Goal: Task Accomplishment & Management: Use online tool/utility

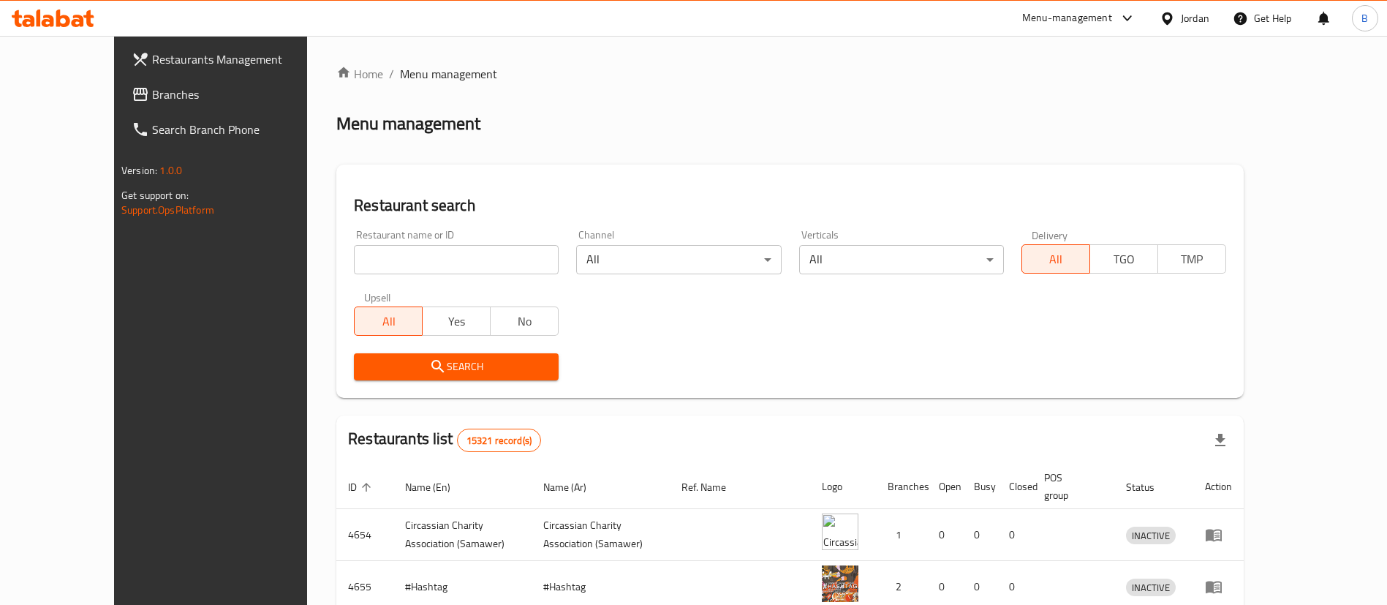
click at [396, 259] on input "search" at bounding box center [456, 259] width 205 height 29
paste input "668224"
type input "668224"
click button "Search" at bounding box center [456, 366] width 205 height 27
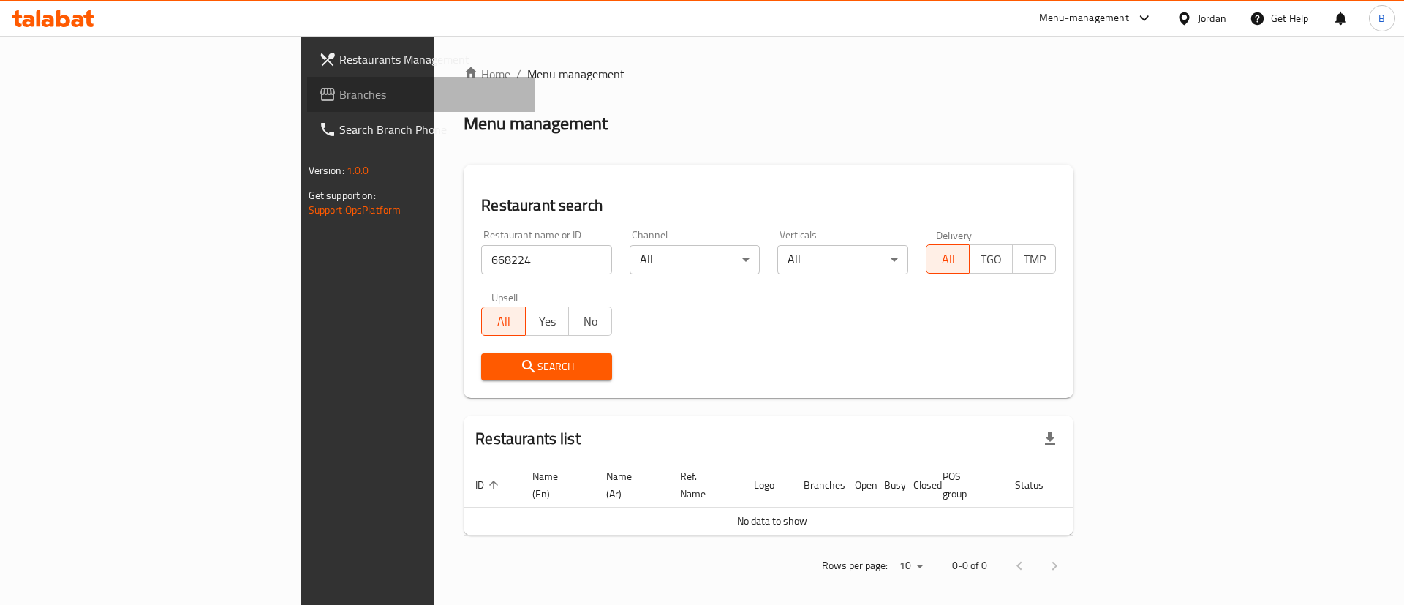
click at [307, 107] on link "Branches" at bounding box center [421, 94] width 229 height 35
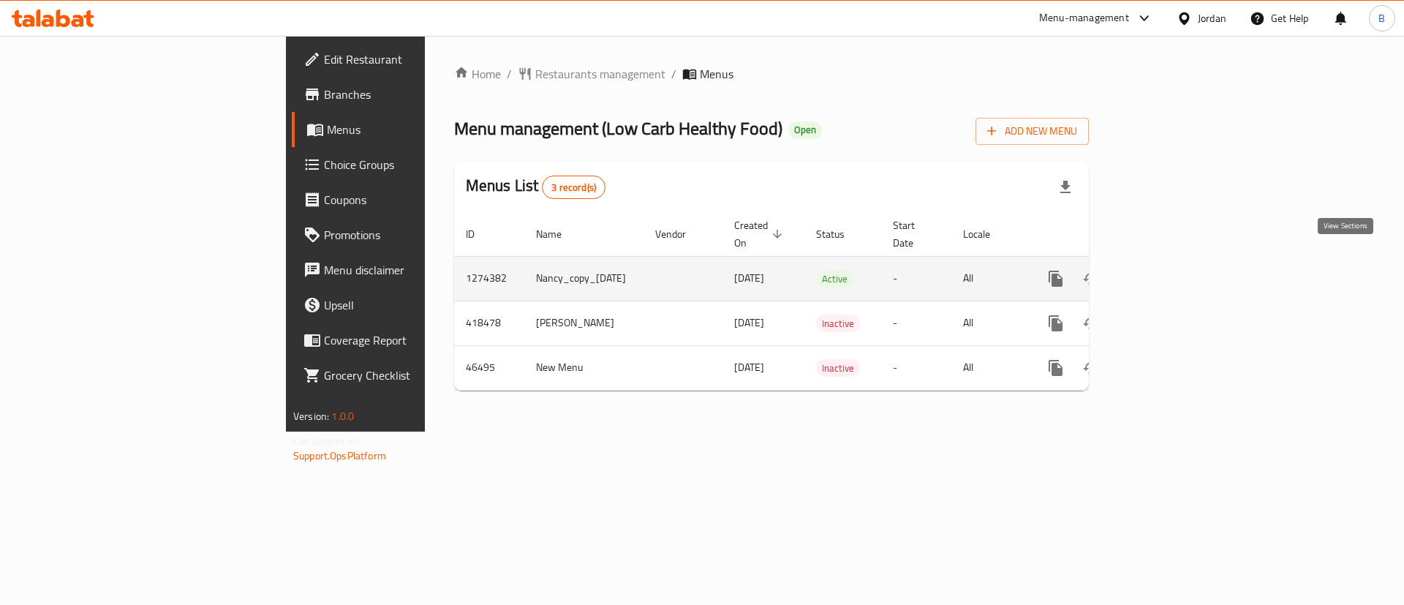
click at [1179, 274] on link "enhanced table" at bounding box center [1161, 278] width 35 height 35
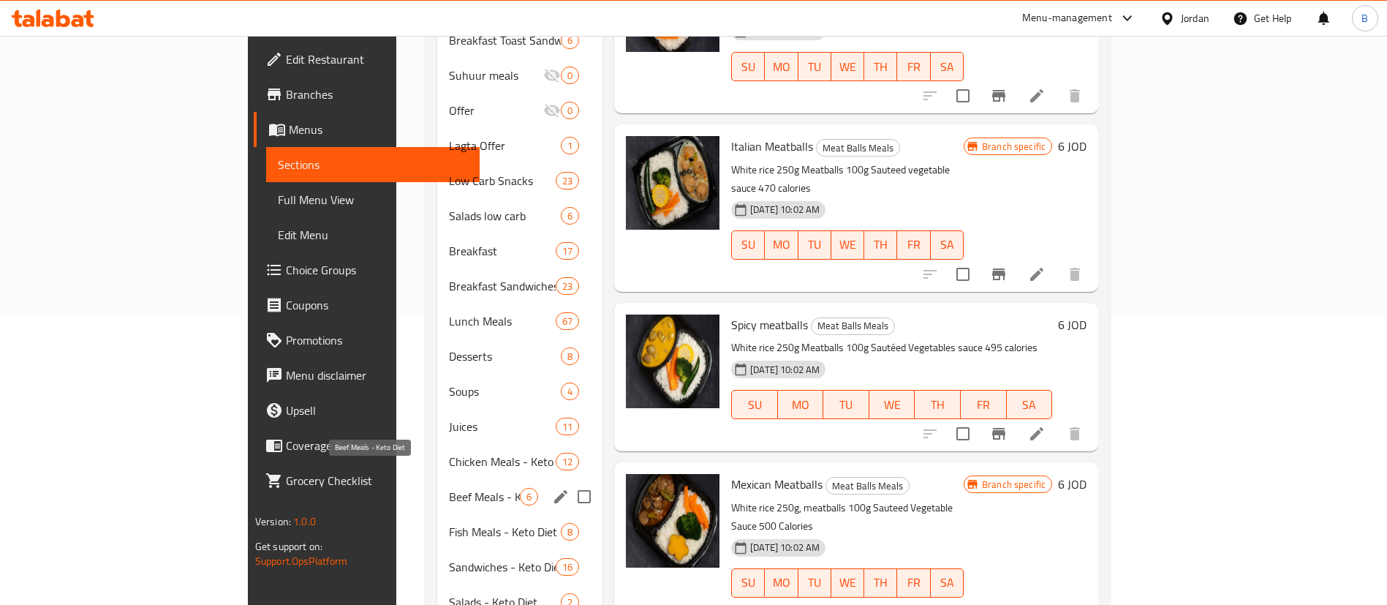
scroll to position [396, 0]
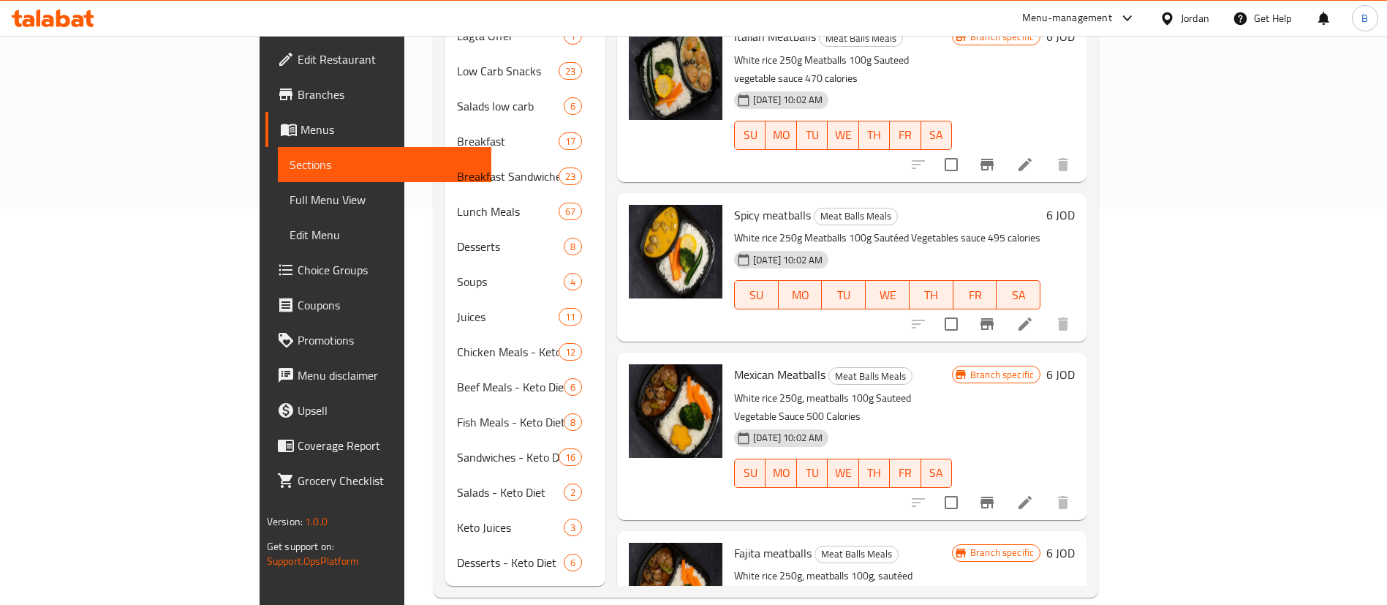
click at [57, 12] on icon at bounding box center [63, 19] width 14 height 18
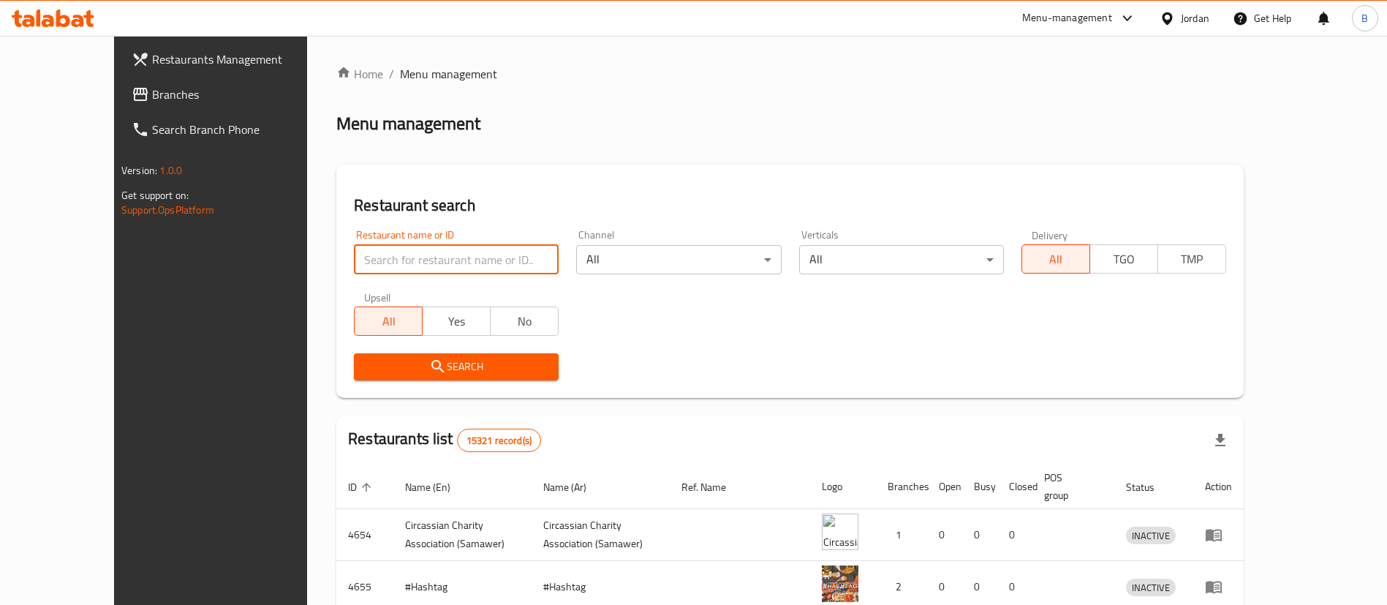
click at [468, 257] on input "search" at bounding box center [456, 259] width 205 height 29
paste input "763898"
type input "763898"
click button "Search" at bounding box center [456, 366] width 205 height 27
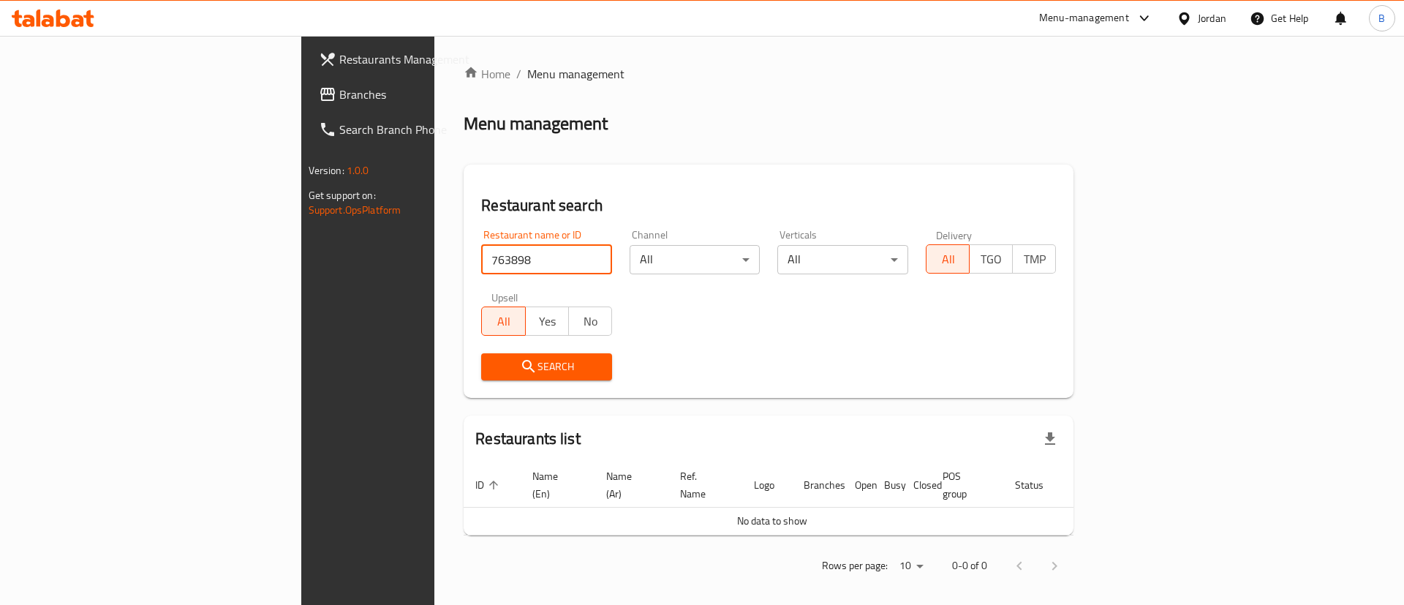
click at [339, 94] on span "Branches" at bounding box center [431, 95] width 185 height 18
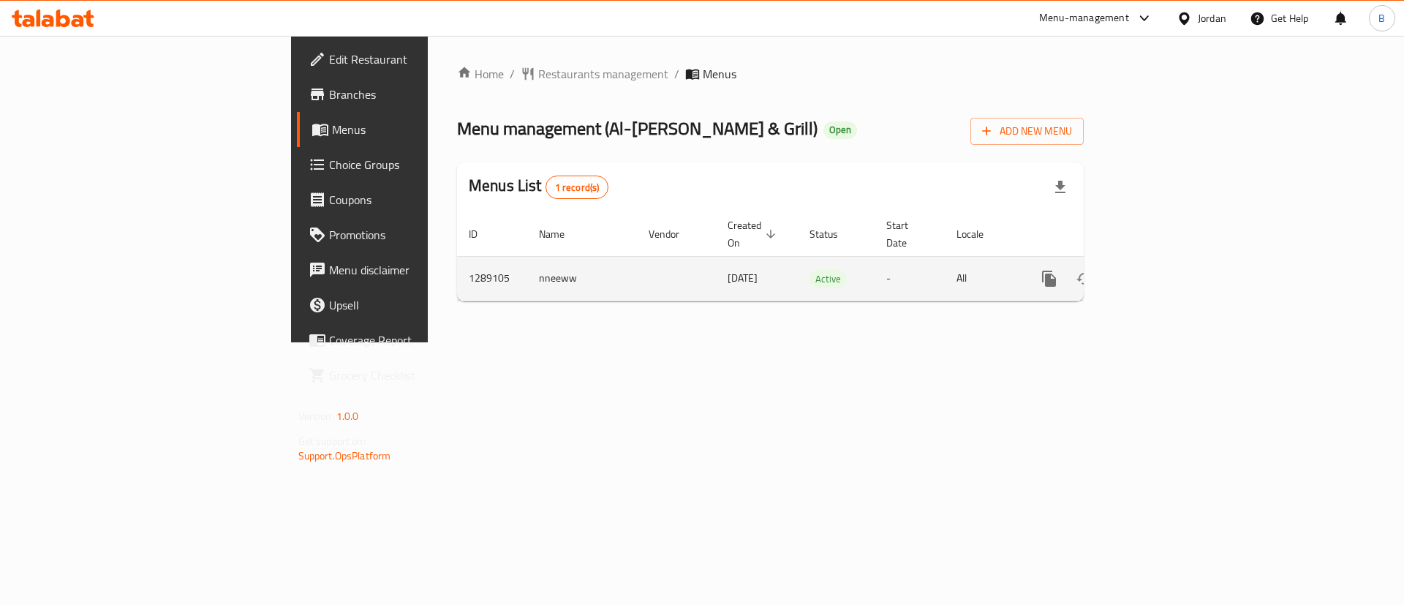
click at [1163, 270] on icon "enhanced table" at bounding box center [1155, 279] width 18 height 18
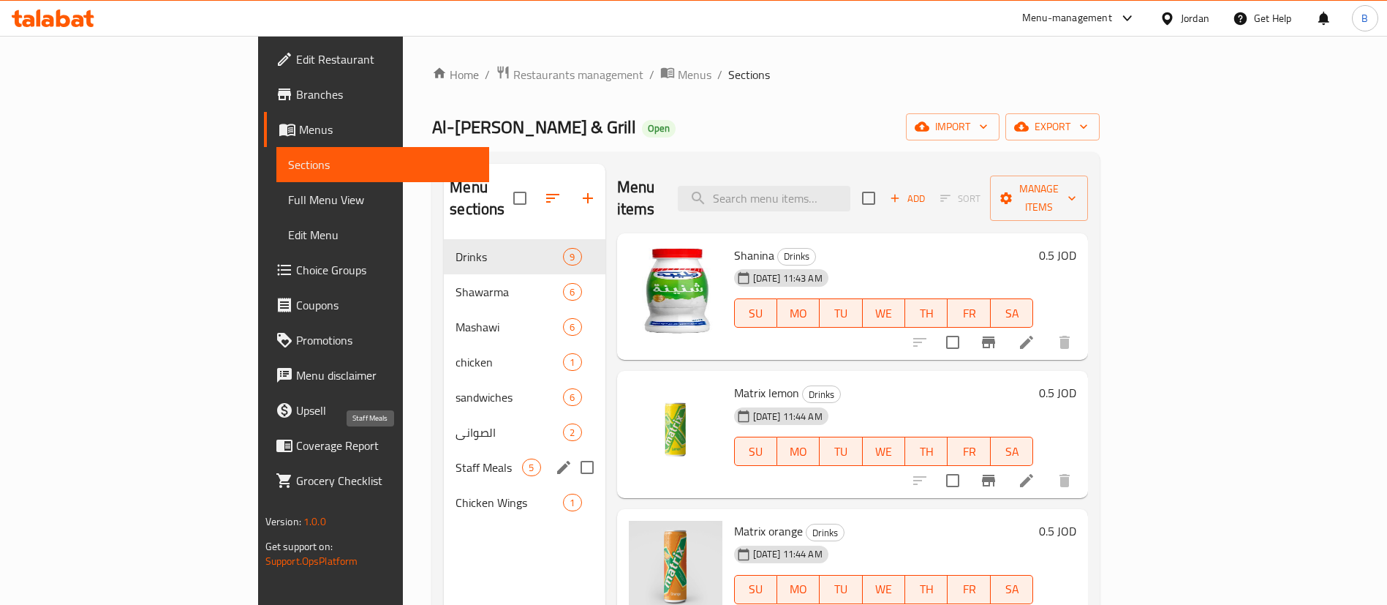
click at [456, 459] on span "Staff Meals" at bounding box center [489, 468] width 67 height 18
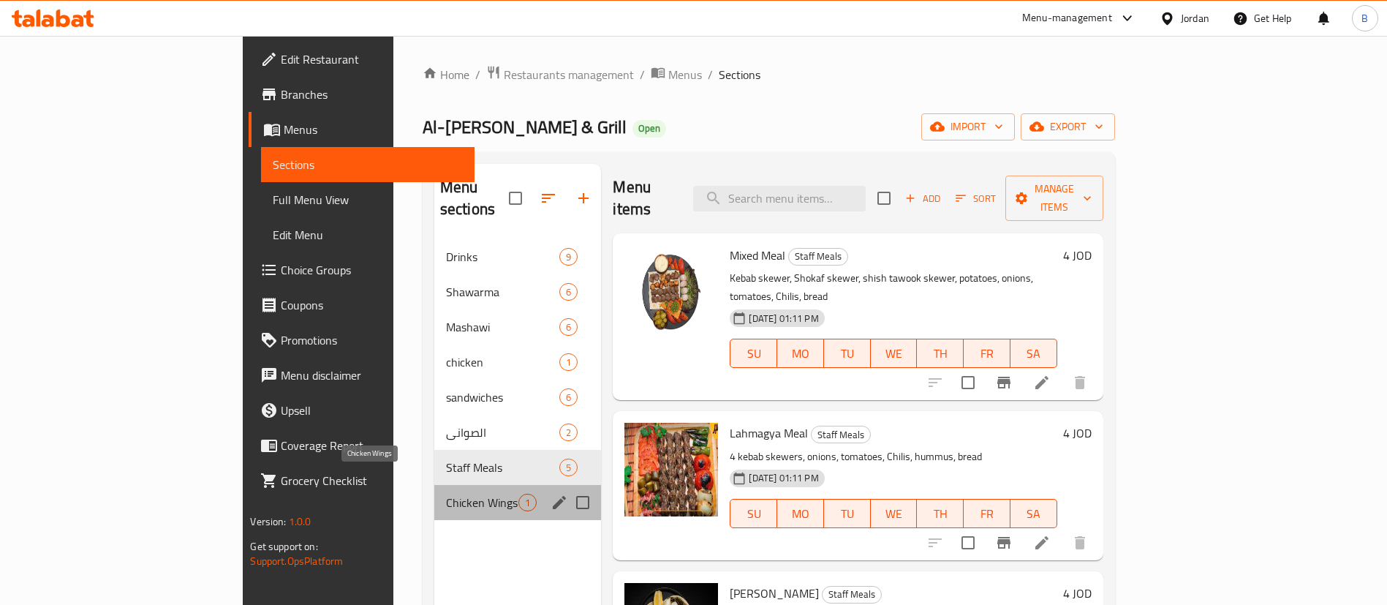
click at [446, 494] on span "Chicken Wings" at bounding box center [482, 503] width 73 height 18
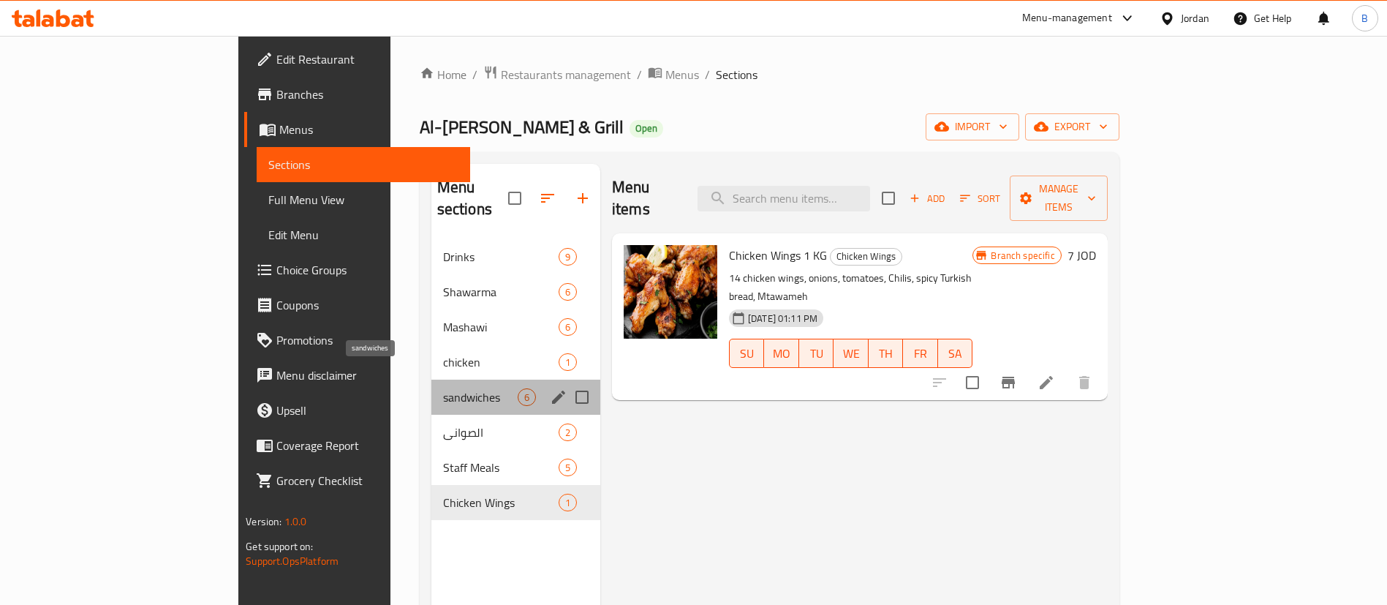
click at [443, 388] on span "sandwiches" at bounding box center [480, 397] width 75 height 18
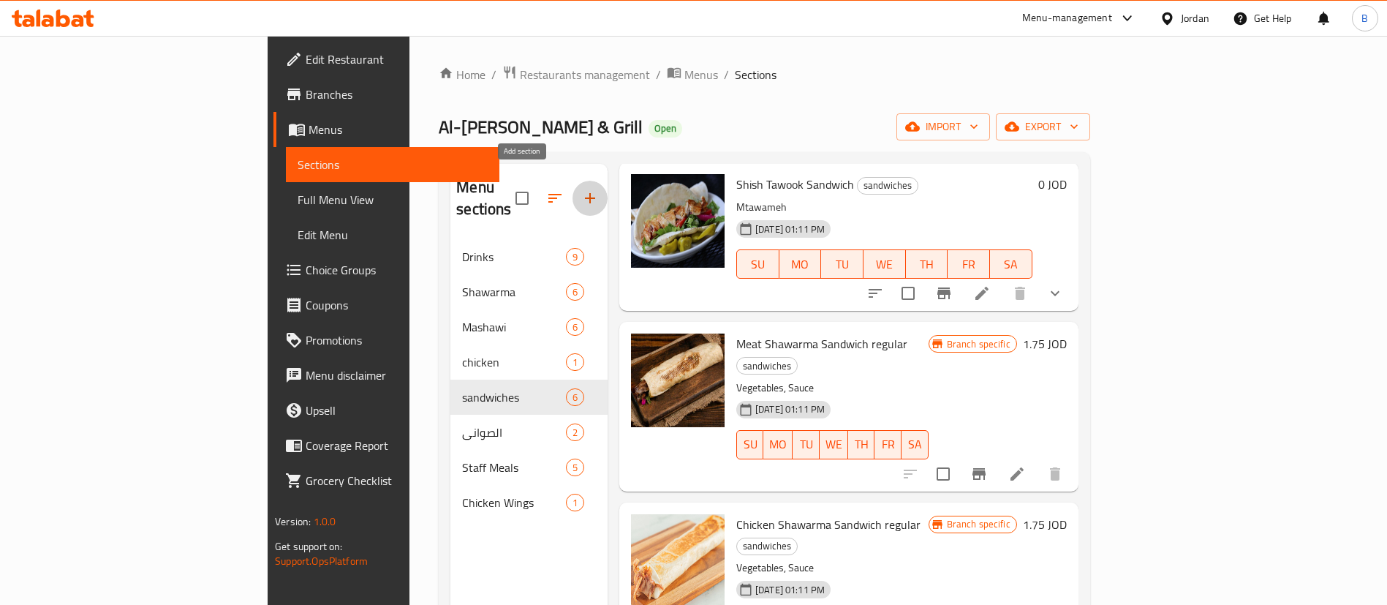
click at [573, 191] on button "button" at bounding box center [590, 198] width 35 height 35
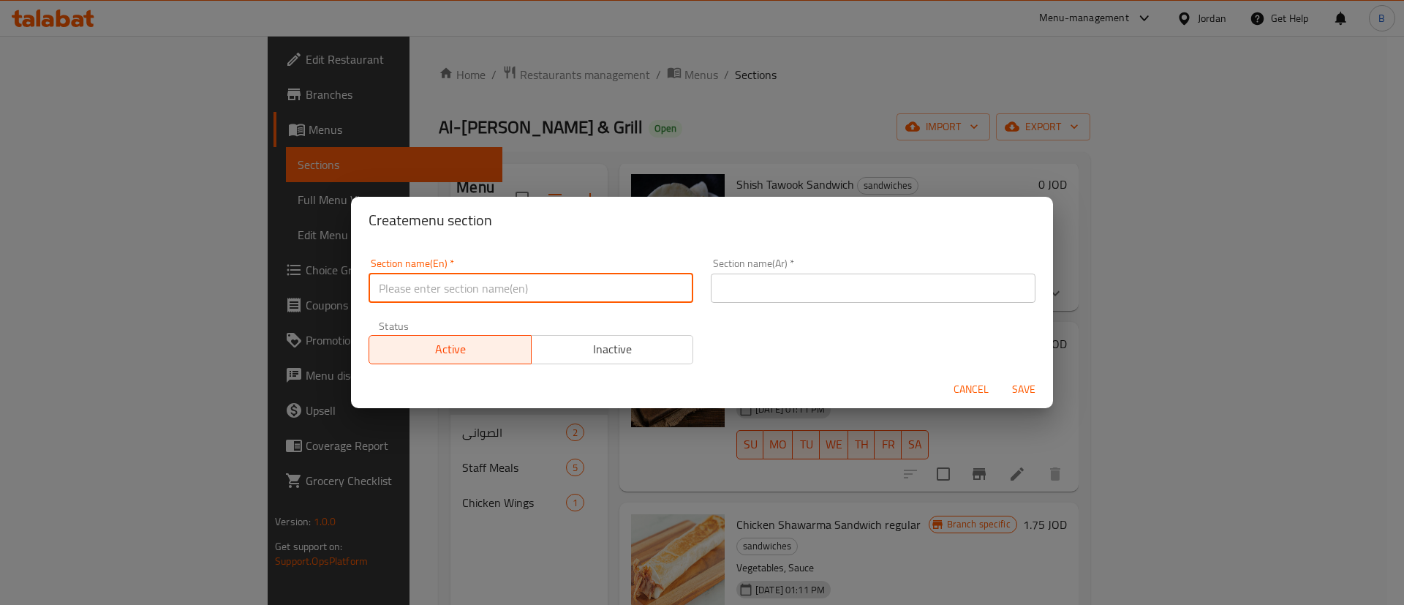
click at [608, 276] on input "text" at bounding box center [531, 288] width 325 height 29
type input "S"
type input "sides"
click at [838, 292] on input "text" at bounding box center [873, 288] width 325 height 29
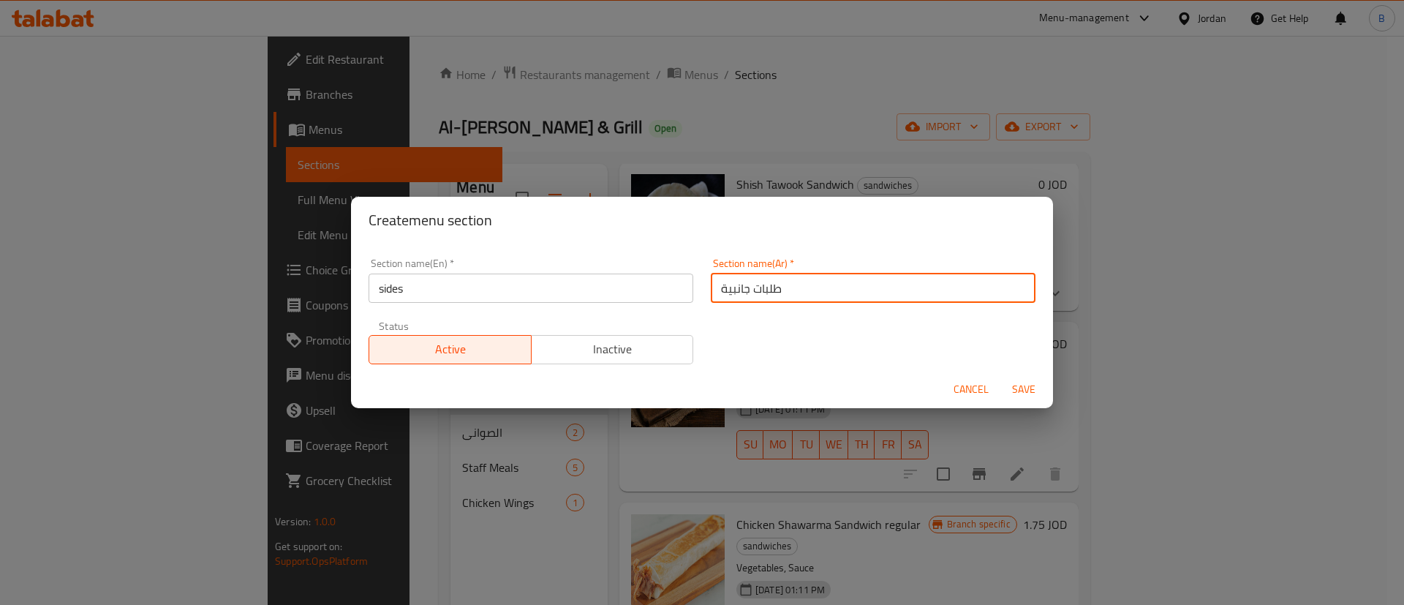
type input "طلبات جانبية"
drag, startPoint x: 739, startPoint y: 340, endPoint x: 800, endPoint y: 349, distance: 61.3
click at [739, 340] on div "Section name(En)   * sides Section name(En) * Section name(Ar)   * طلبات جانبية…" at bounding box center [702, 311] width 684 height 124
click at [1037, 394] on span "Save" at bounding box center [1023, 389] width 35 height 18
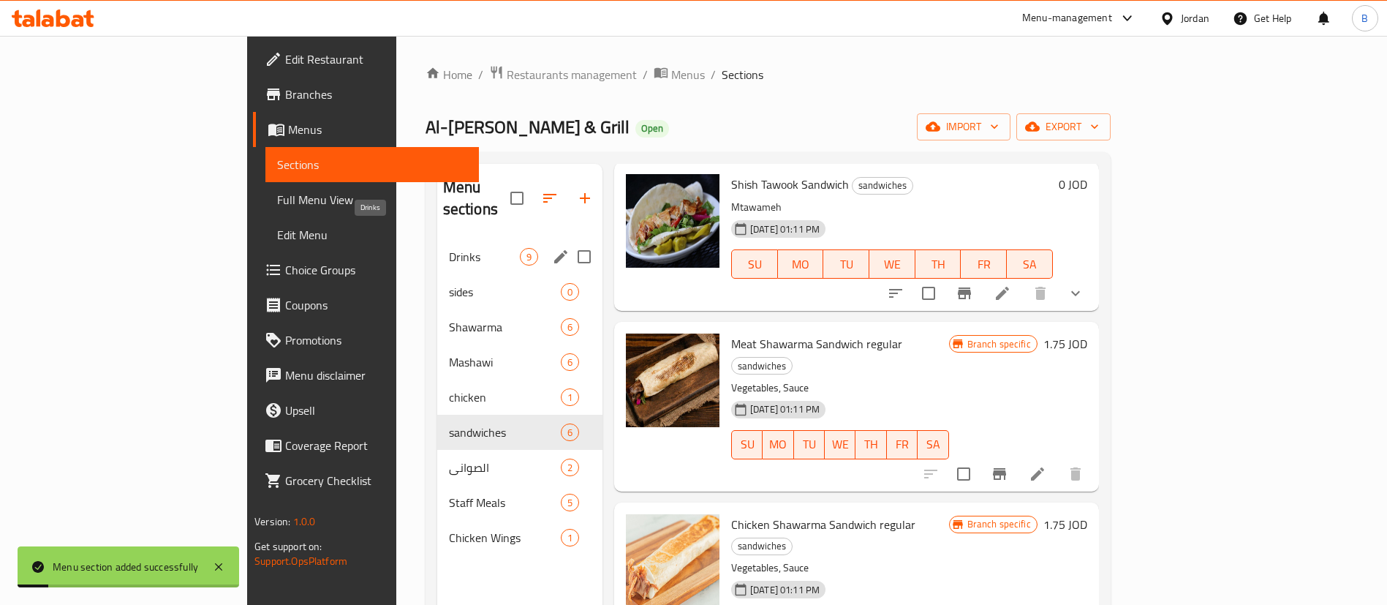
click at [449, 283] on span "sides" at bounding box center [505, 292] width 112 height 18
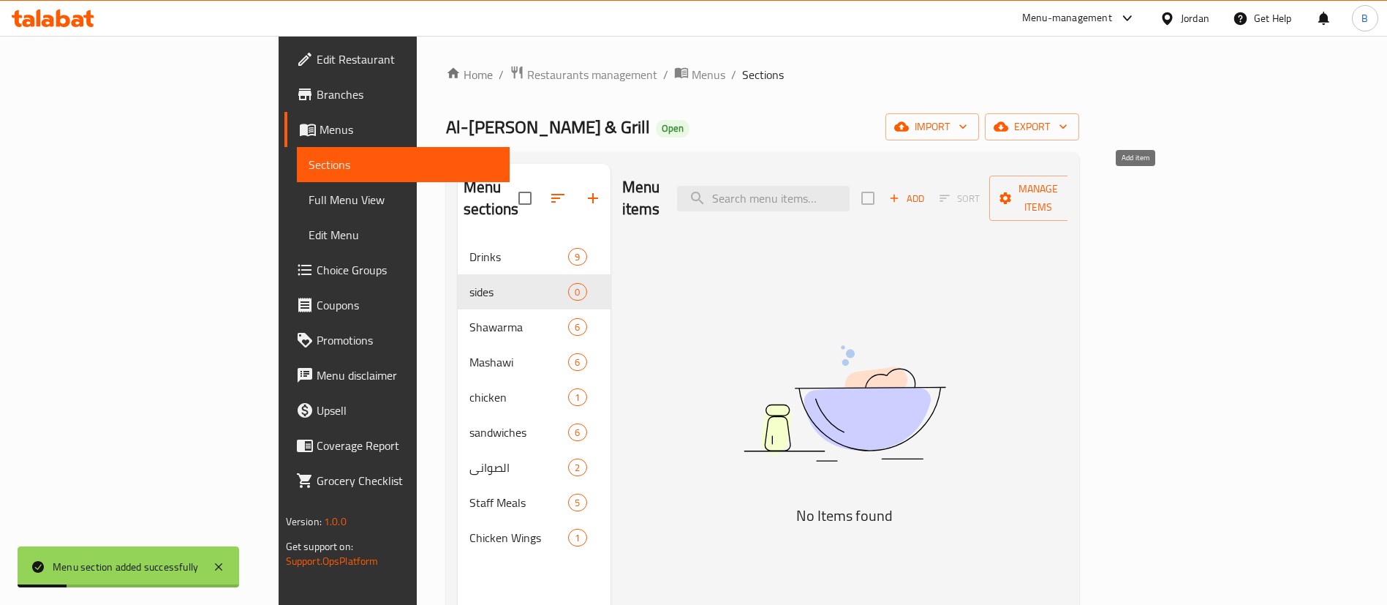
click at [927, 190] on span "Add" at bounding box center [906, 198] width 39 height 17
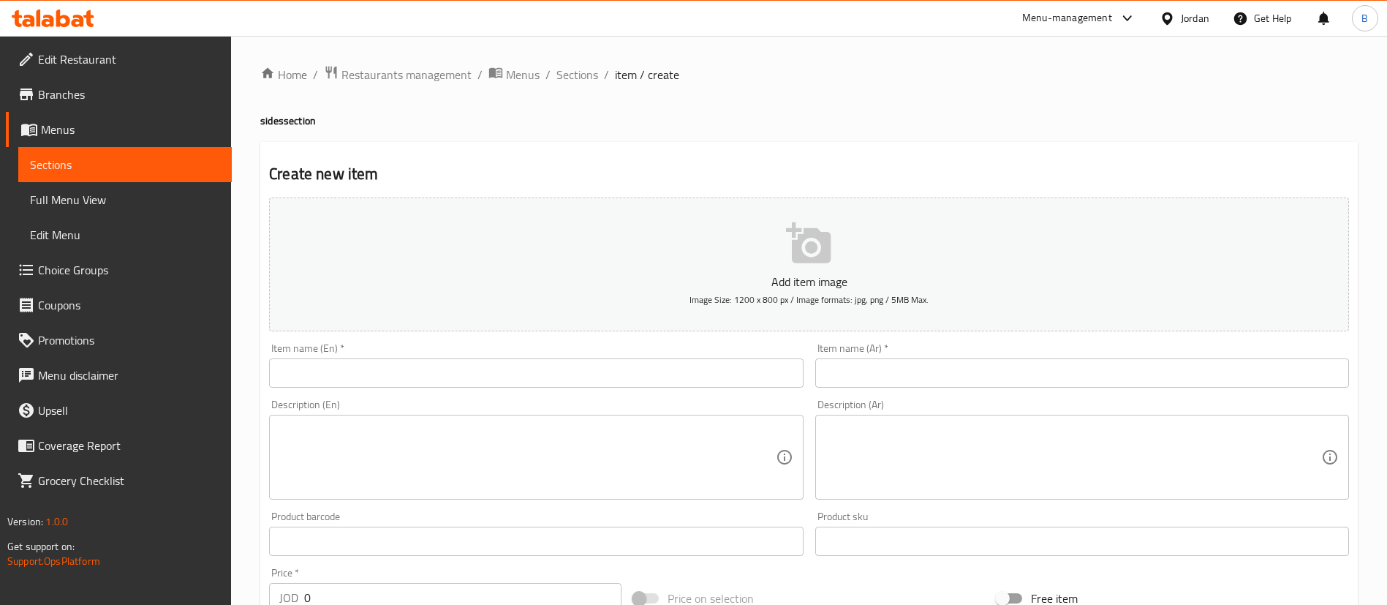
click at [662, 372] on input "text" at bounding box center [536, 372] width 534 height 29
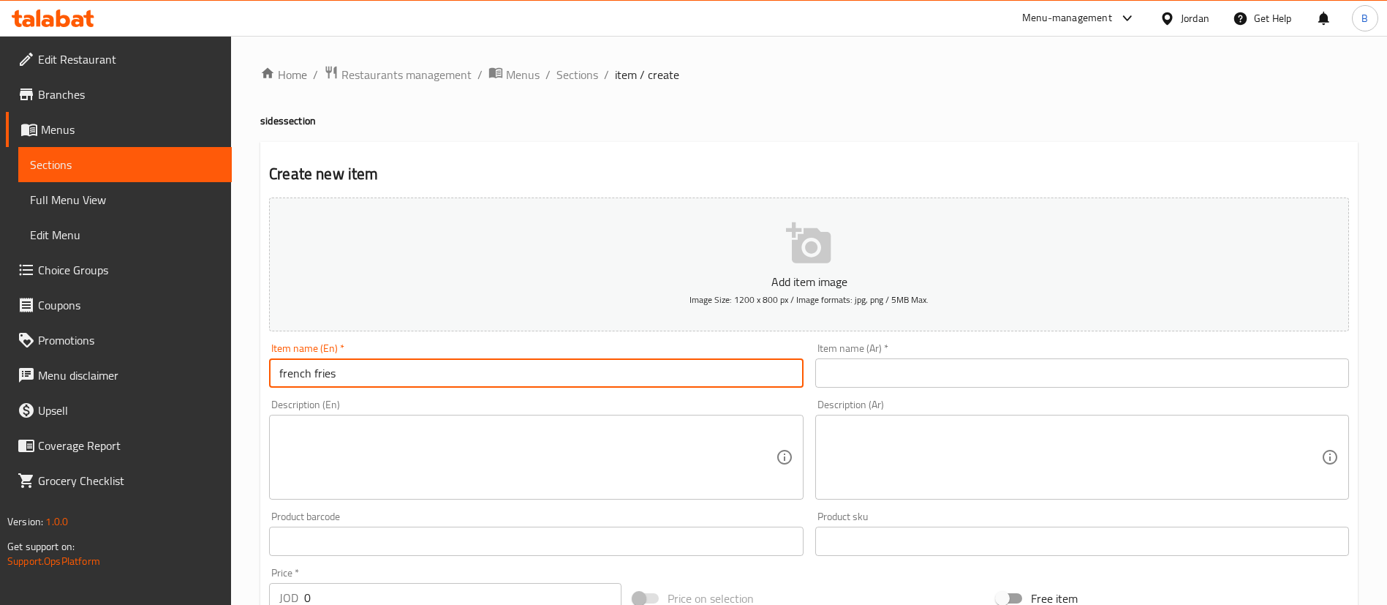
type input "french fries"
click at [855, 371] on input "text" at bounding box center [1082, 372] width 534 height 29
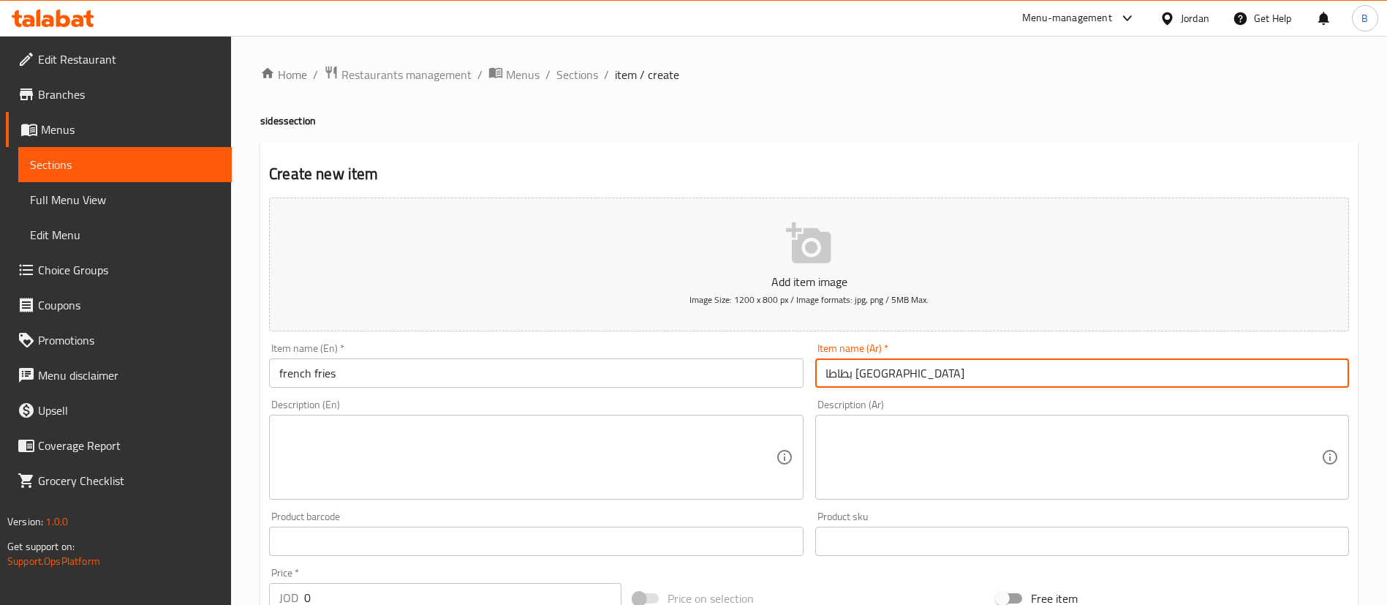
type input "بطاطا مقلية"
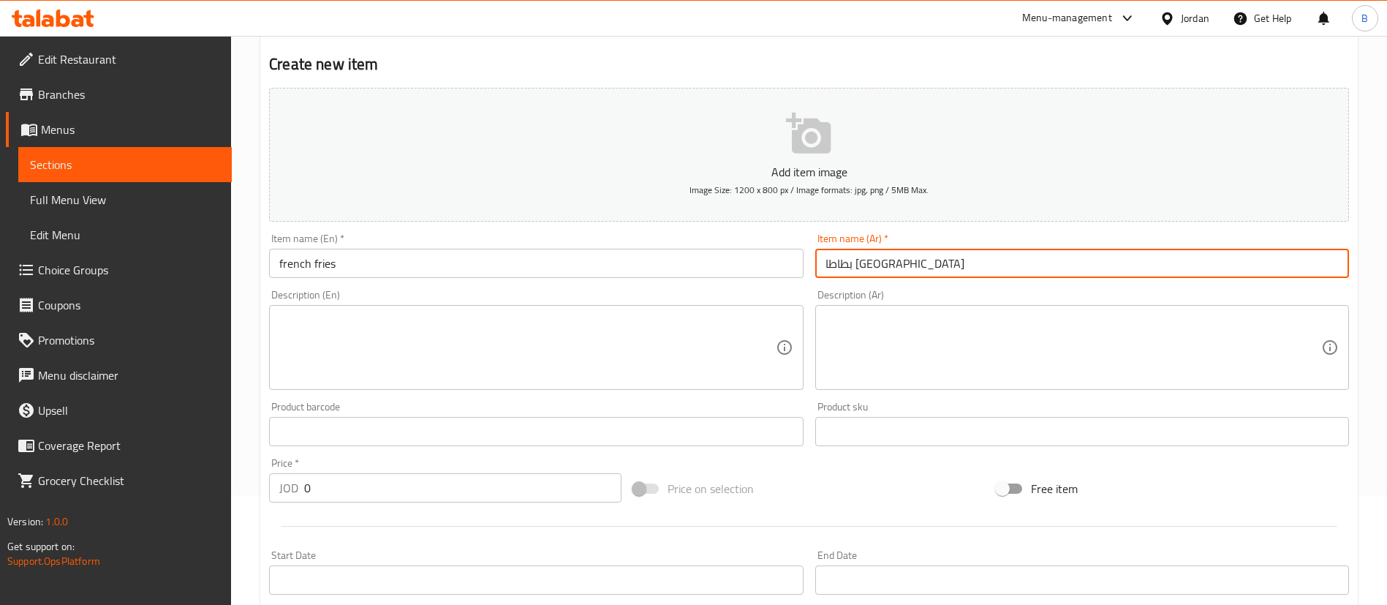
click at [371, 266] on input "french fries" at bounding box center [536, 263] width 534 height 29
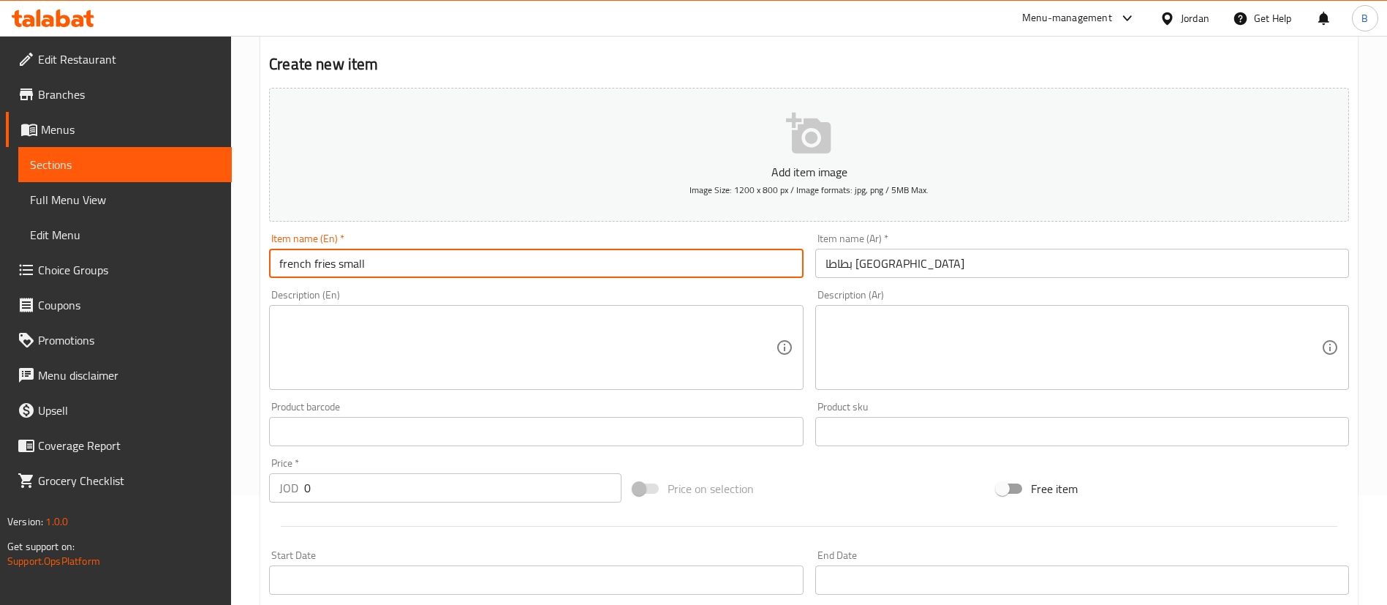
type input "french fries small"
click at [947, 276] on input "بطاطا مقلية" at bounding box center [1082, 263] width 534 height 29
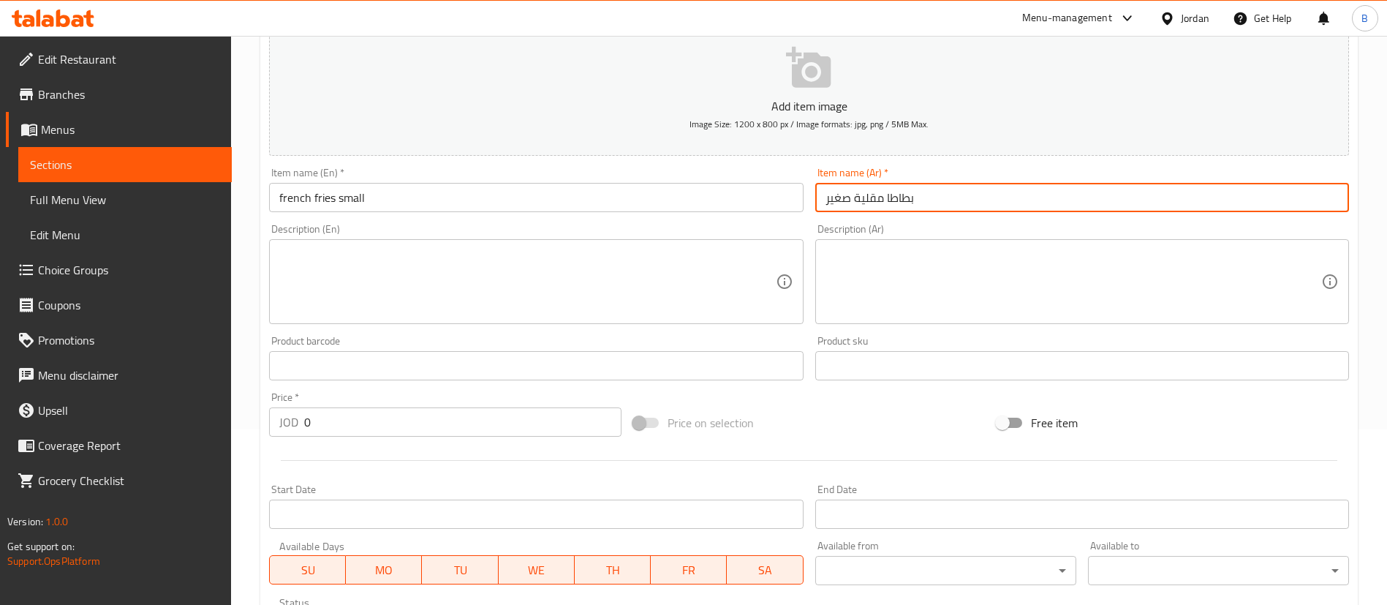
scroll to position [219, 0]
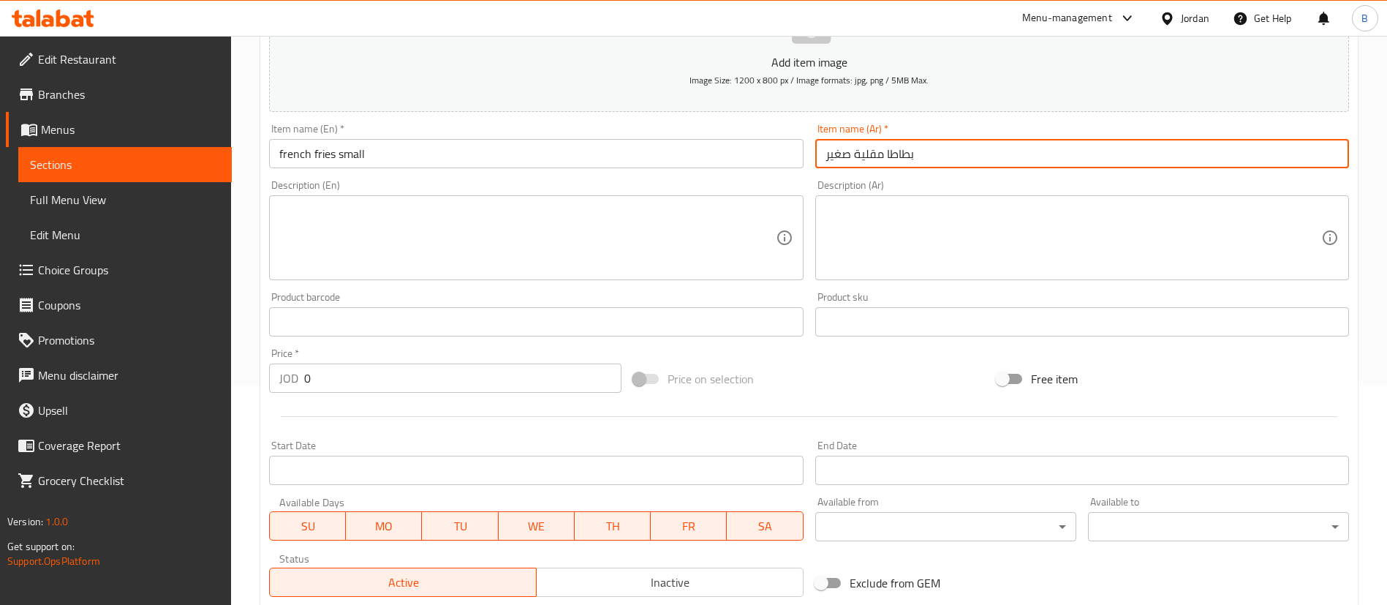
type input "بطاطا مقلية صغير"
drag, startPoint x: 363, startPoint y: 392, endPoint x: 222, endPoint y: 375, distance: 142.9
click at [257, 382] on div "Home / Restaurants management / Menus / Sections / item / create sides section …" at bounding box center [809, 314] width 1156 height 997
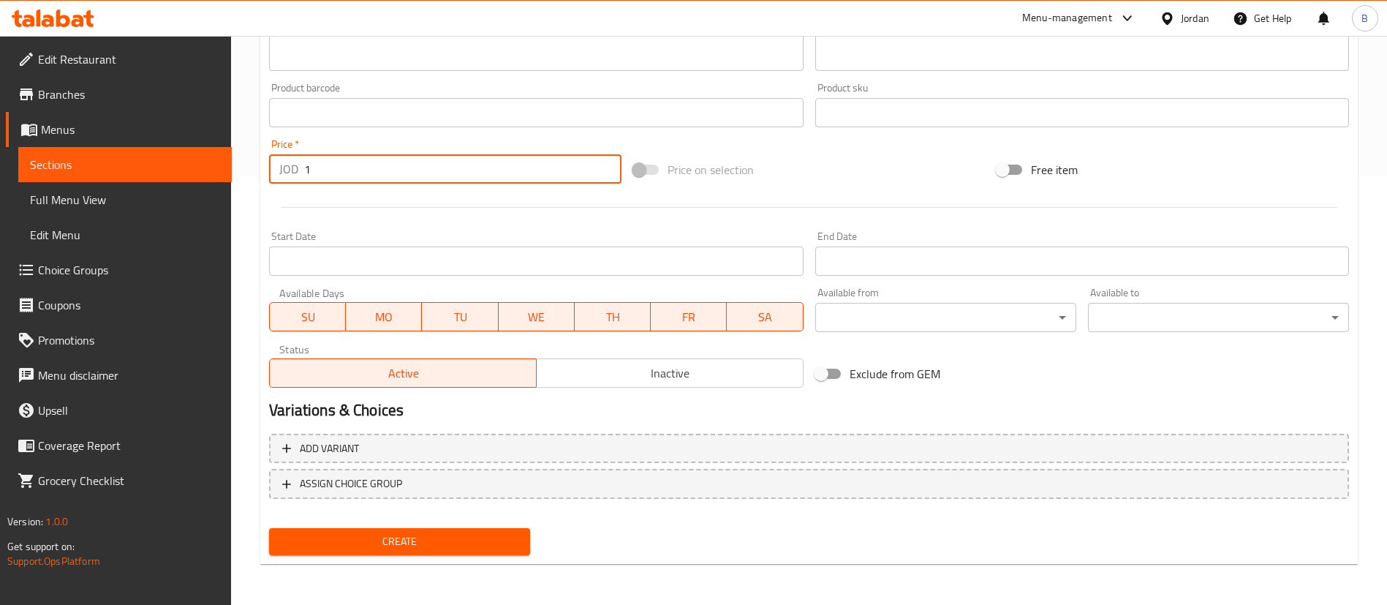
type input "1"
click at [429, 547] on span "Create" at bounding box center [400, 541] width 238 height 18
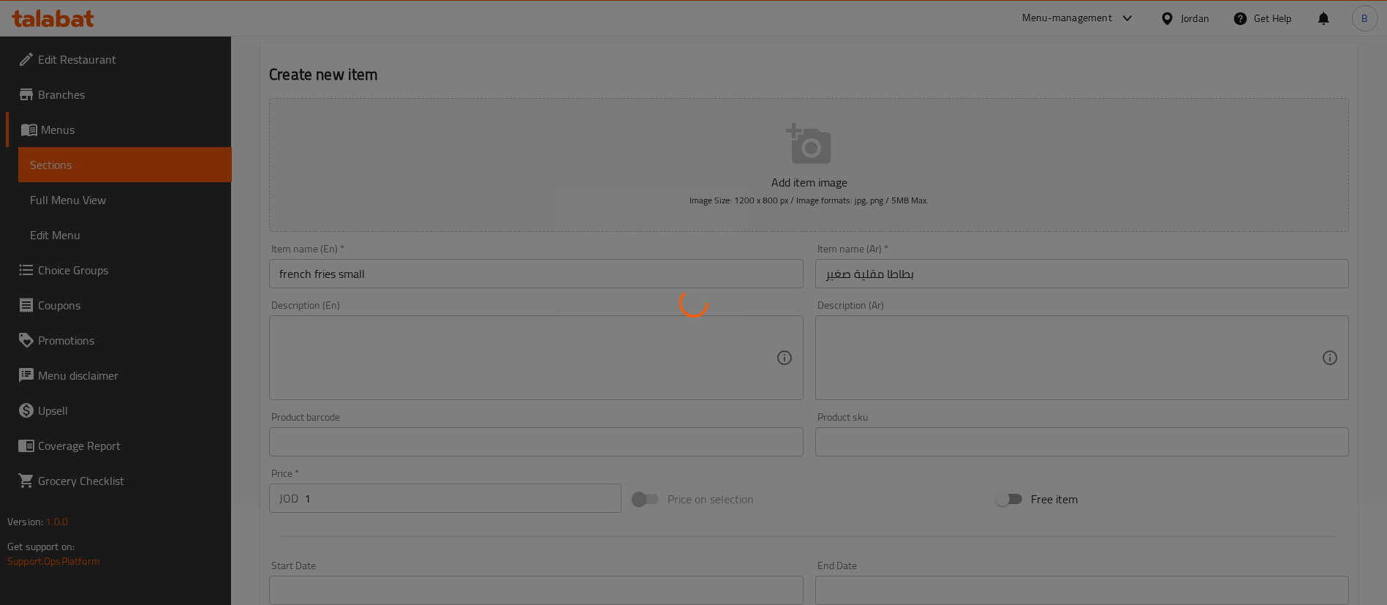
type input "0"
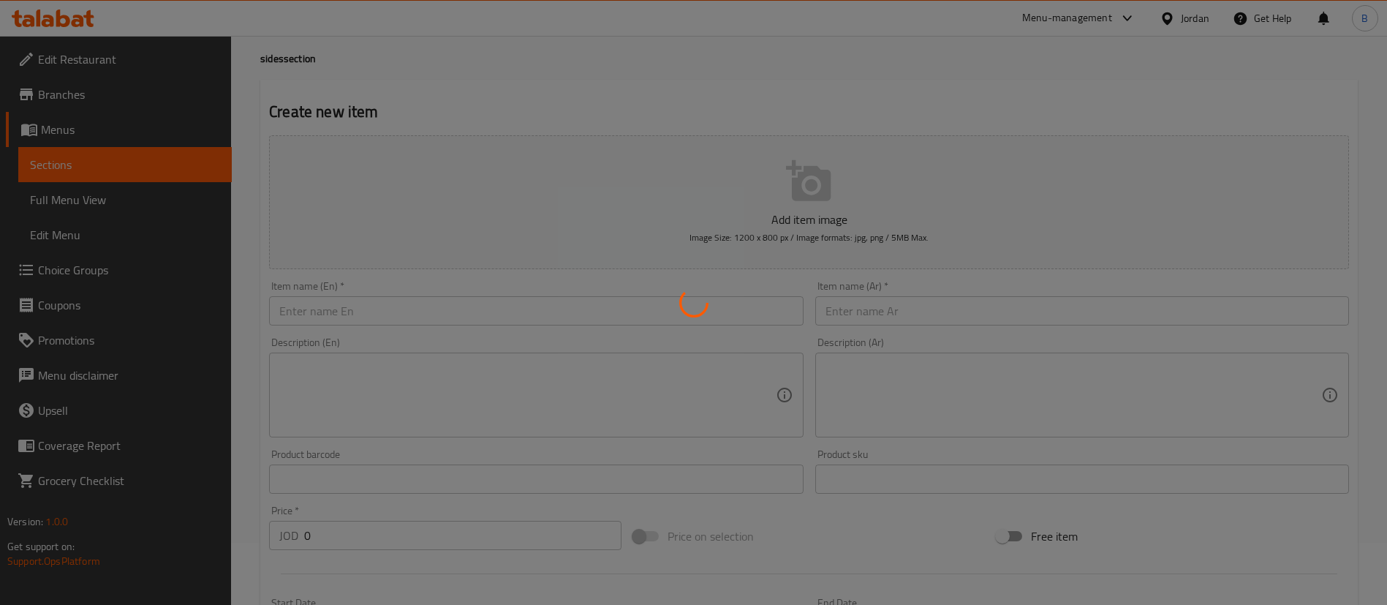
scroll to position [0, 0]
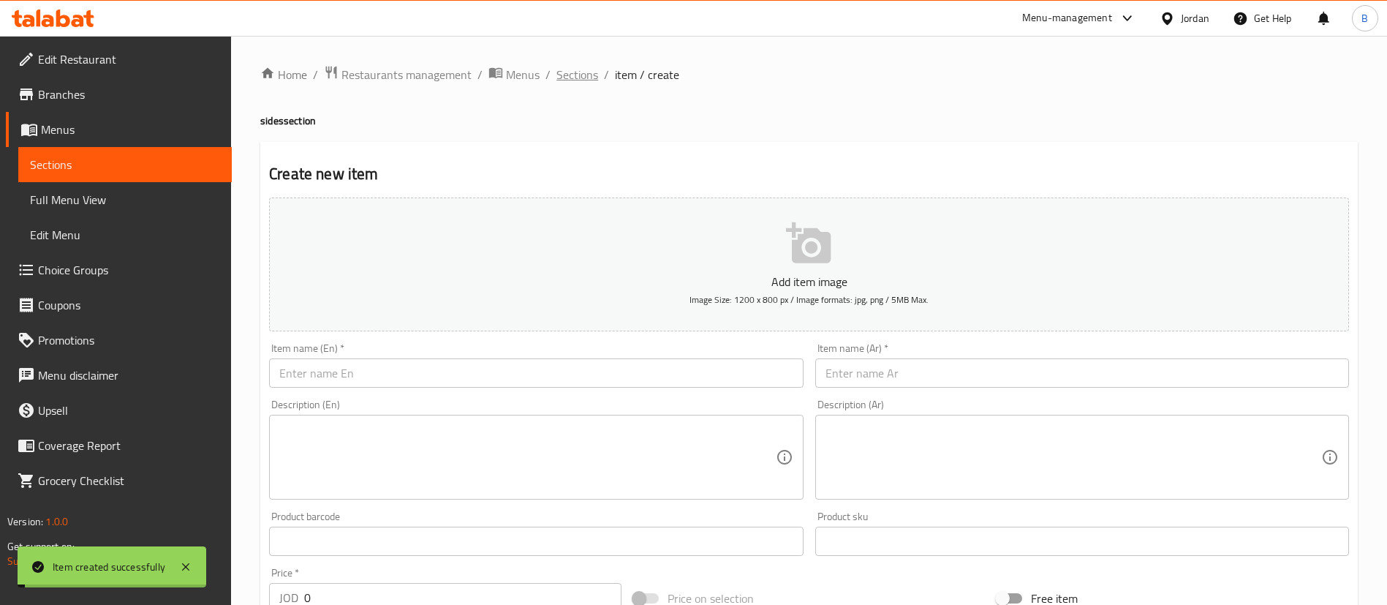
click at [572, 69] on span "Sections" at bounding box center [578, 75] width 42 height 18
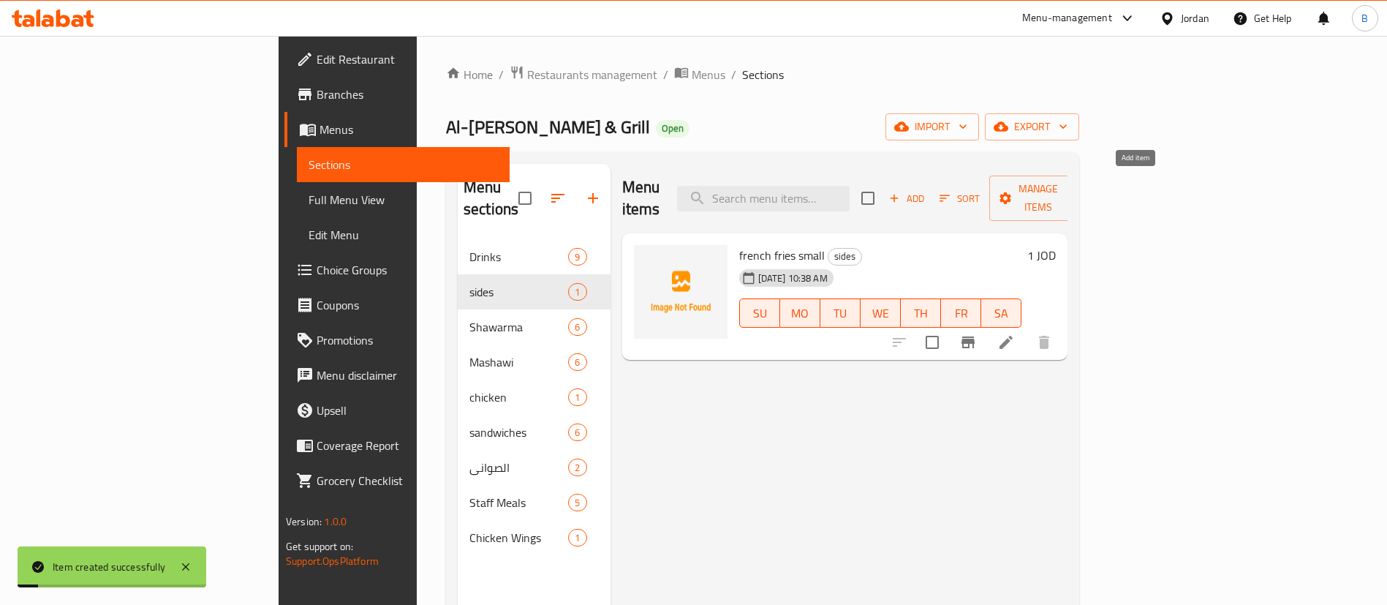
click at [927, 190] on span "Add" at bounding box center [906, 198] width 39 height 17
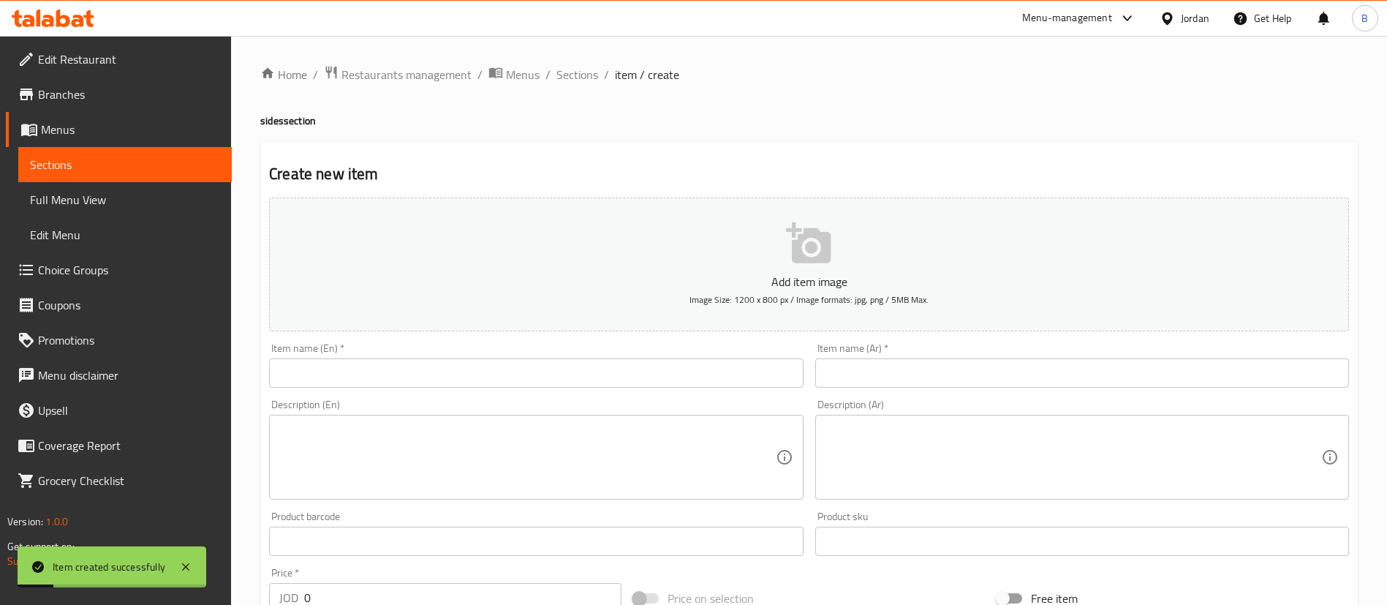
drag, startPoint x: 585, startPoint y: 369, endPoint x: 538, endPoint y: 380, distance: 48.1
click at [585, 369] on input "text" at bounding box center [536, 372] width 534 height 29
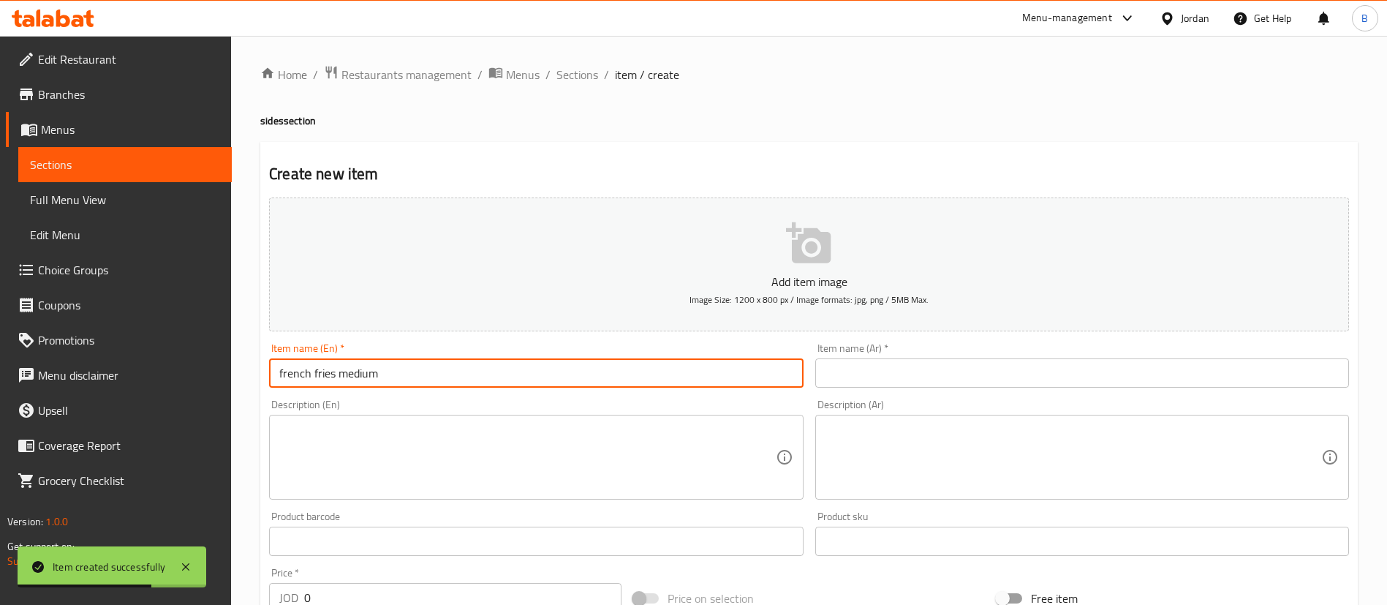
type input "french fries medium"
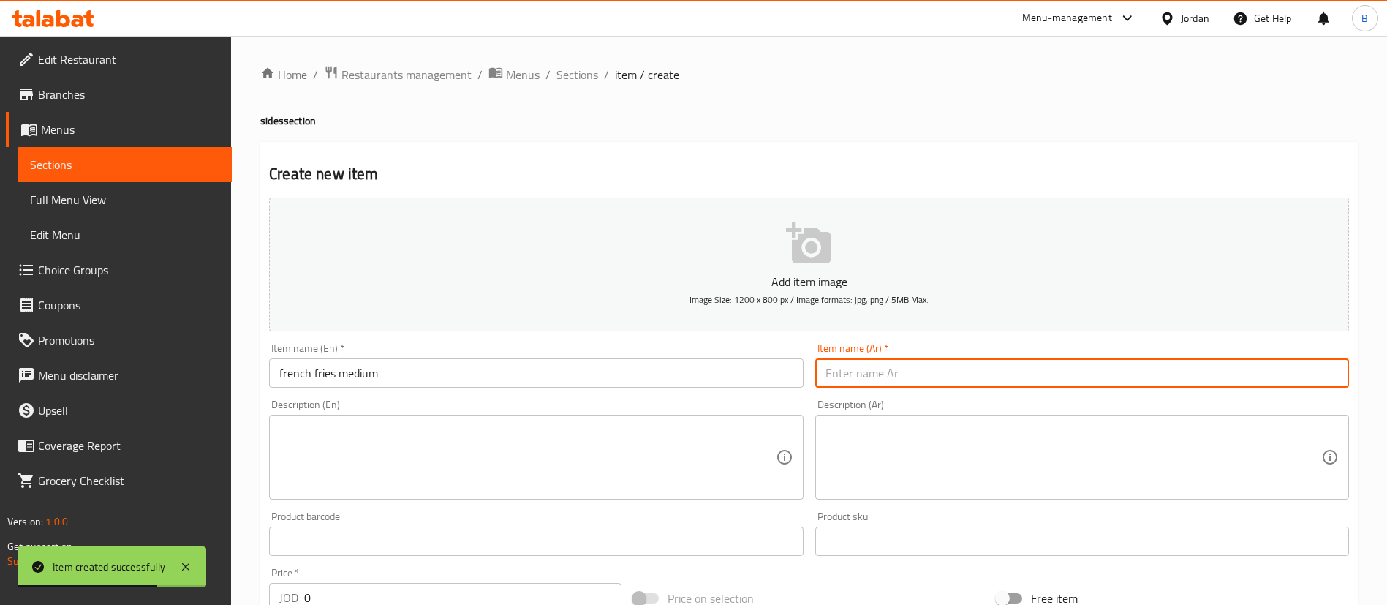
click at [869, 377] on input "text" at bounding box center [1082, 372] width 534 height 29
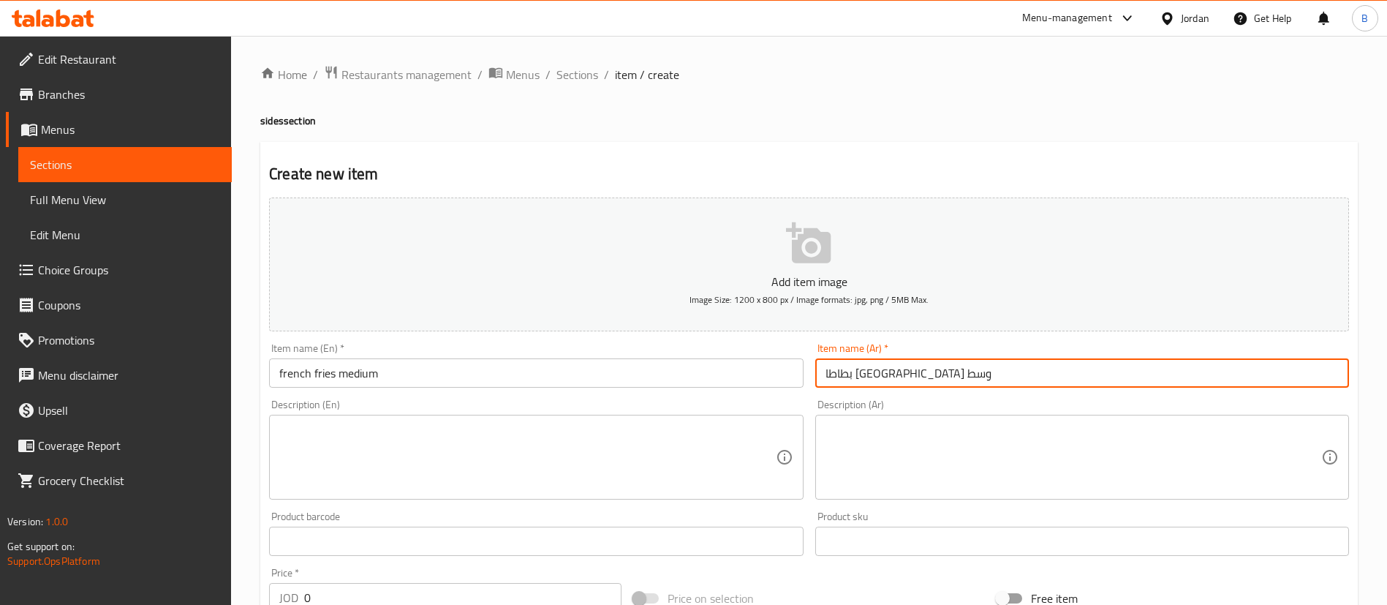
scroll to position [219, 0]
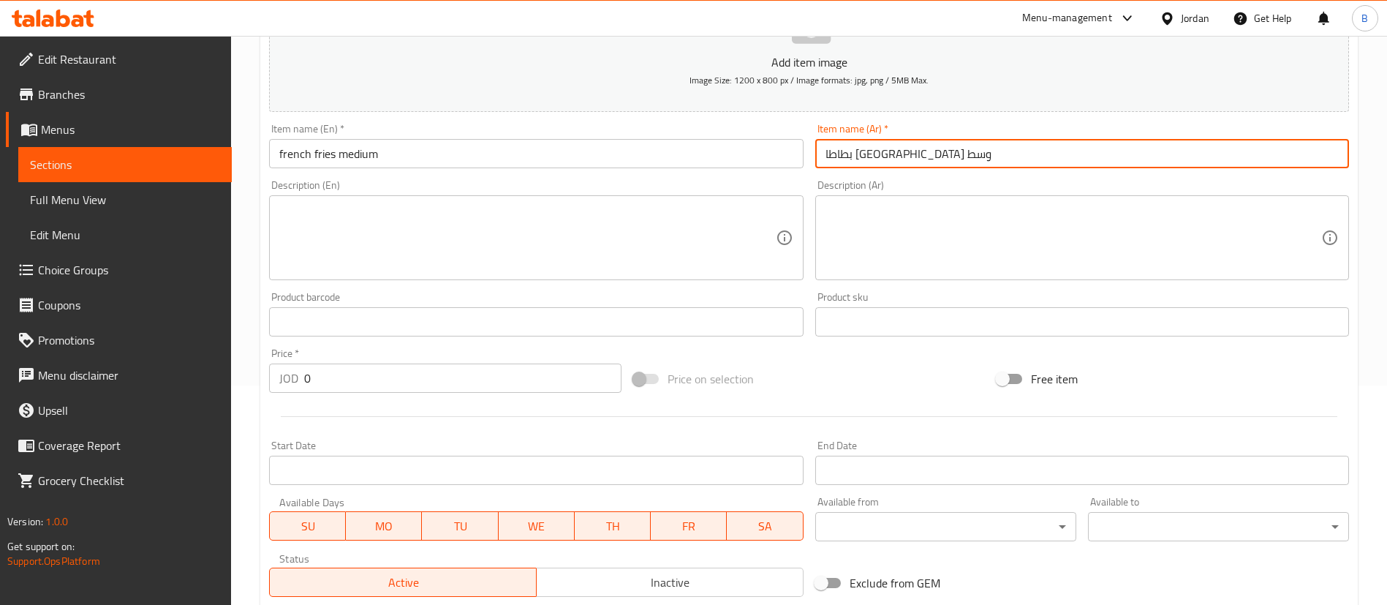
type input "بطاطا مقلية وسط"
drag, startPoint x: 344, startPoint y: 388, endPoint x: 211, endPoint y: 374, distance: 134.6
click at [211, 374] on div "Edit Restaurant Branches Menus Sections Full Menu View Edit Menu Choice Groups …" at bounding box center [693, 314] width 1387 height 997
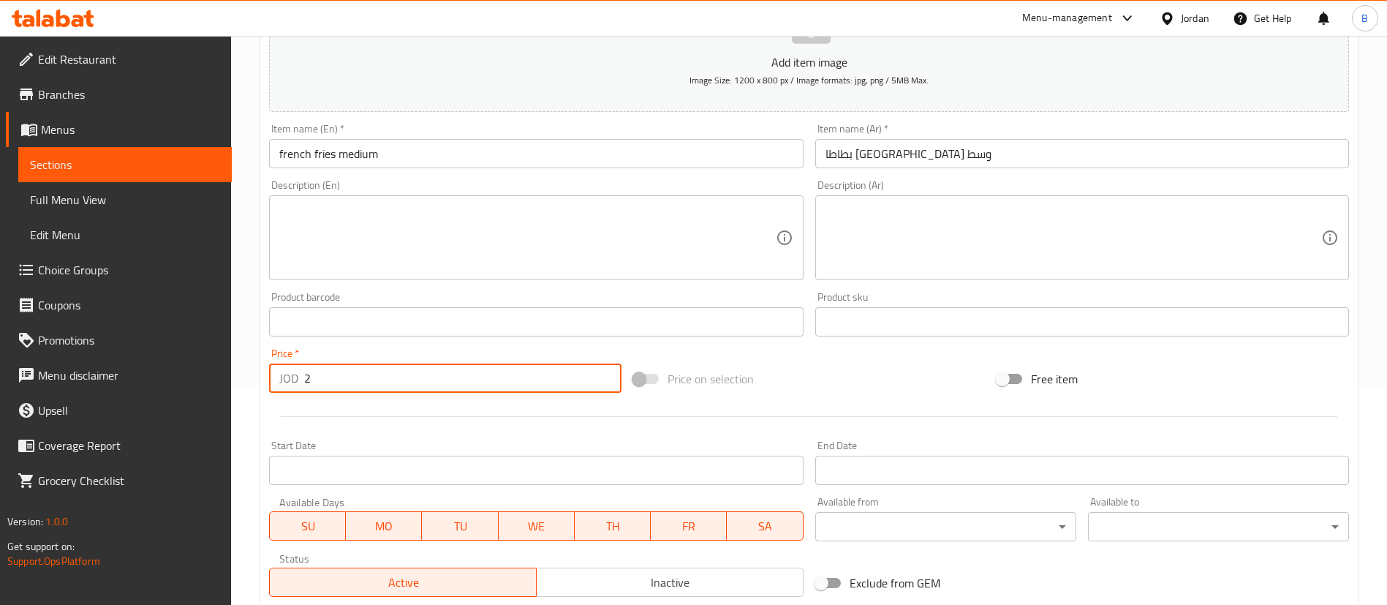
scroll to position [429, 0]
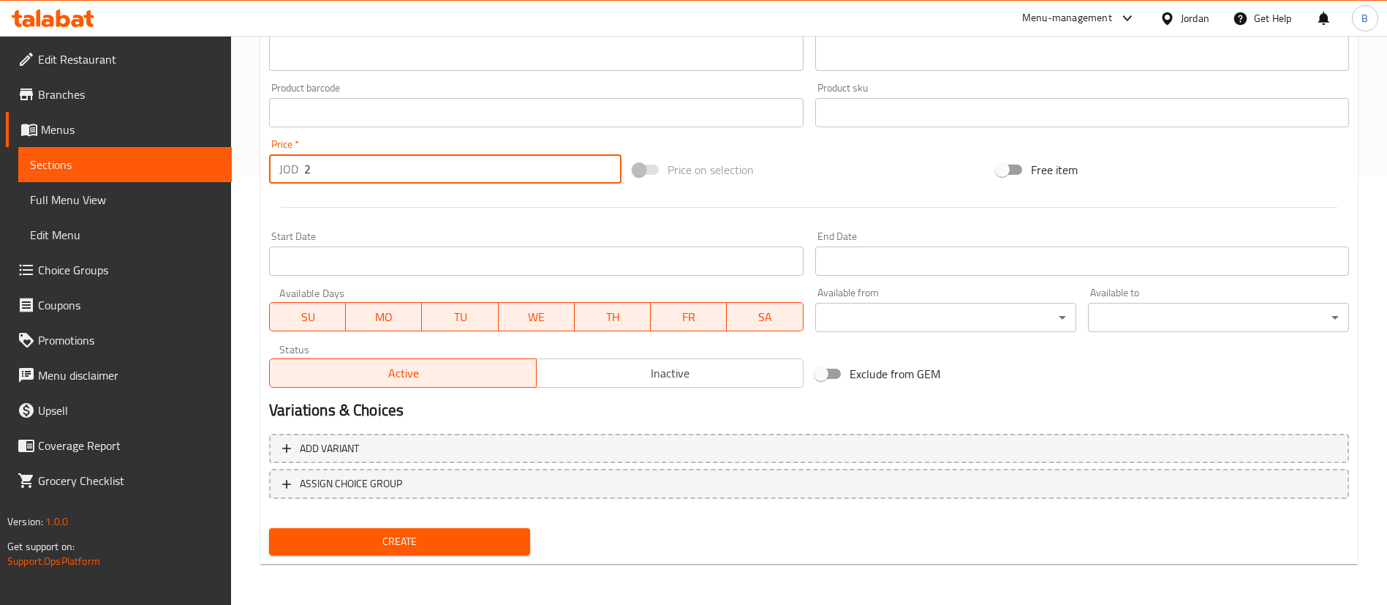
type input "2"
click at [429, 533] on span "Create" at bounding box center [400, 541] width 238 height 18
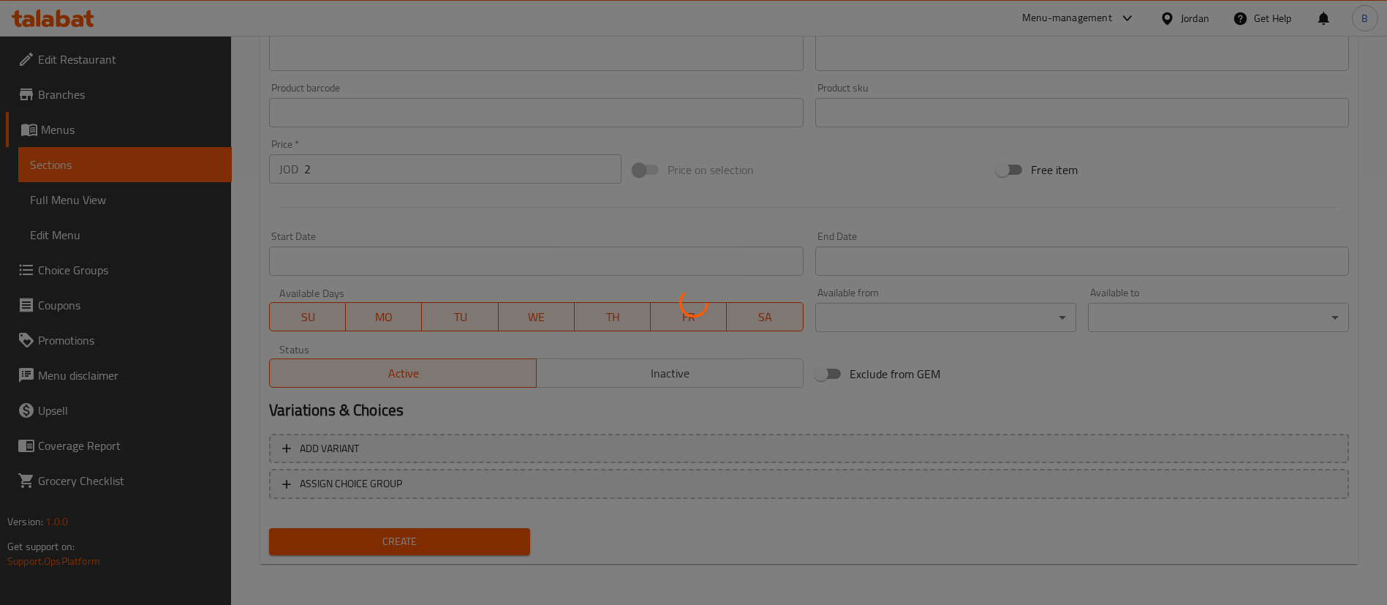
type input "0"
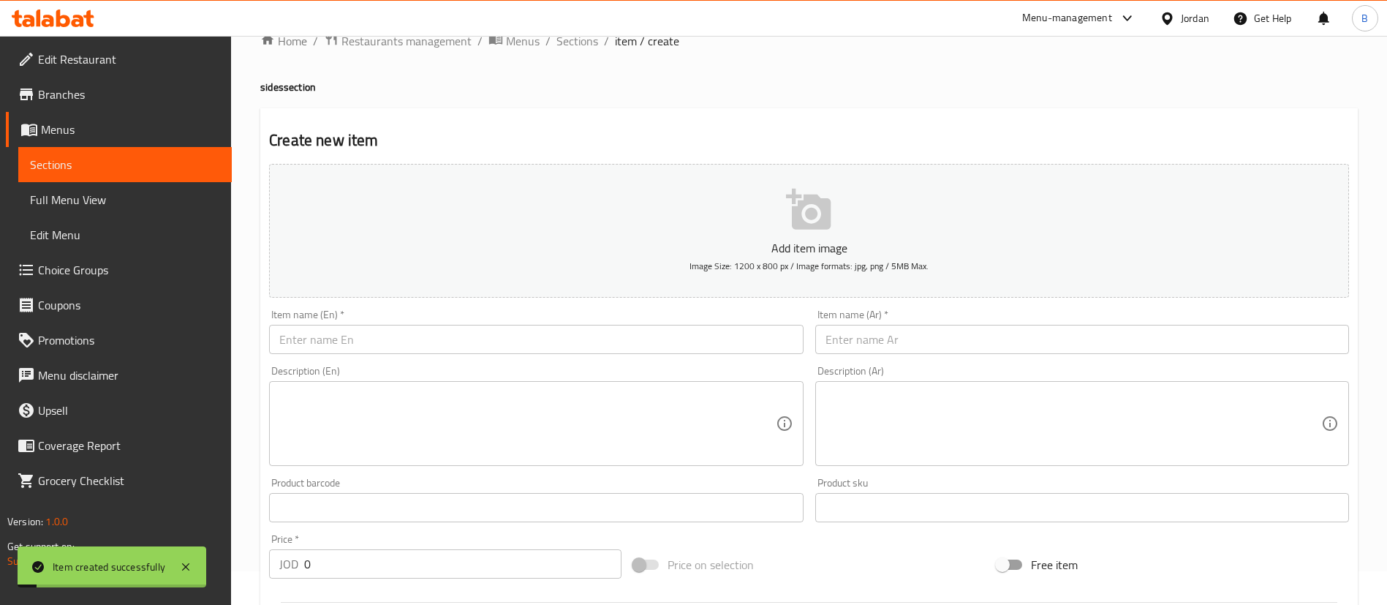
scroll to position [0, 0]
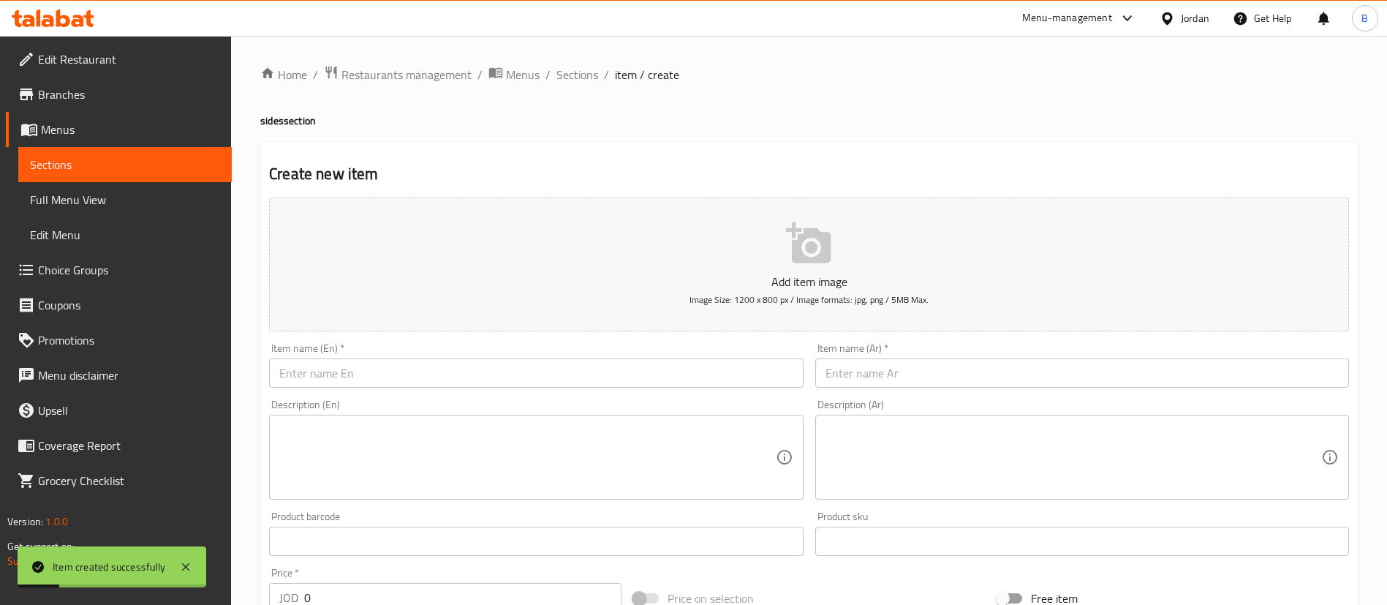
click at [423, 371] on input "text" at bounding box center [536, 372] width 534 height 29
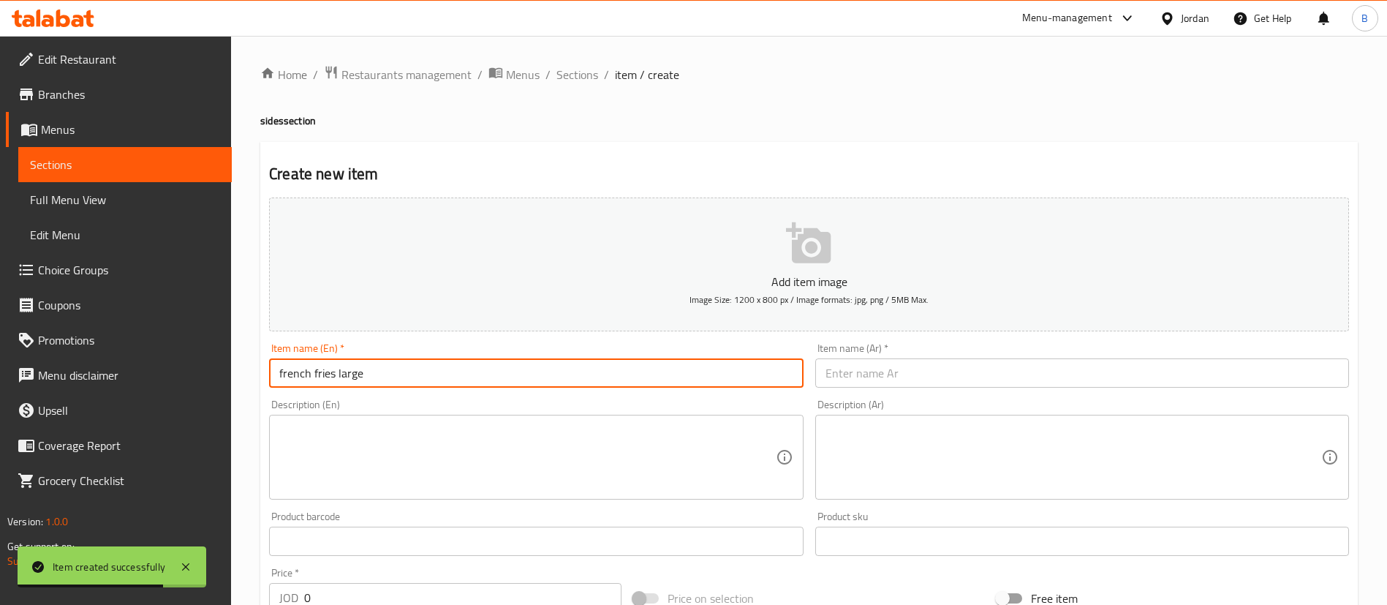
type input "french fries large"
click at [900, 381] on input "text" at bounding box center [1082, 372] width 534 height 29
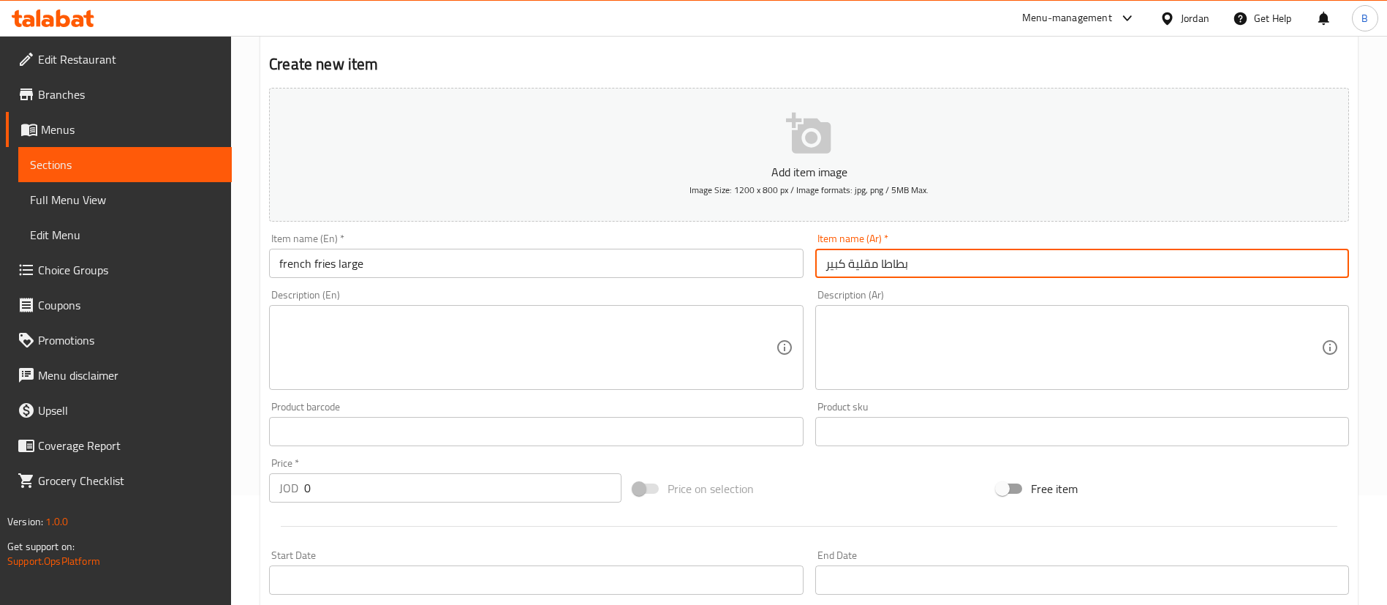
type input "بطاطا مقلية كبير"
drag, startPoint x: 375, startPoint y: 488, endPoint x: 212, endPoint y: 483, distance: 163.1
click at [237, 486] on div "Home / Restaurants management / Menus / Sections / item / create sides section …" at bounding box center [809, 424] width 1156 height 997
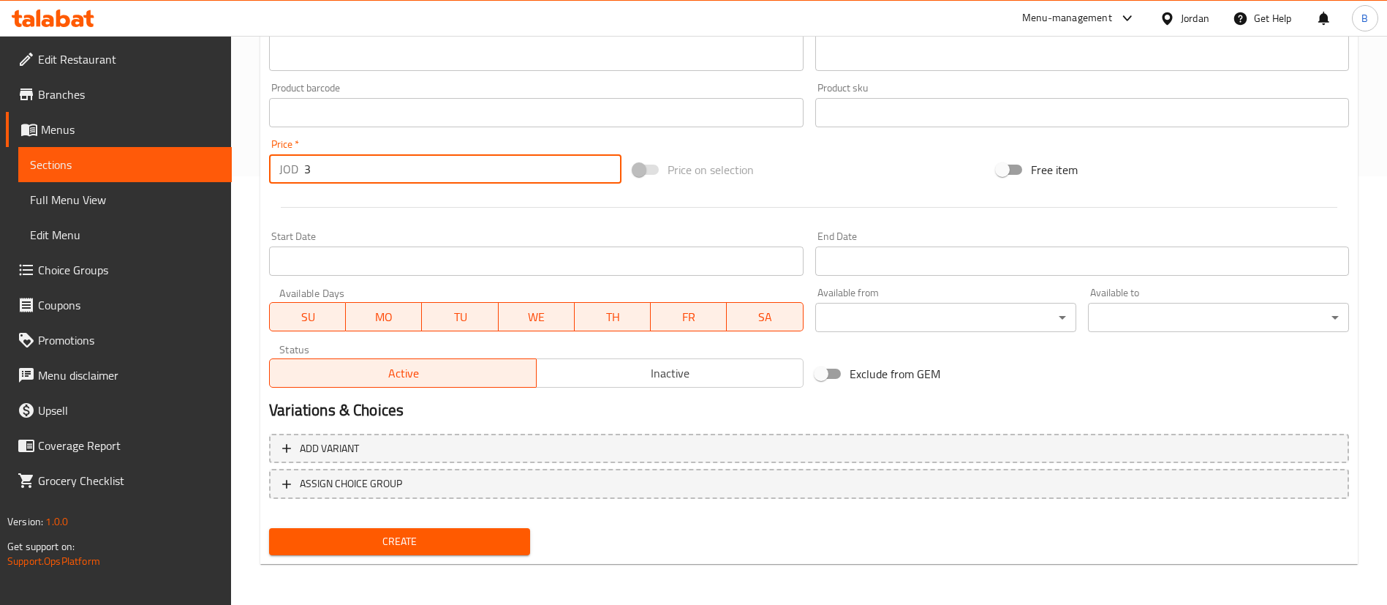
type input "3"
click at [429, 536] on span "Create" at bounding box center [400, 541] width 238 height 18
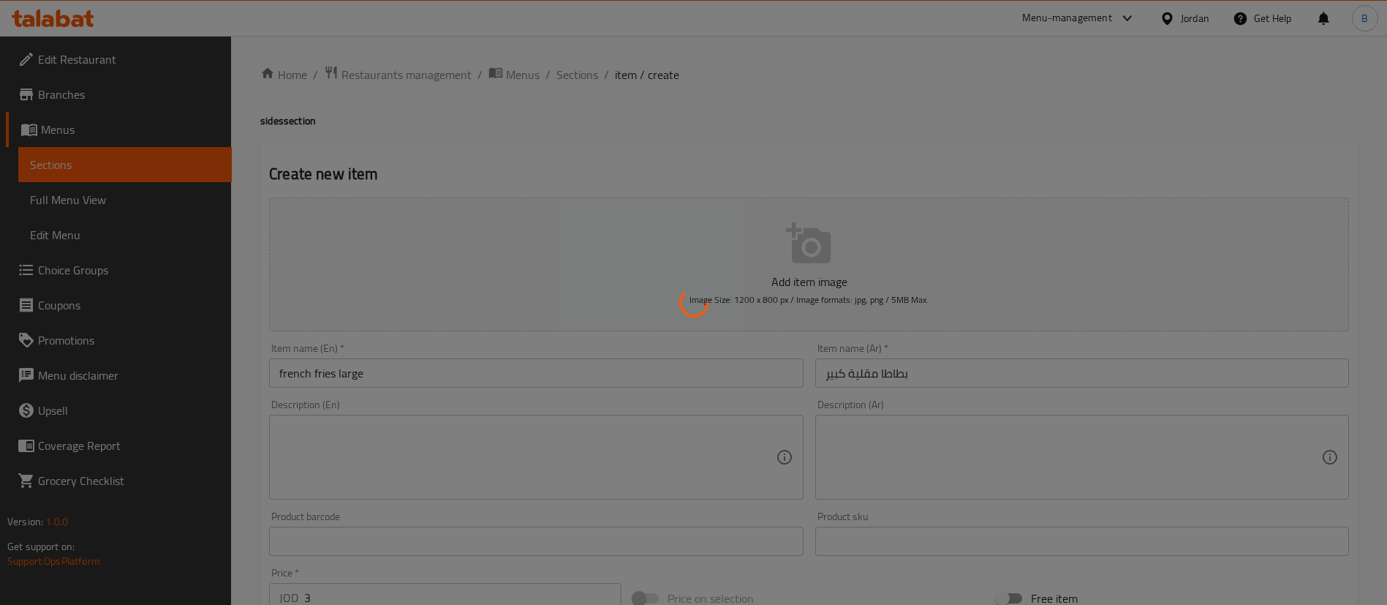
type input "0"
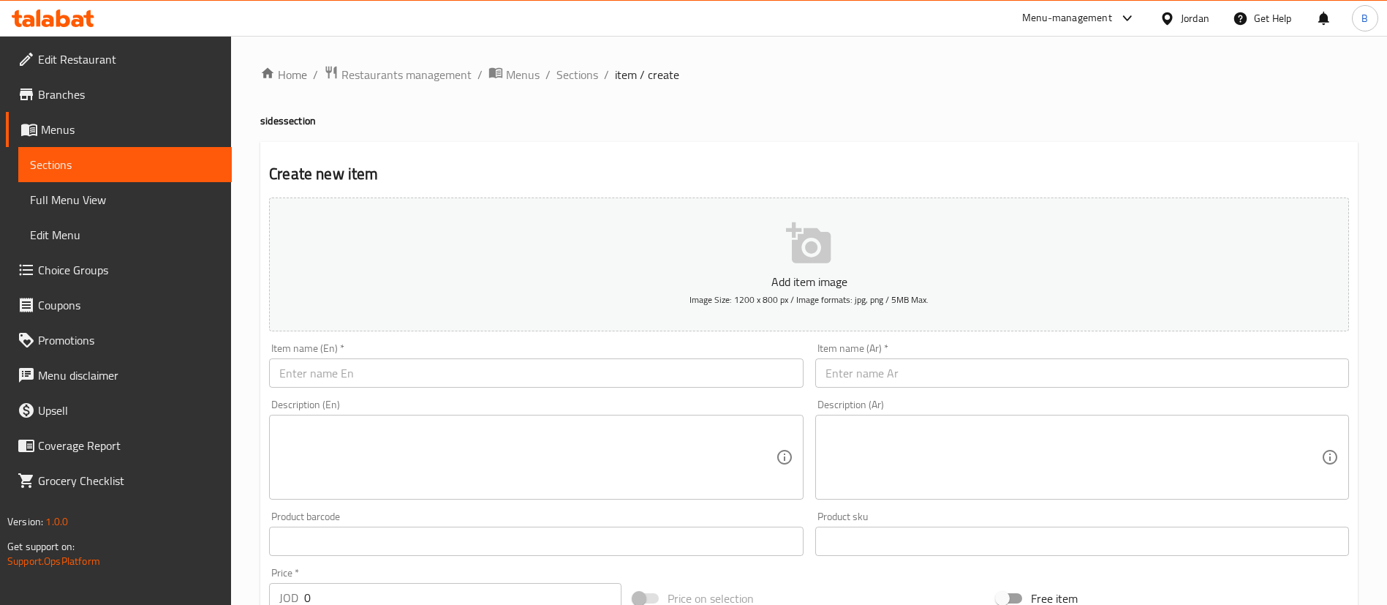
click at [574, 75] on span "Sections" at bounding box center [578, 75] width 42 height 18
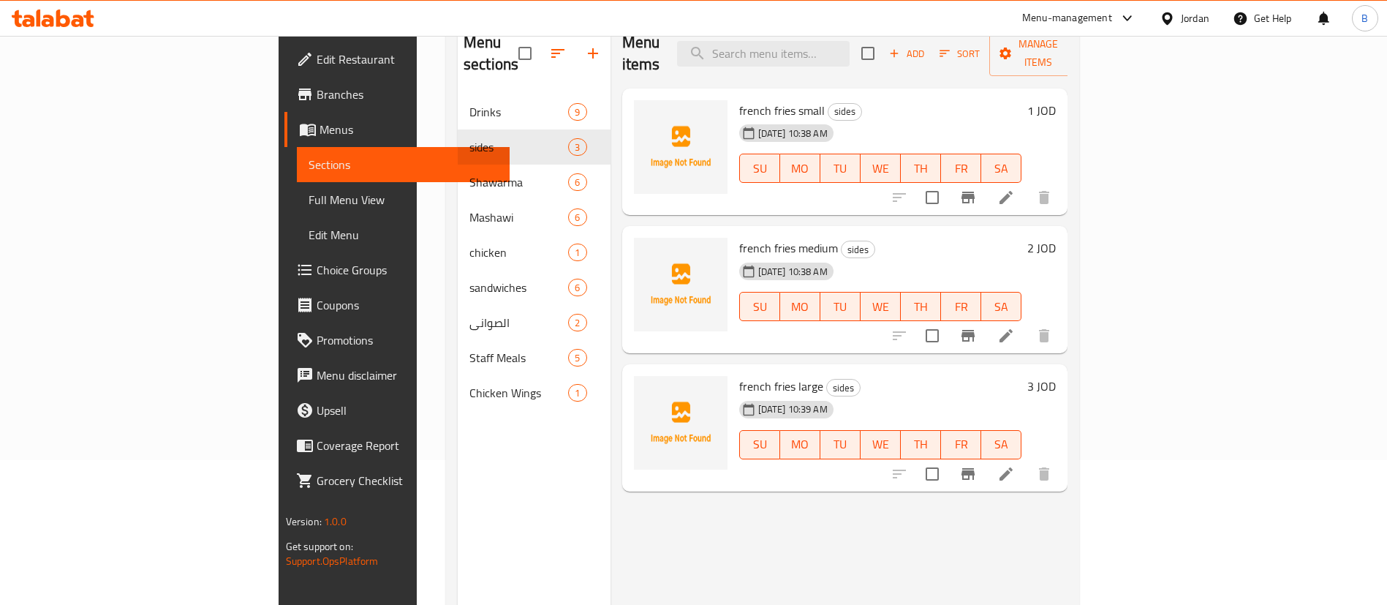
scroll to position [95, 0]
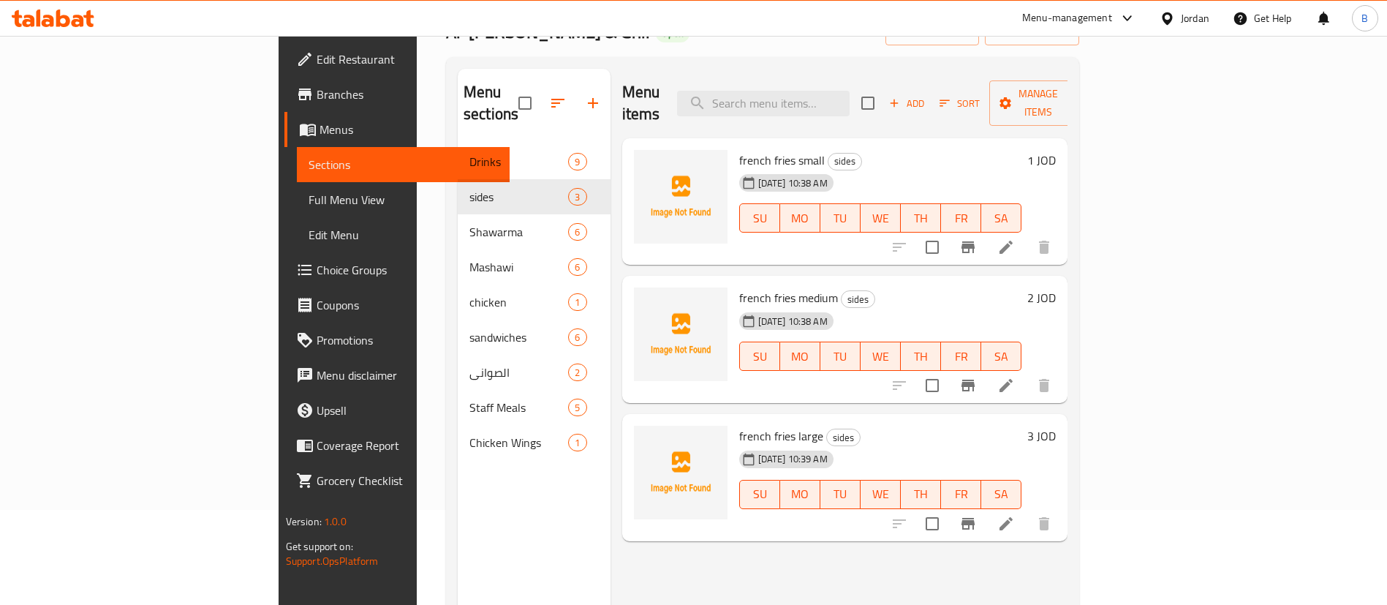
click at [576, 105] on button "button" at bounding box center [593, 103] width 35 height 35
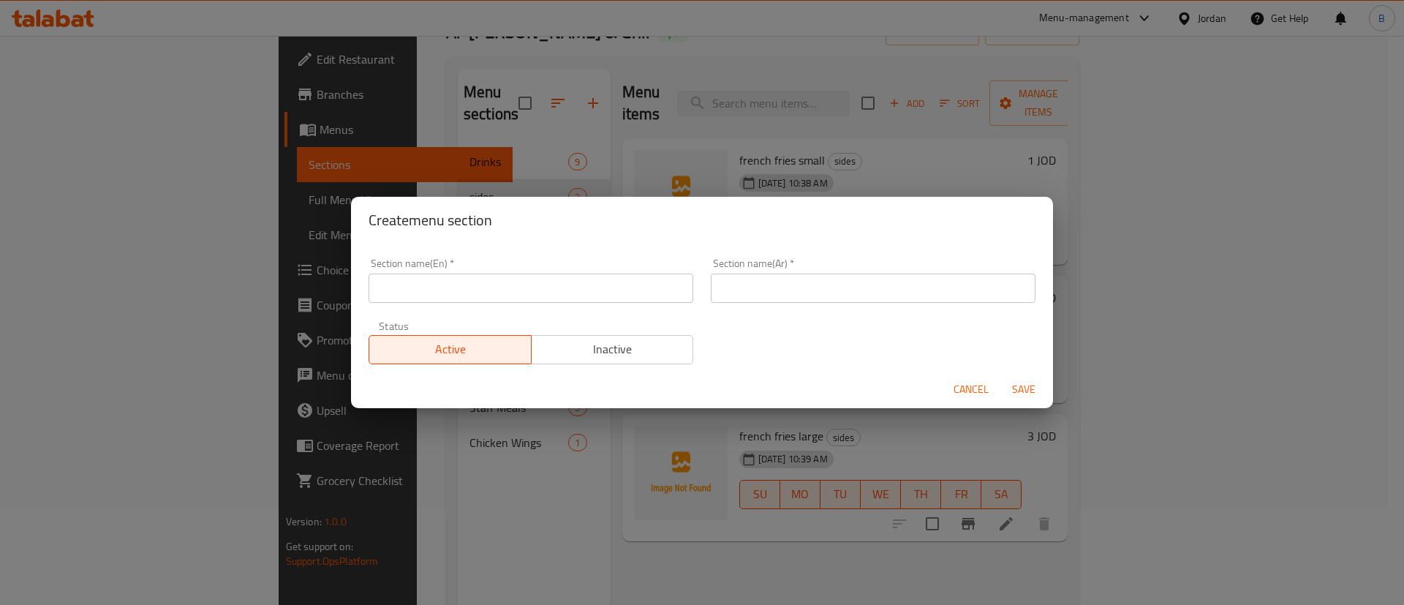
click at [552, 280] on input "text" at bounding box center [531, 288] width 325 height 29
type input "Desserts"
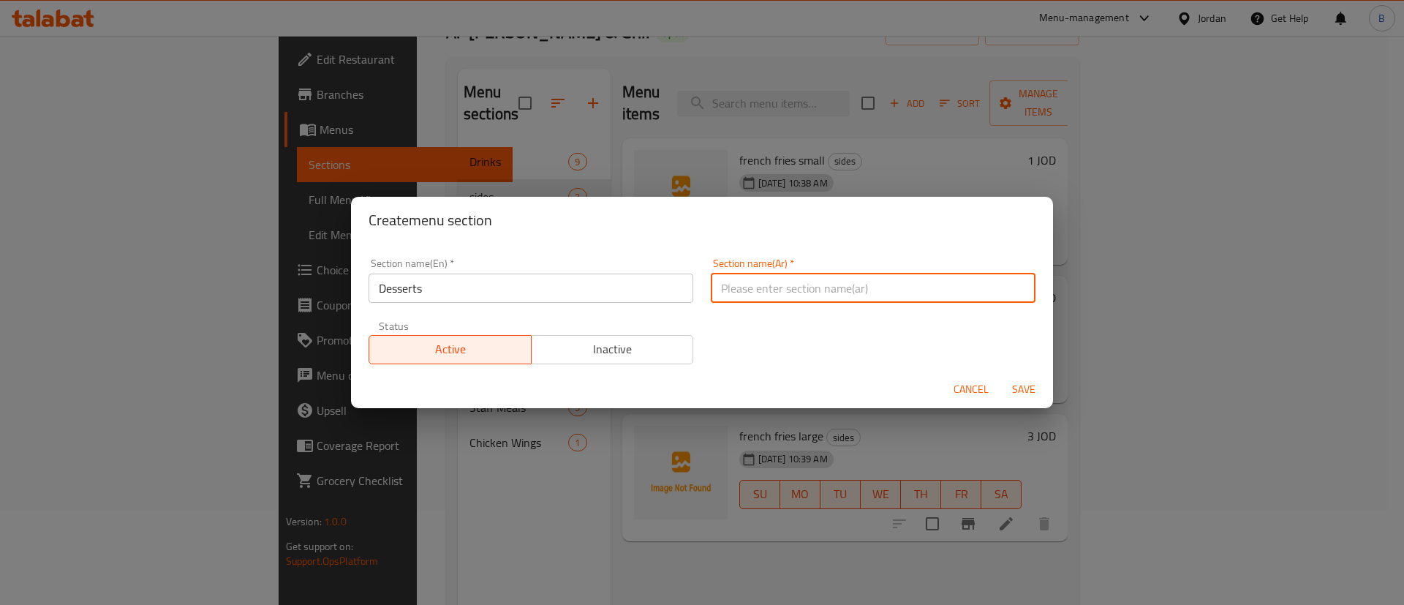
click at [852, 295] on input "text" at bounding box center [873, 288] width 325 height 29
type input "الحلويات"
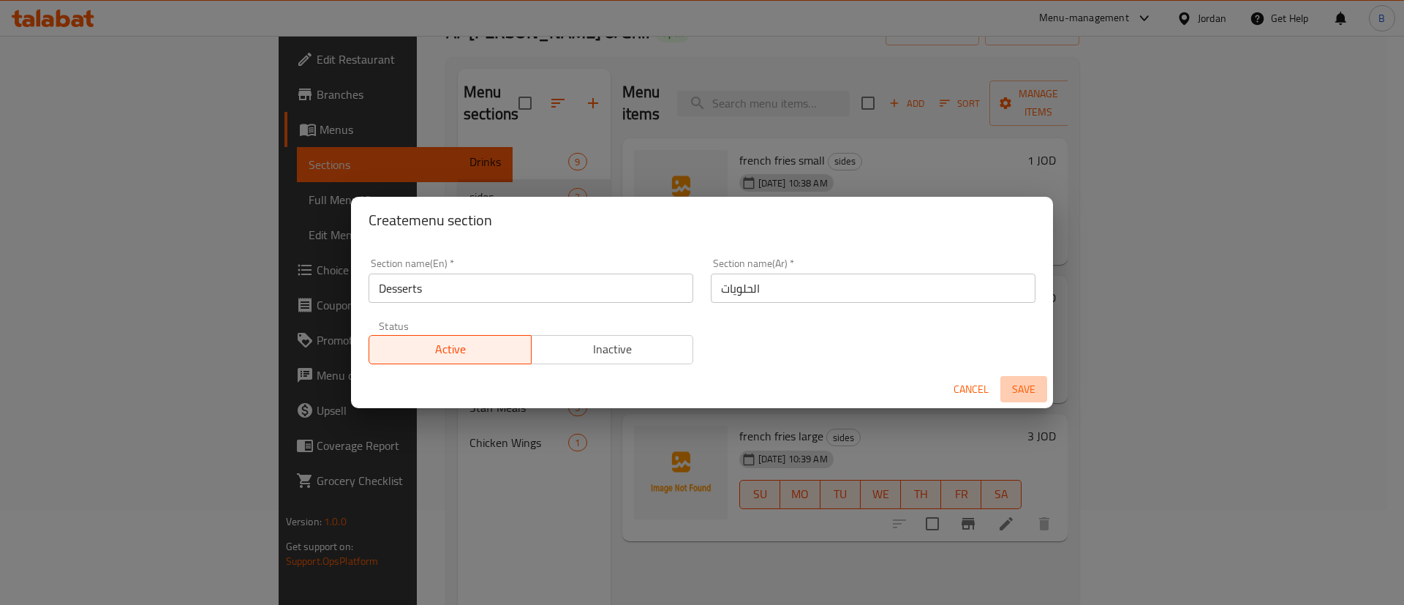
click at [1022, 386] on span "Save" at bounding box center [1023, 389] width 35 height 18
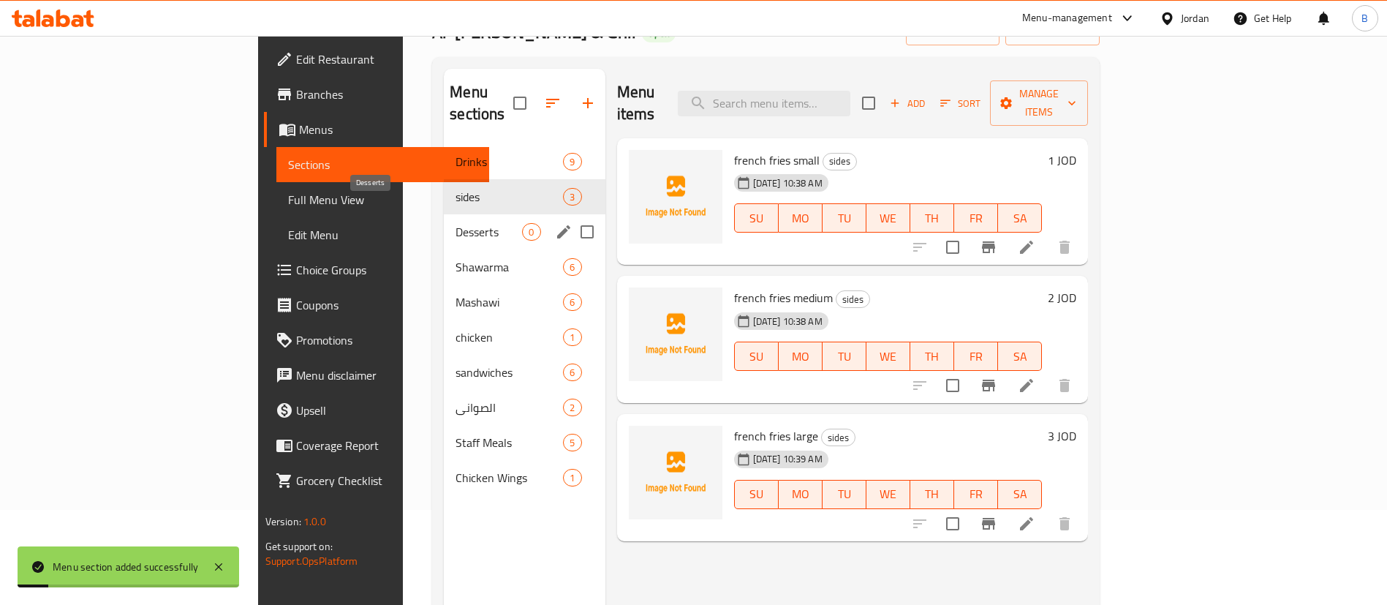
click at [456, 223] on span "Desserts" at bounding box center [489, 232] width 67 height 18
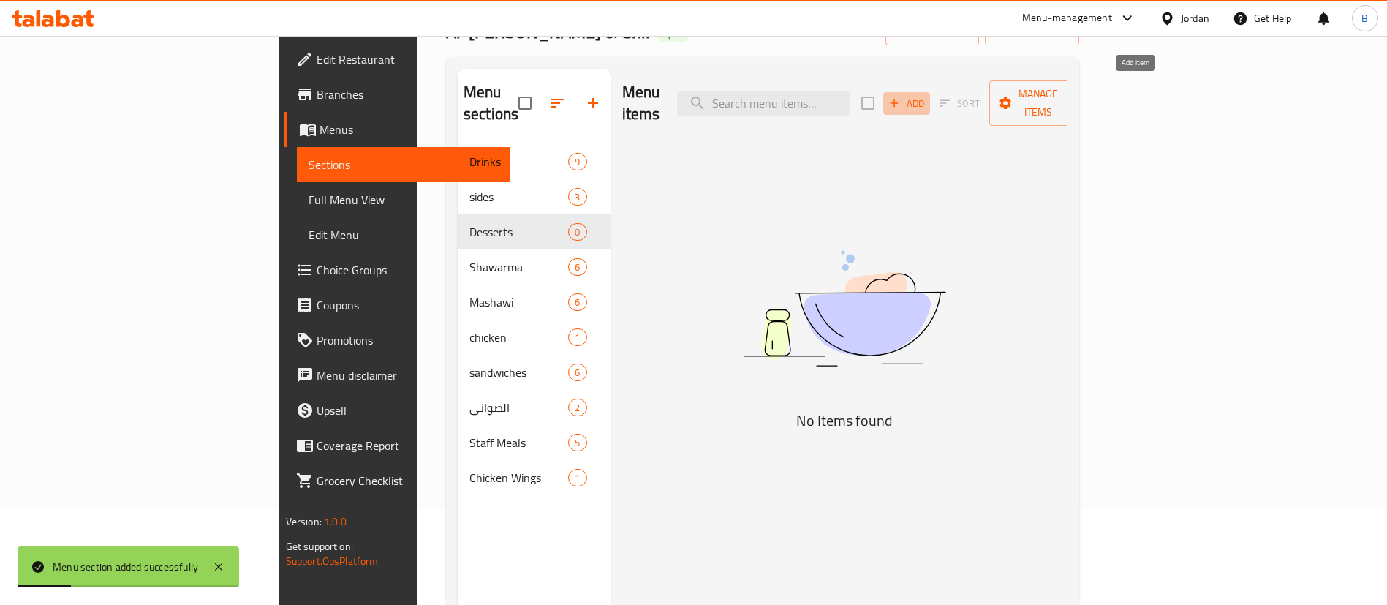
click at [927, 95] on span "Add" at bounding box center [906, 103] width 39 height 17
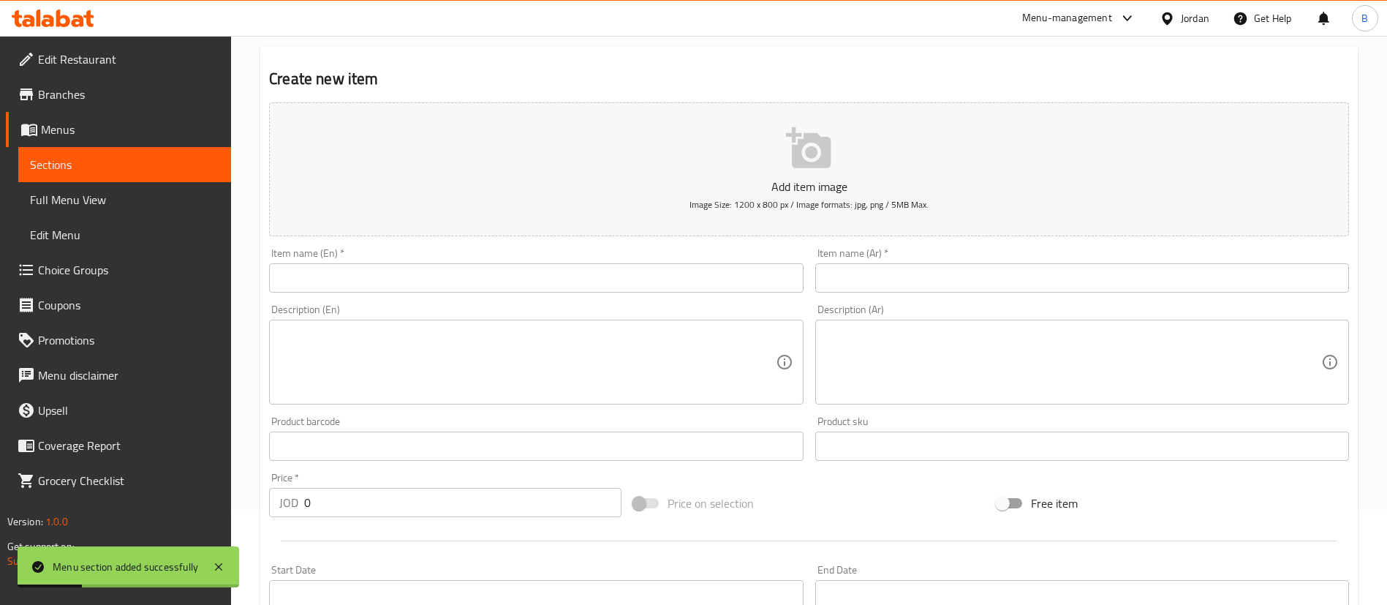
click at [521, 271] on input "text" at bounding box center [536, 277] width 534 height 29
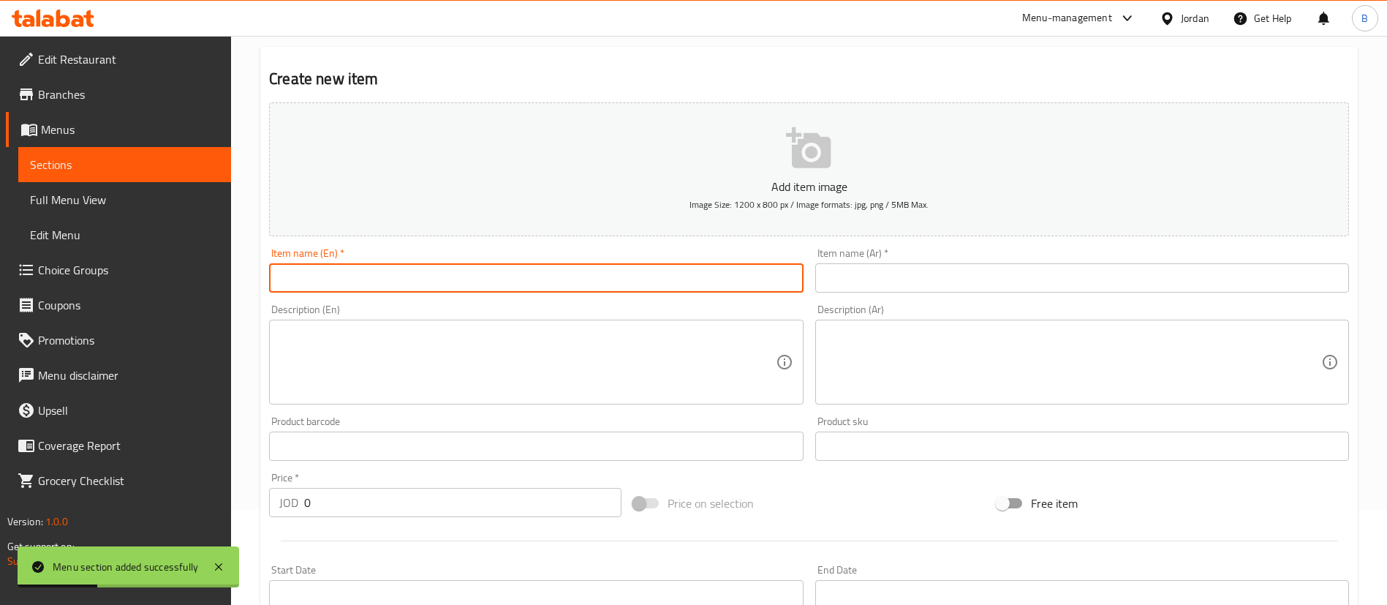
paste input "ChocoPistachio"
type input "ChocoPistachio"
click at [904, 276] on input "text" at bounding box center [1082, 277] width 534 height 29
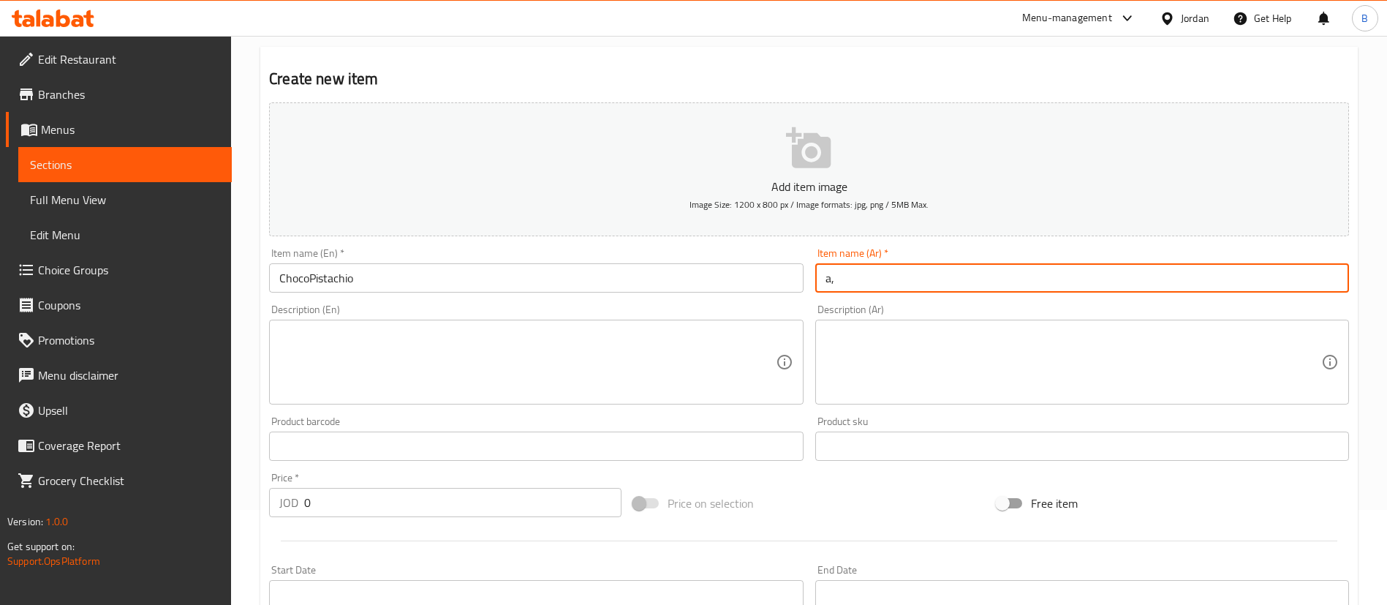
type input "a"
type input "شوكو بستاشيو"
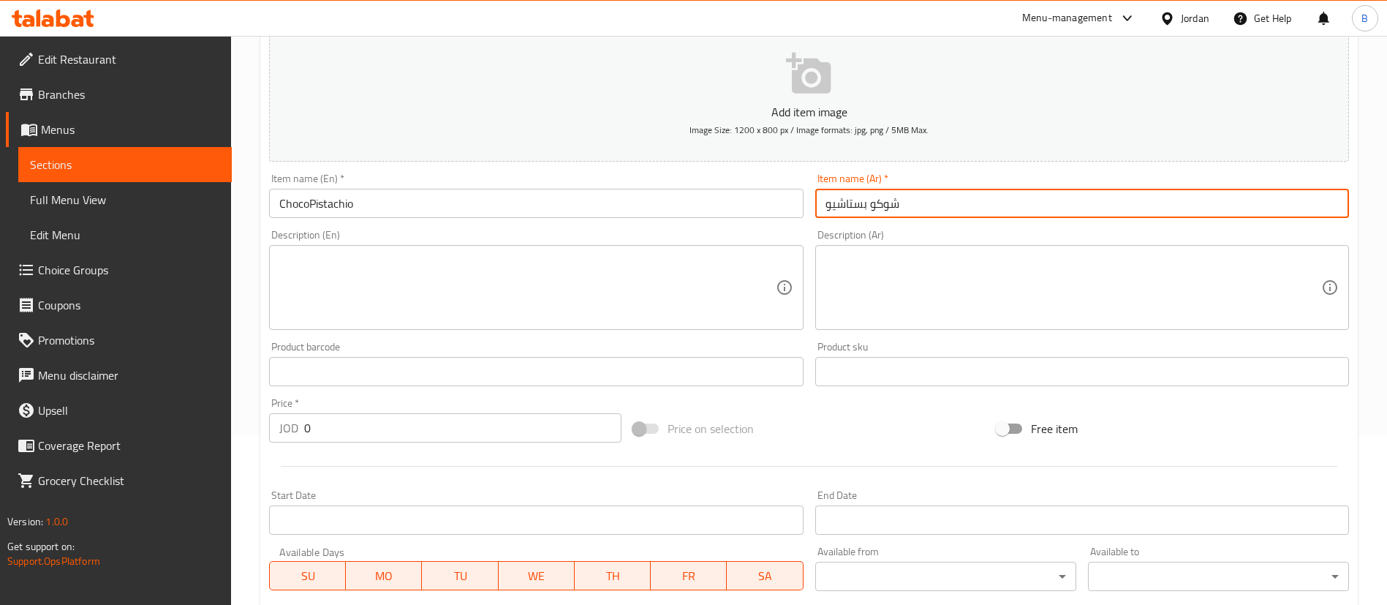
scroll to position [205, 0]
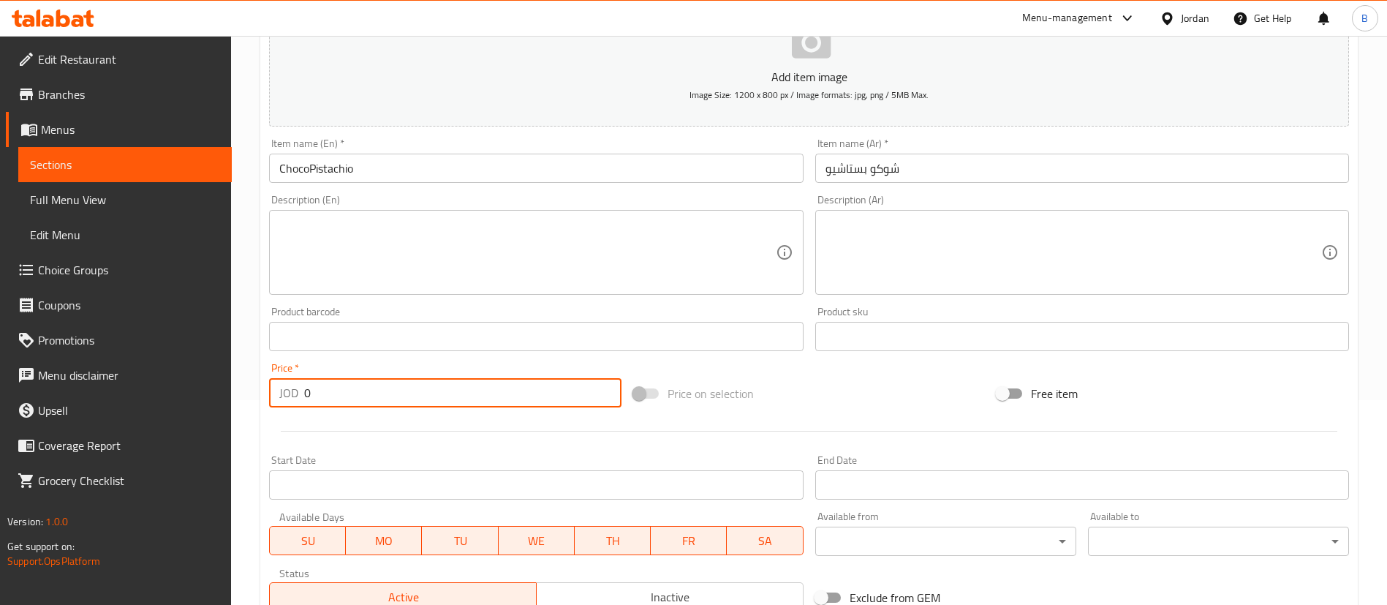
drag, startPoint x: 353, startPoint y: 395, endPoint x: 142, endPoint y: 401, distance: 211.4
click at [216, 381] on div "Edit Restaurant Branches Menus Sections Full Menu View Edit Menu Choice Groups …" at bounding box center [693, 329] width 1387 height 997
type input "3"
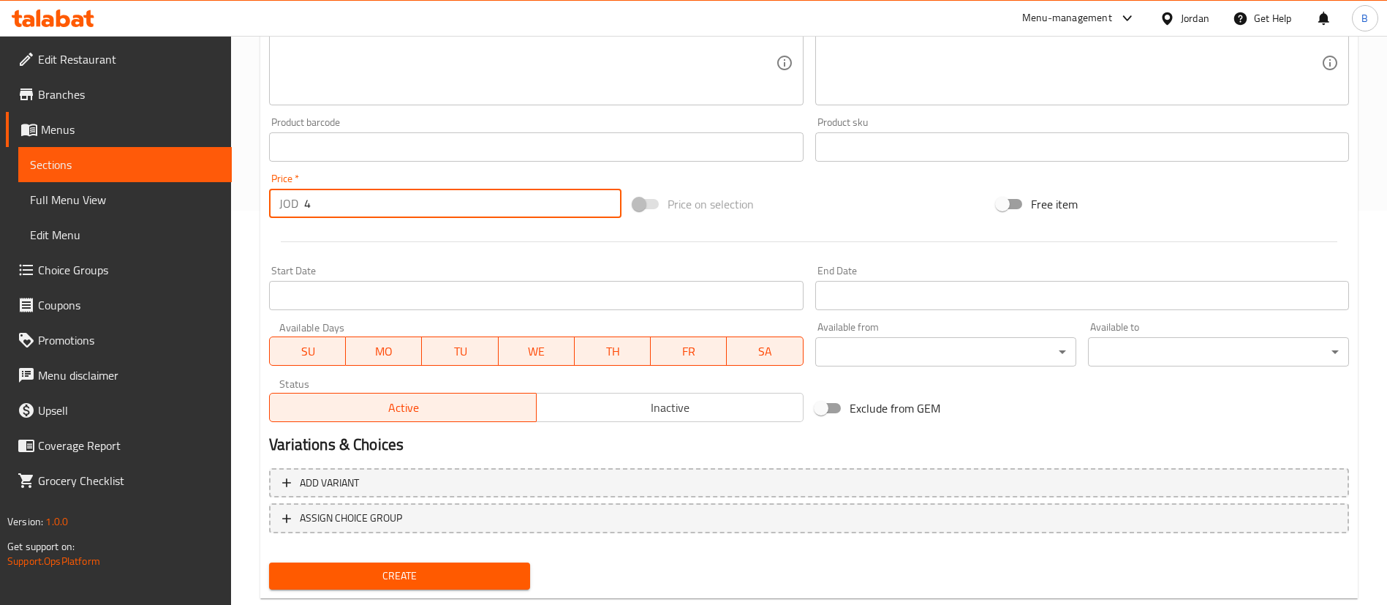
scroll to position [429, 0]
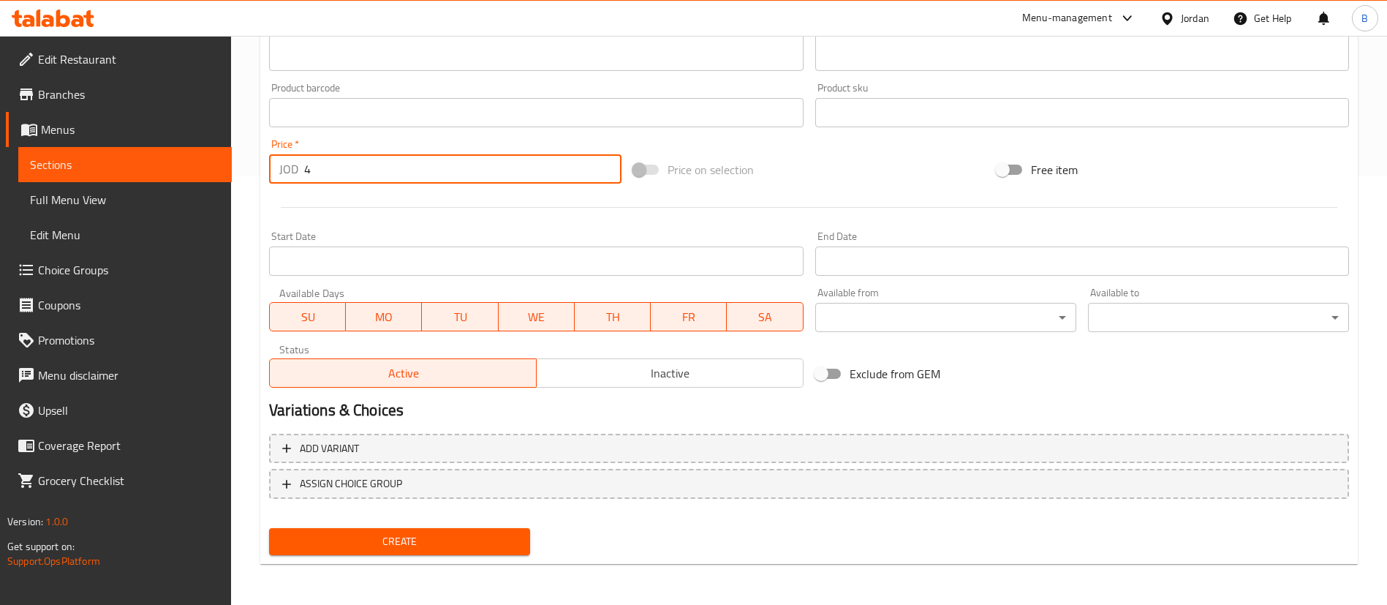
type input "4"
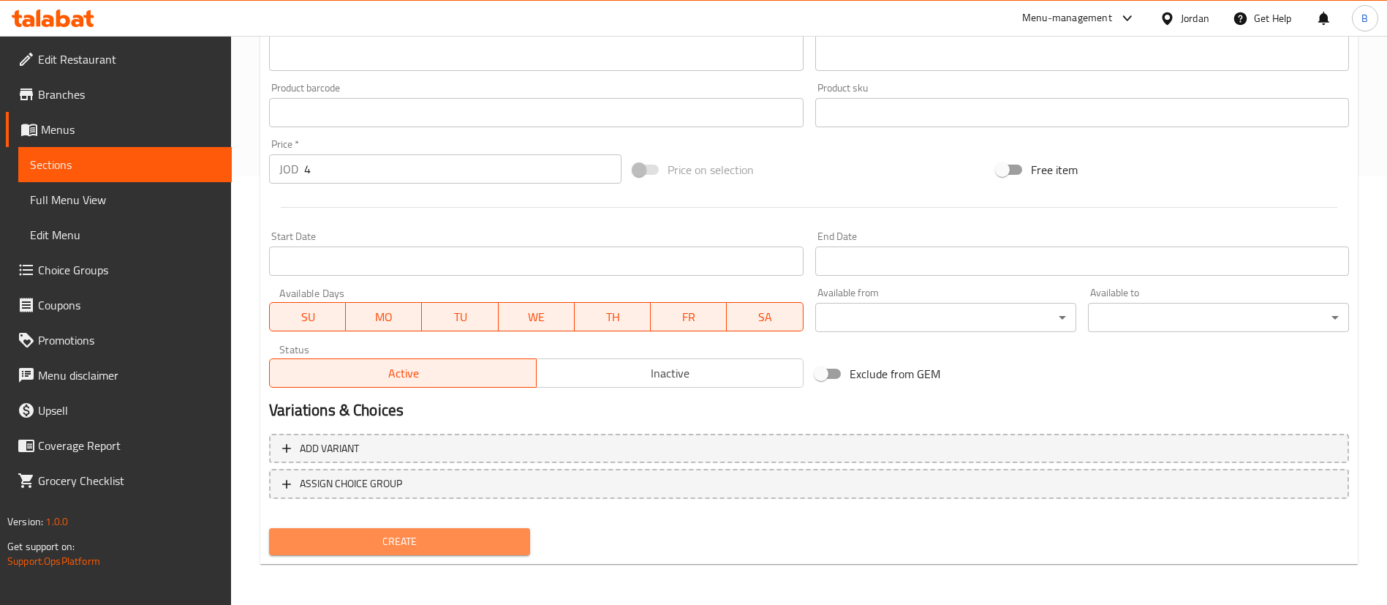
click at [434, 537] on span "Create" at bounding box center [400, 541] width 238 height 18
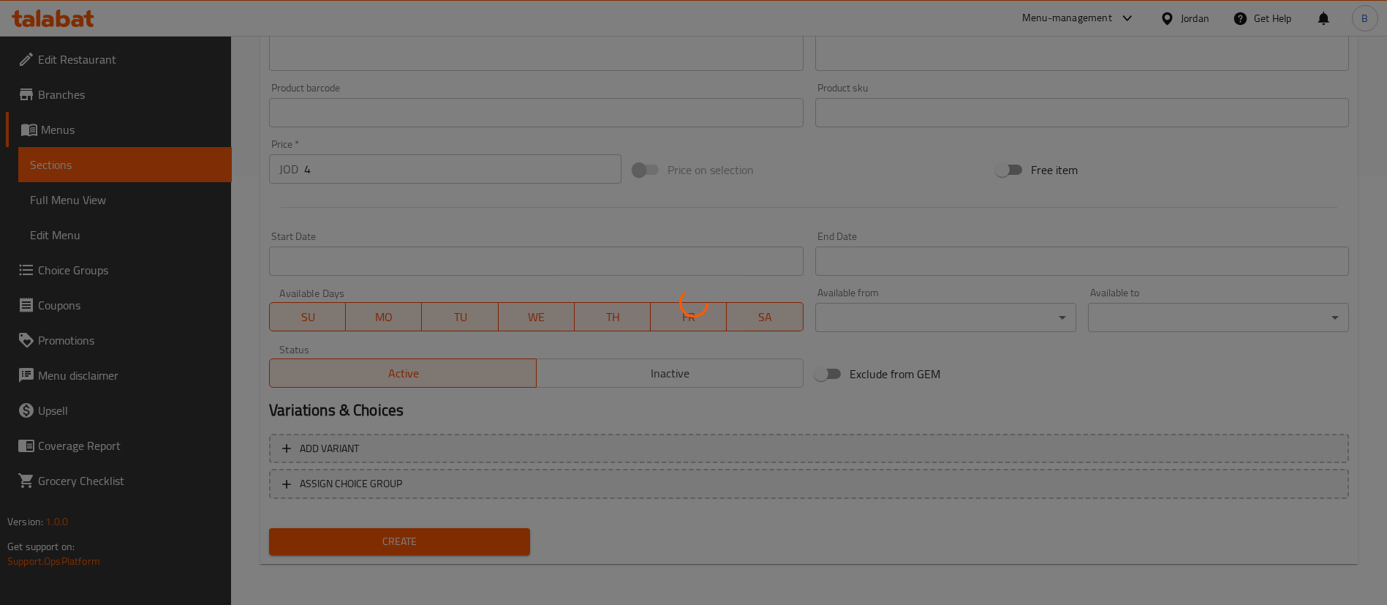
type input "0"
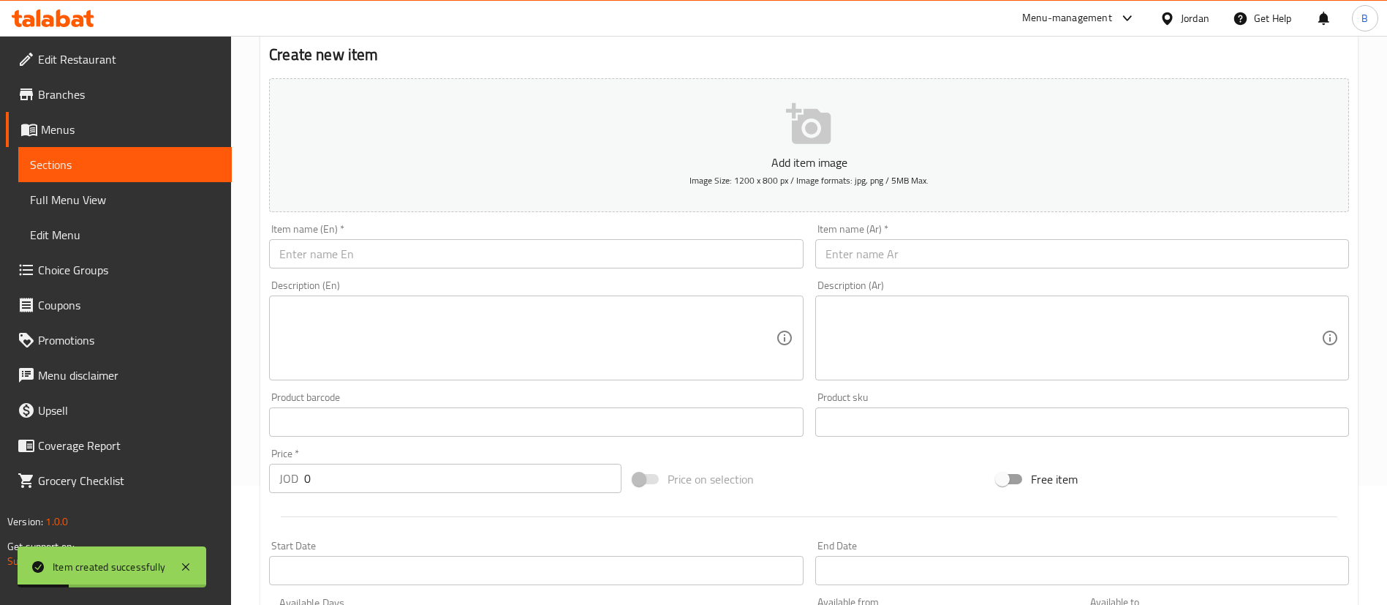
scroll to position [0, 0]
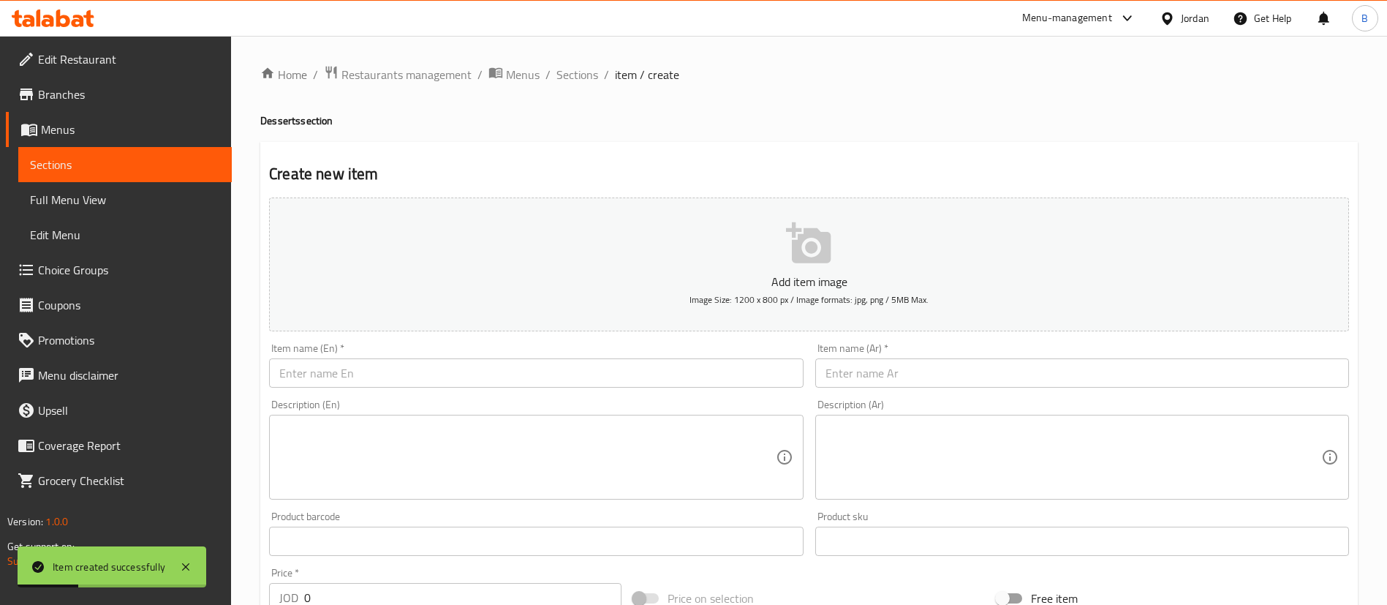
click at [467, 367] on input "text" at bounding box center [536, 372] width 534 height 29
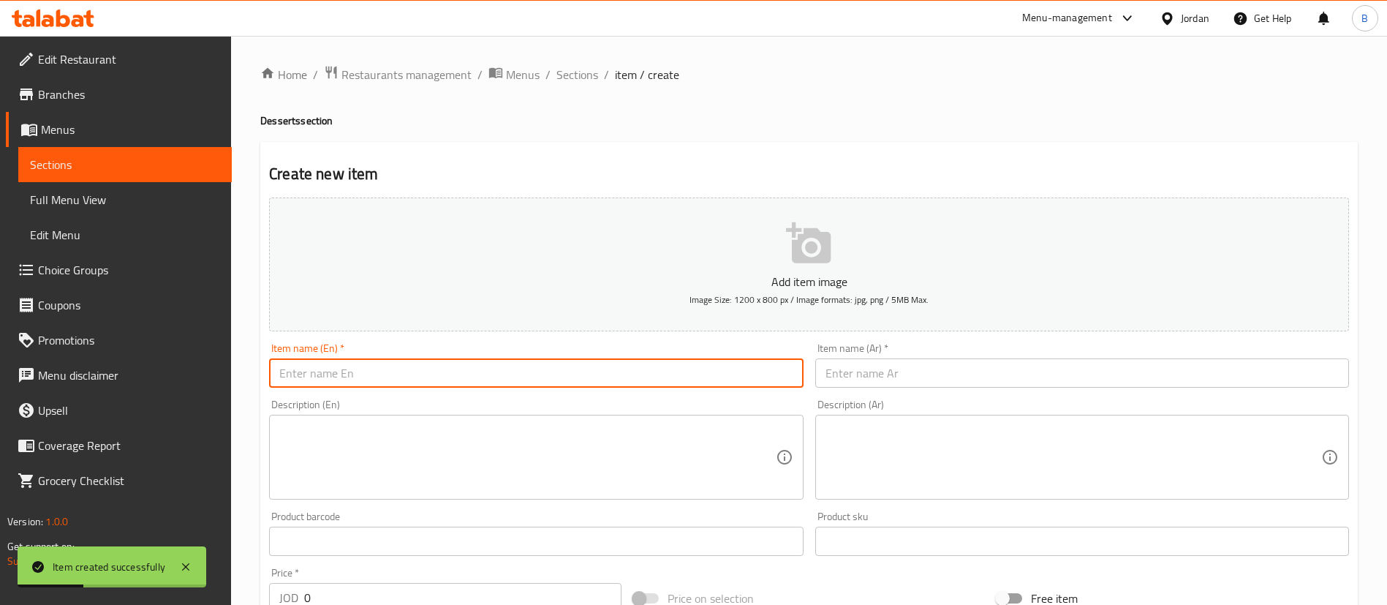
paste input "ChocoNafah"
type input "ChocoNafah"
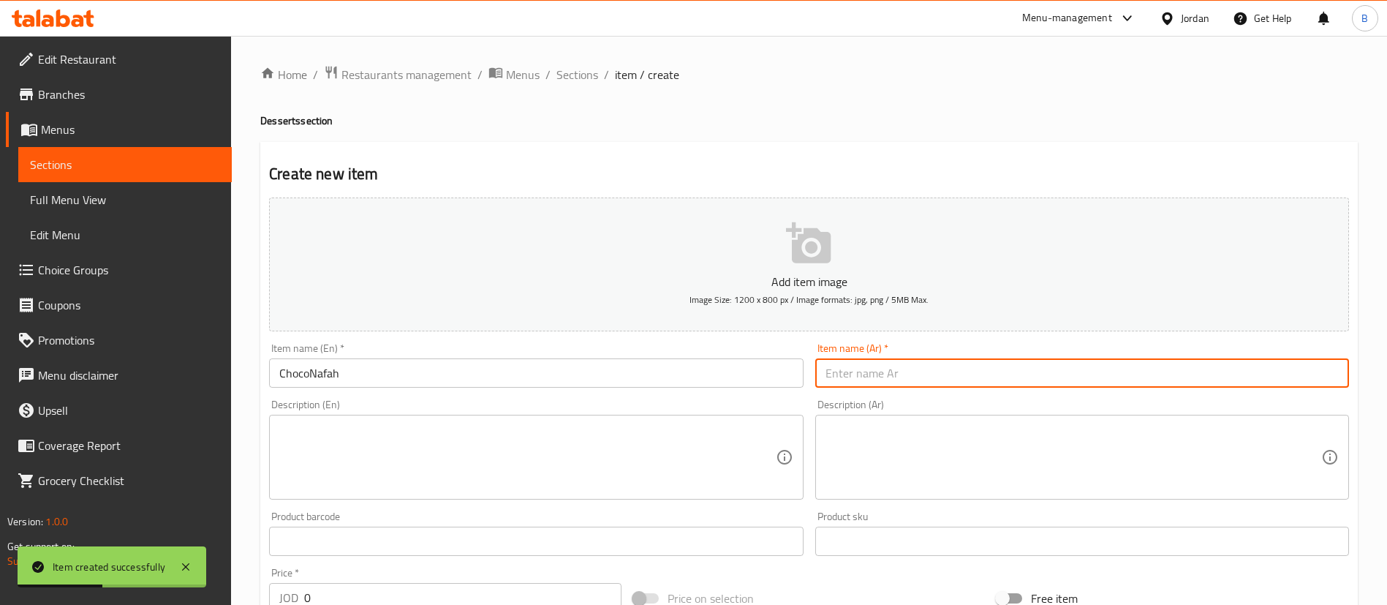
click at [856, 367] on input "text" at bounding box center [1082, 372] width 534 height 29
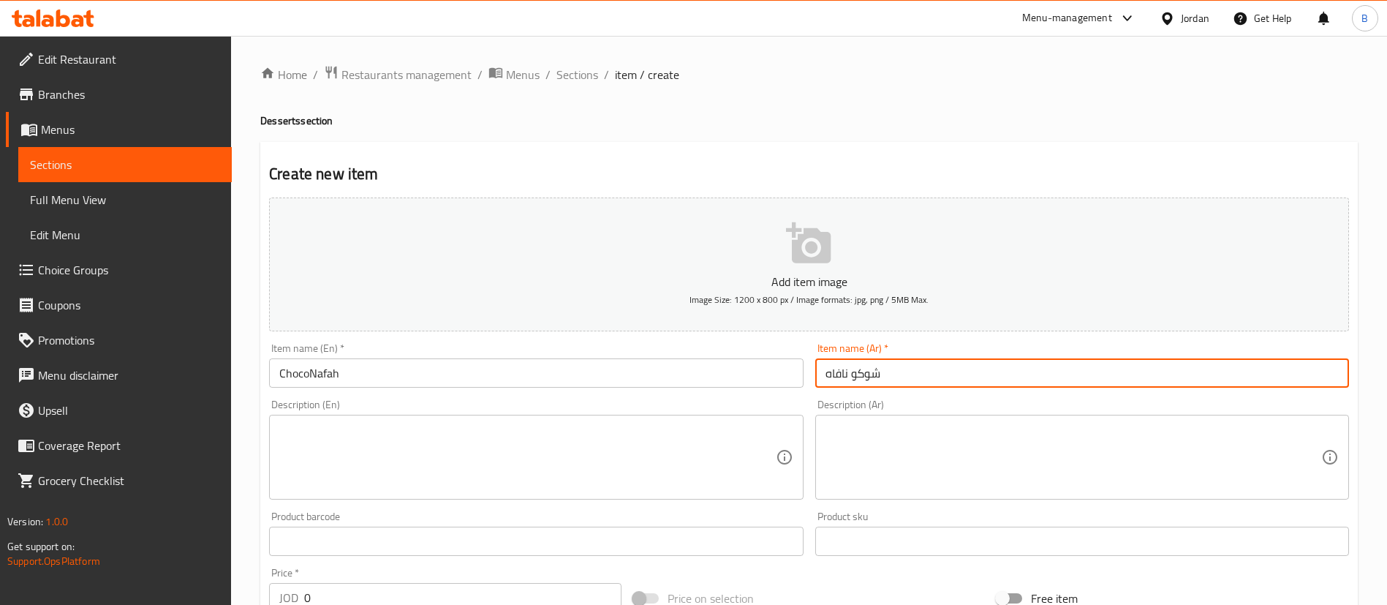
type input "شوكو نافاه"
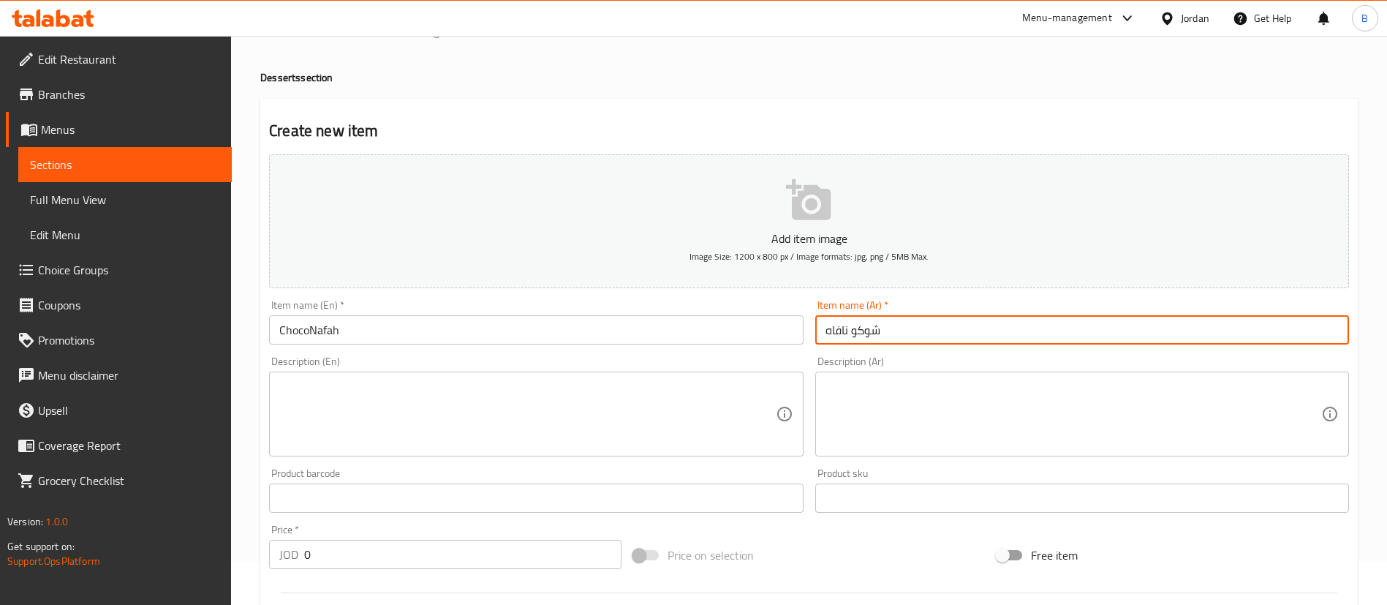
scroll to position [110, 0]
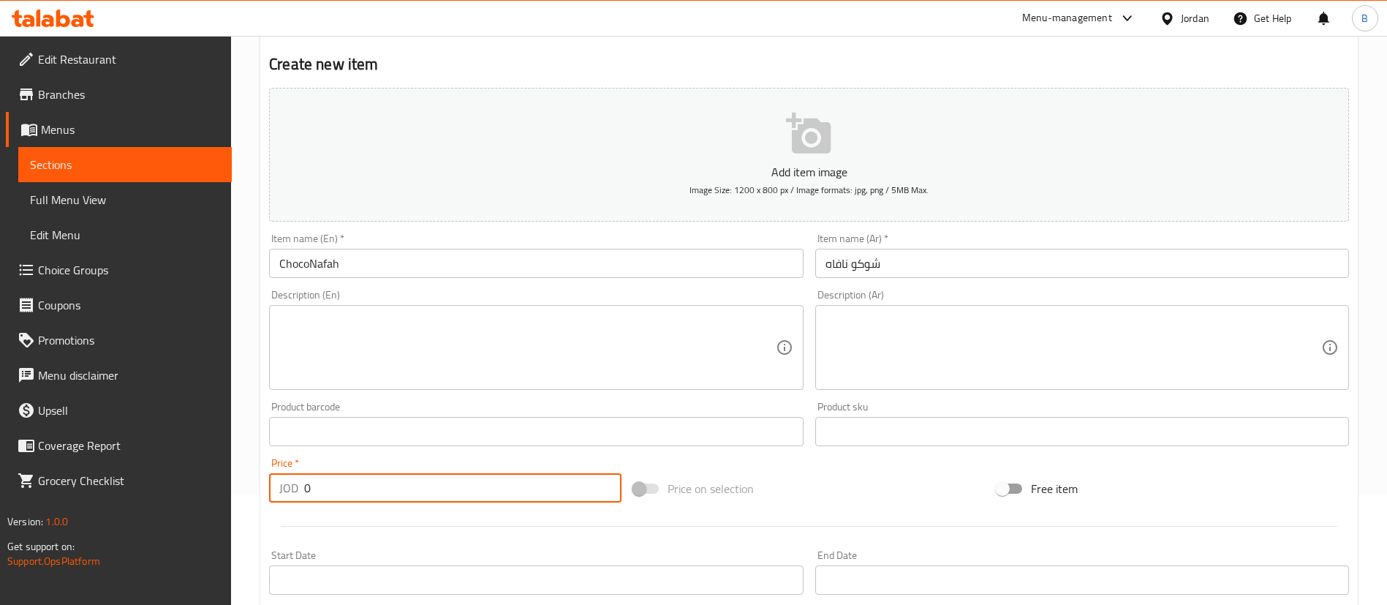
drag, startPoint x: 305, startPoint y: 487, endPoint x: 162, endPoint y: 479, distance: 142.8
click at [180, 479] on div "Edit Restaurant Branches Menus Sections Full Menu View Edit Menu Choice Groups …" at bounding box center [693, 424] width 1387 height 997
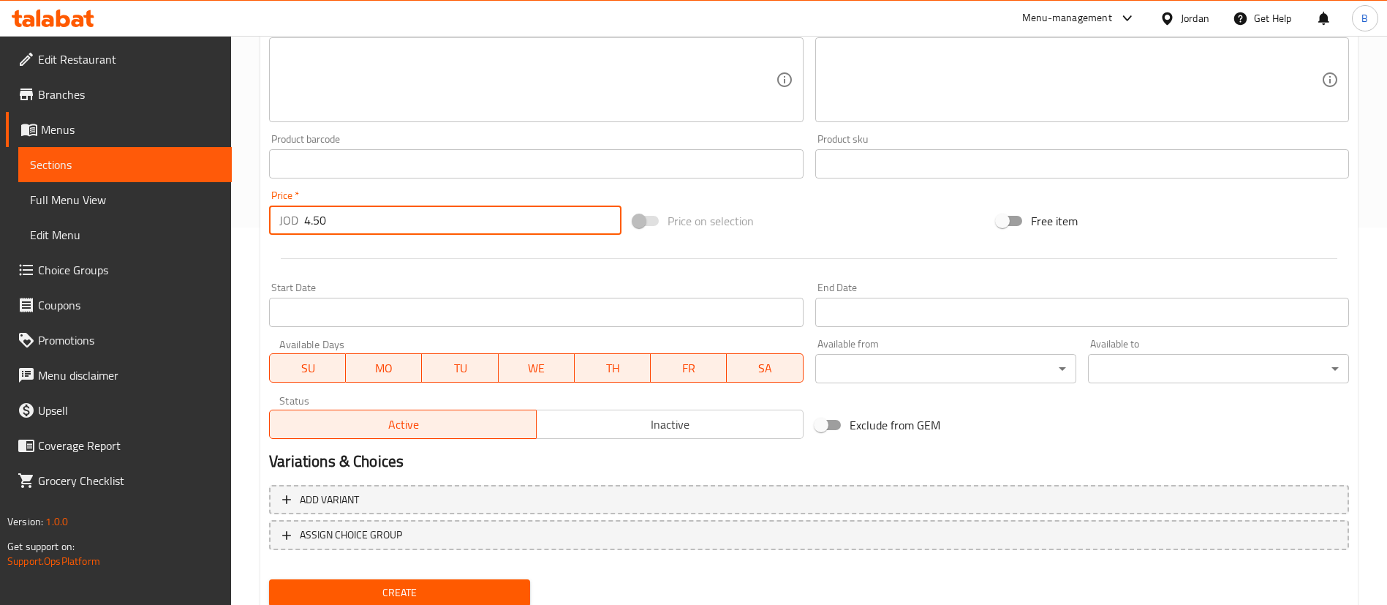
scroll to position [429, 0]
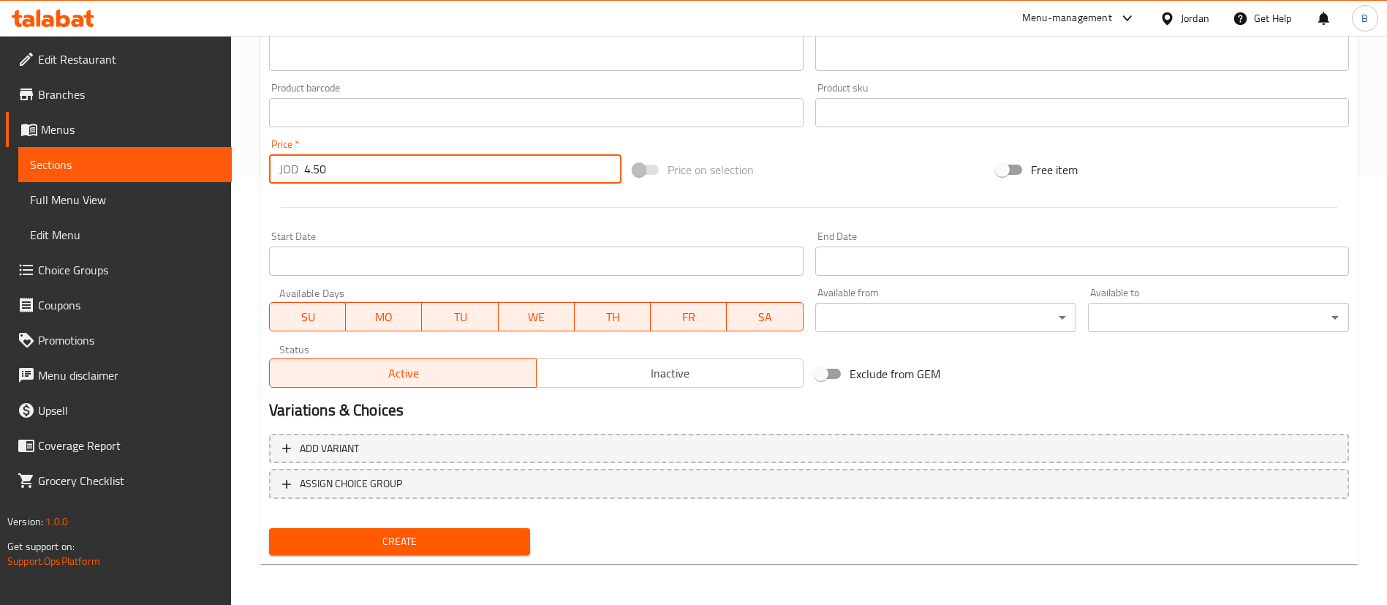
type input "4.50"
drag, startPoint x: 420, startPoint y: 535, endPoint x: 516, endPoint y: 558, distance: 98.4
click at [420, 535] on span "Create" at bounding box center [400, 541] width 238 height 18
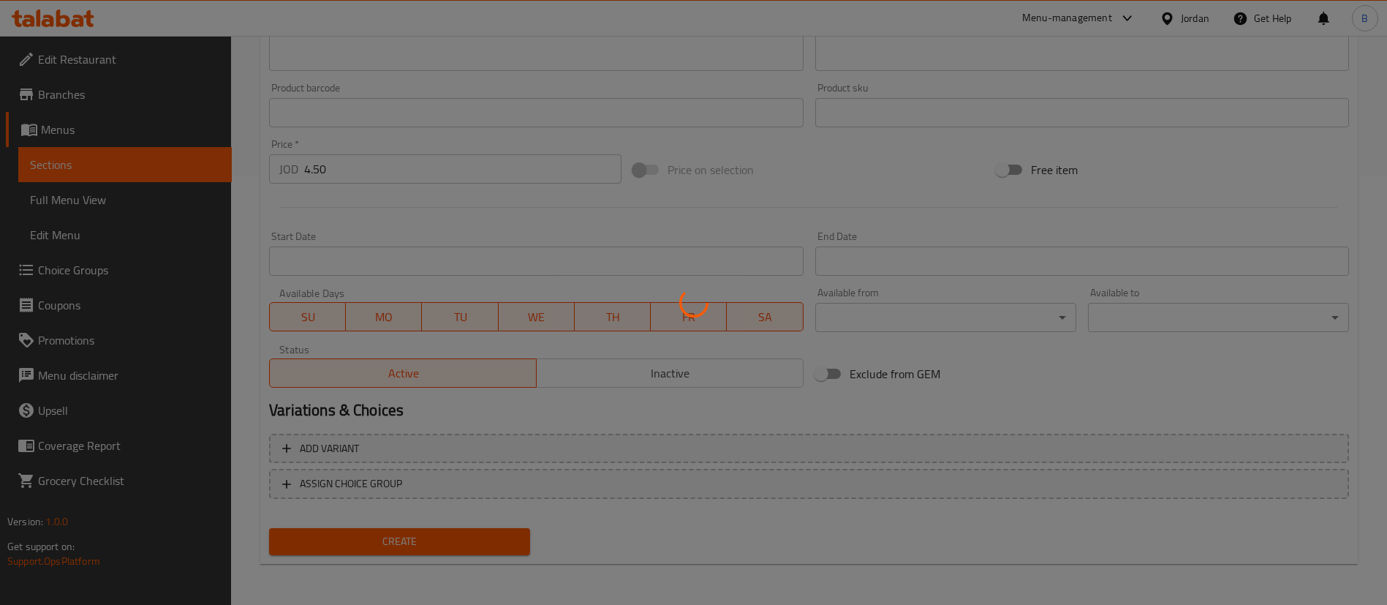
type input "0"
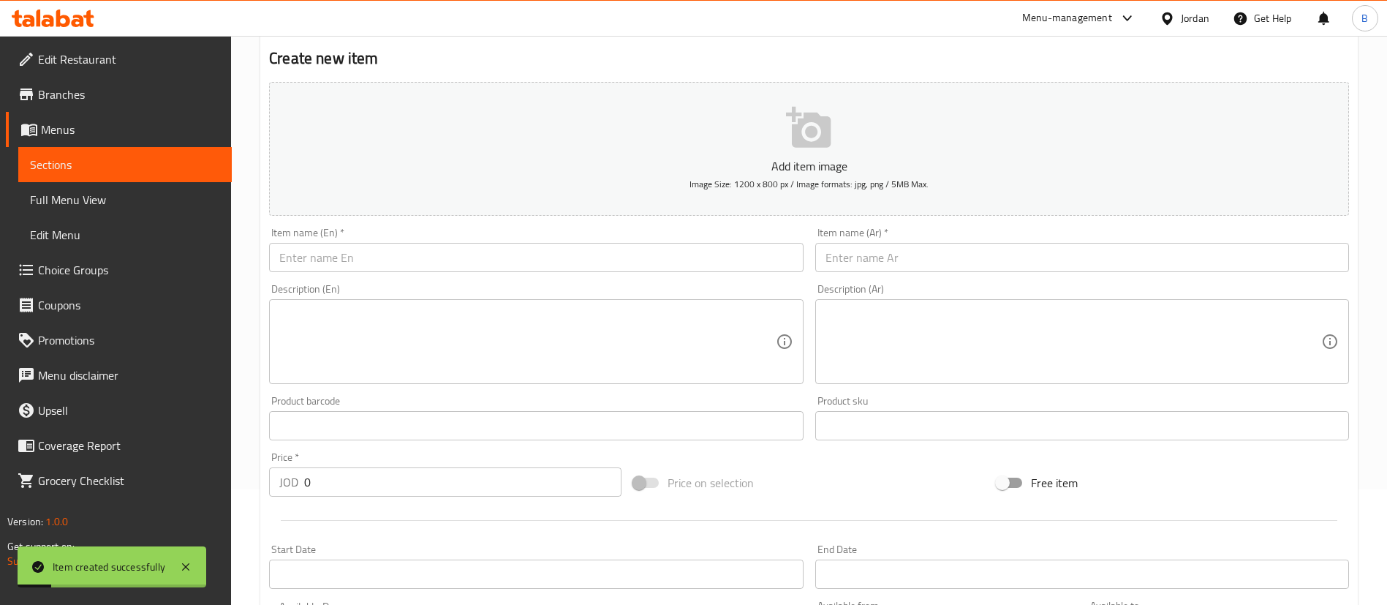
scroll to position [0, 0]
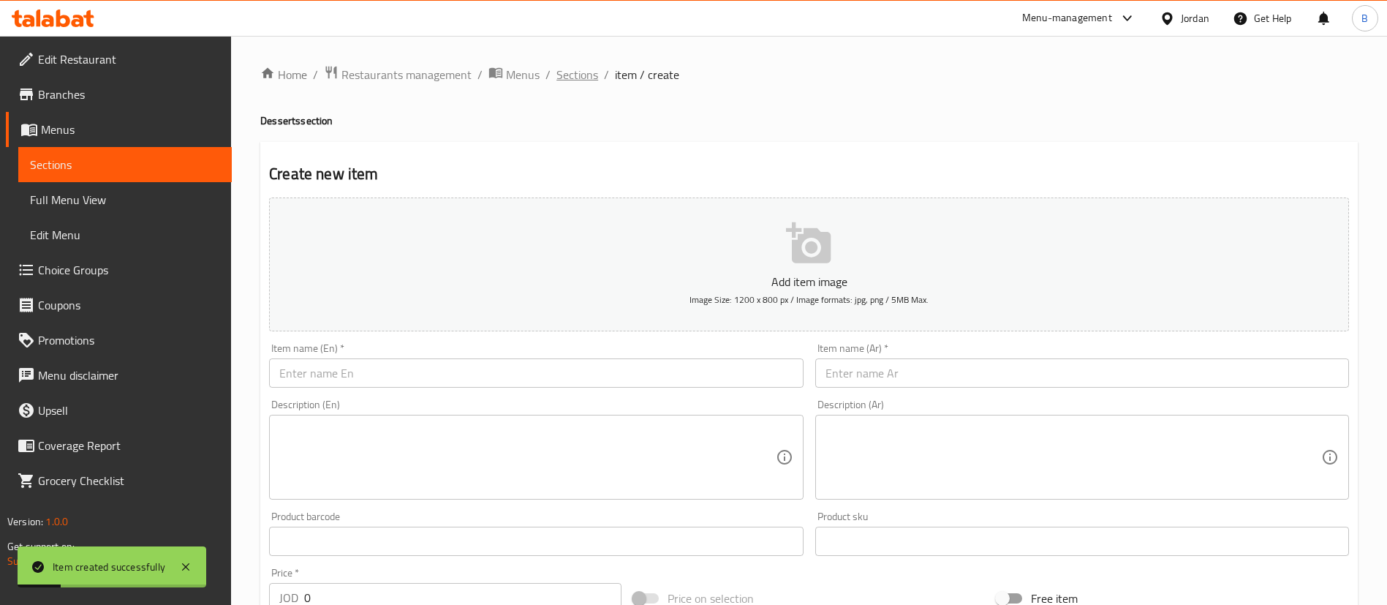
click at [579, 69] on span "Sections" at bounding box center [578, 75] width 42 height 18
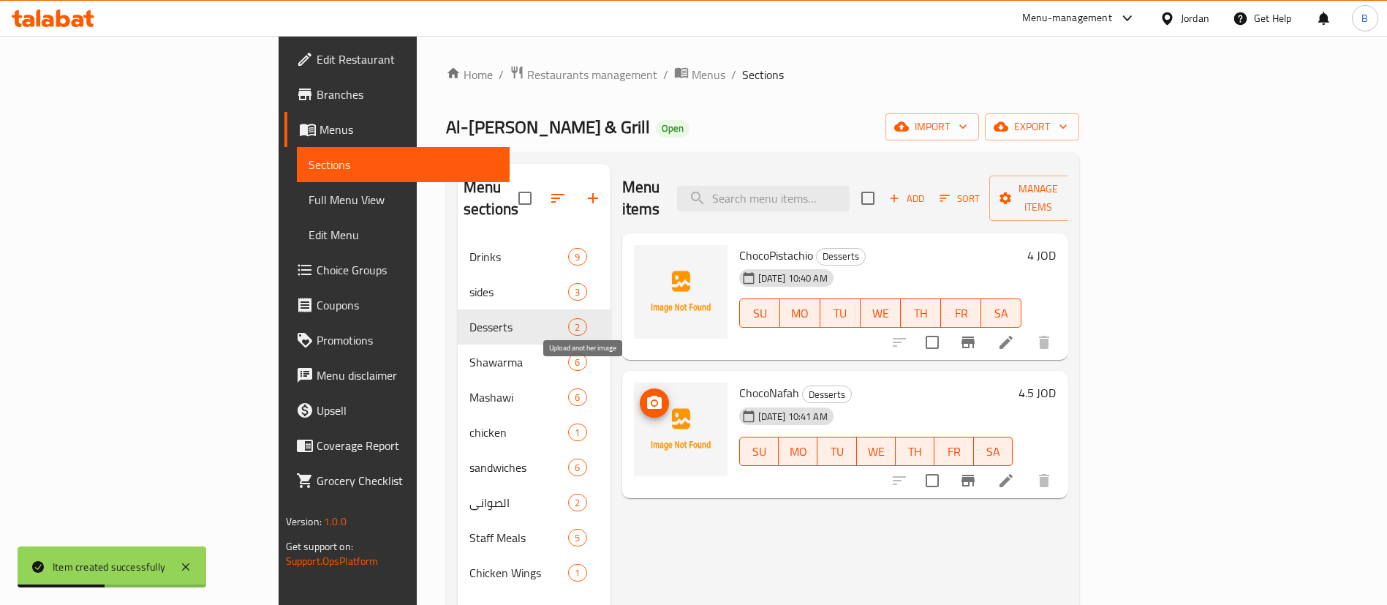
click at [647, 396] on icon "upload picture" at bounding box center [654, 402] width 15 height 13
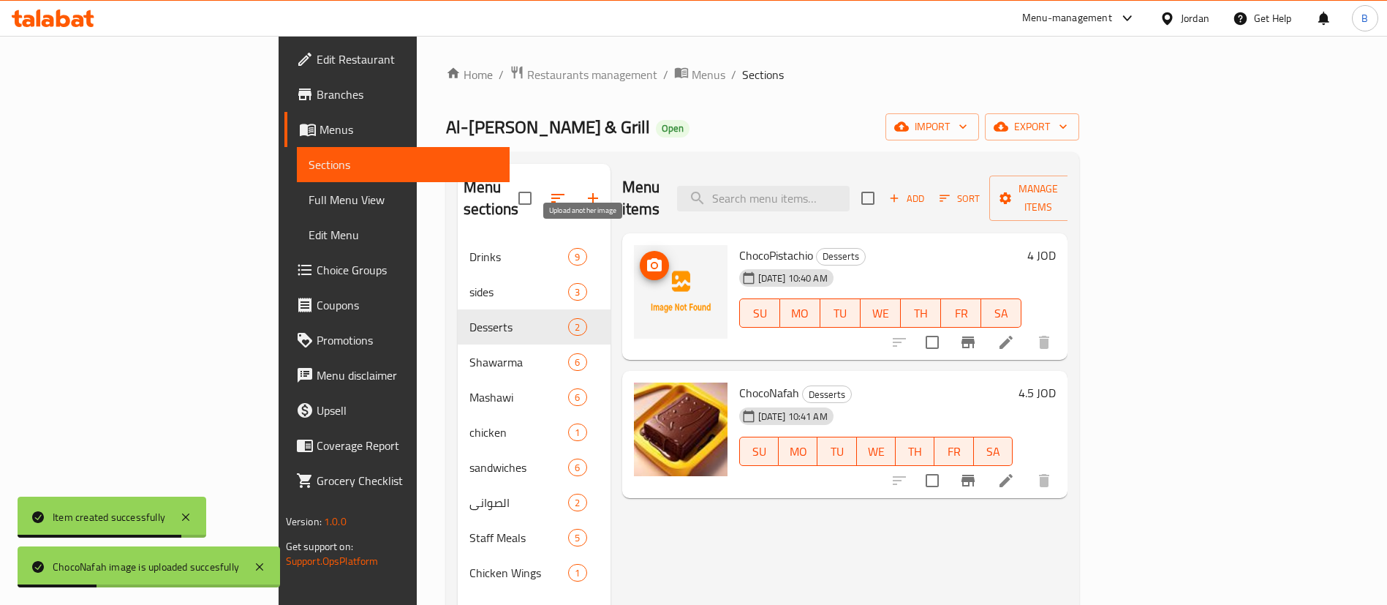
click at [647, 258] on icon "upload picture" at bounding box center [654, 264] width 15 height 13
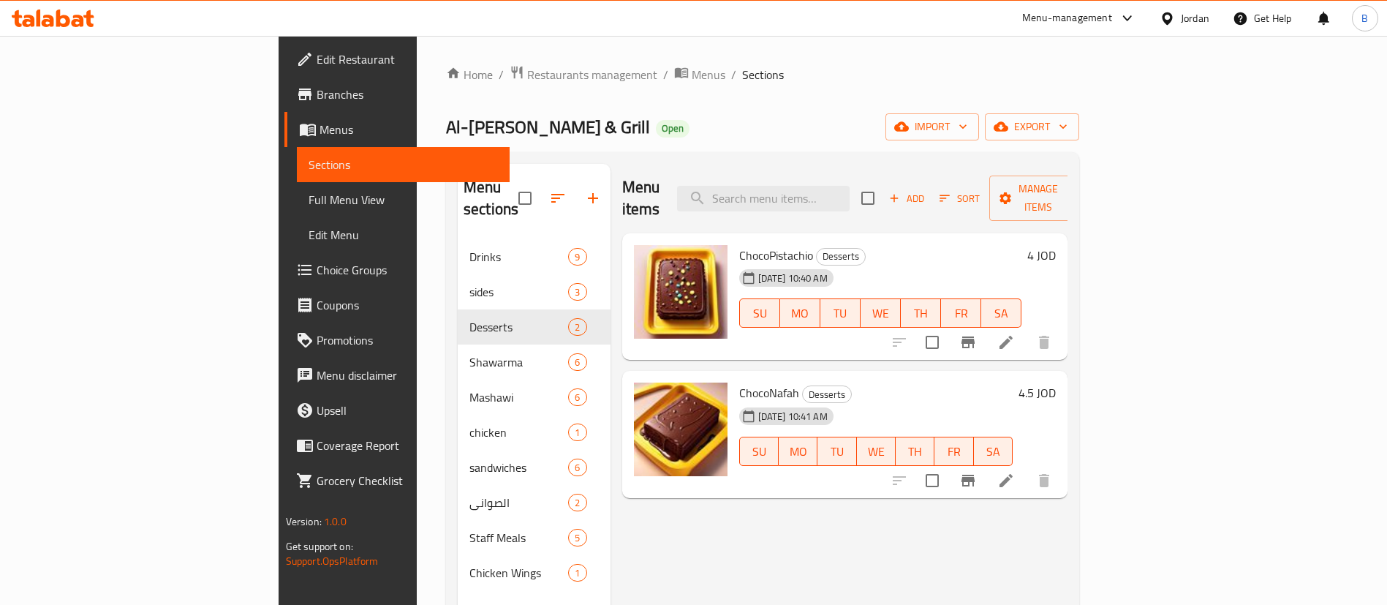
click at [53, 18] on icon at bounding box center [48, 21] width 12 height 12
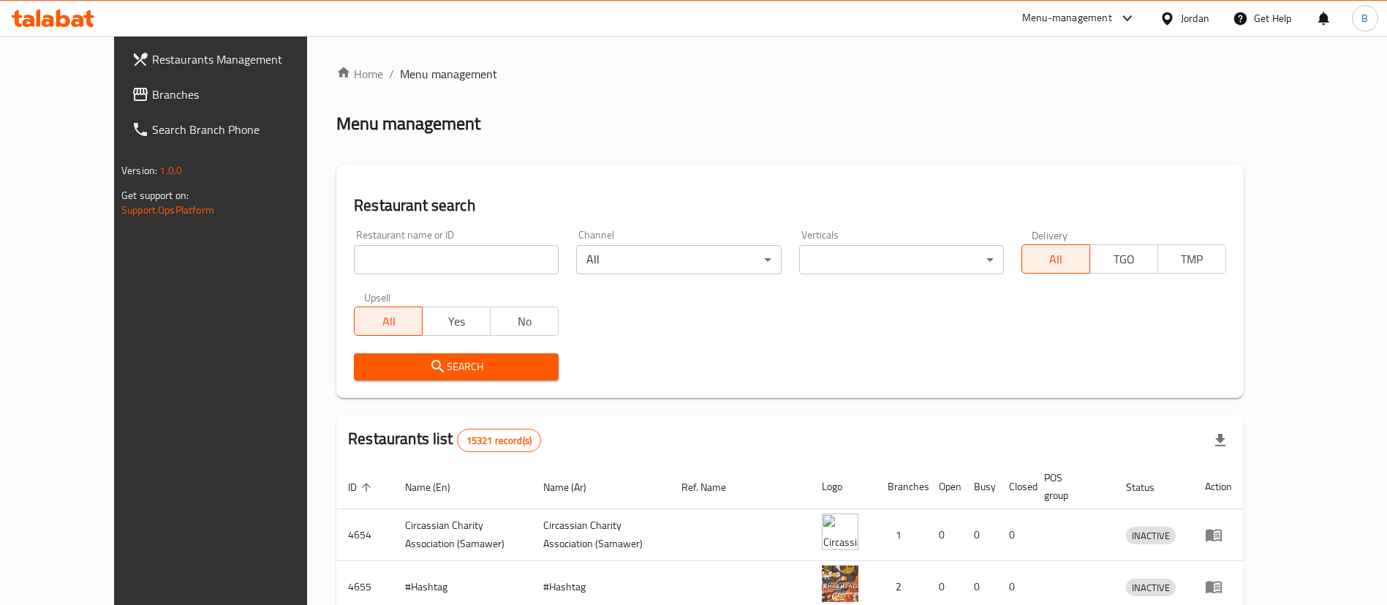
click at [152, 91] on span "Branches" at bounding box center [243, 95] width 182 height 18
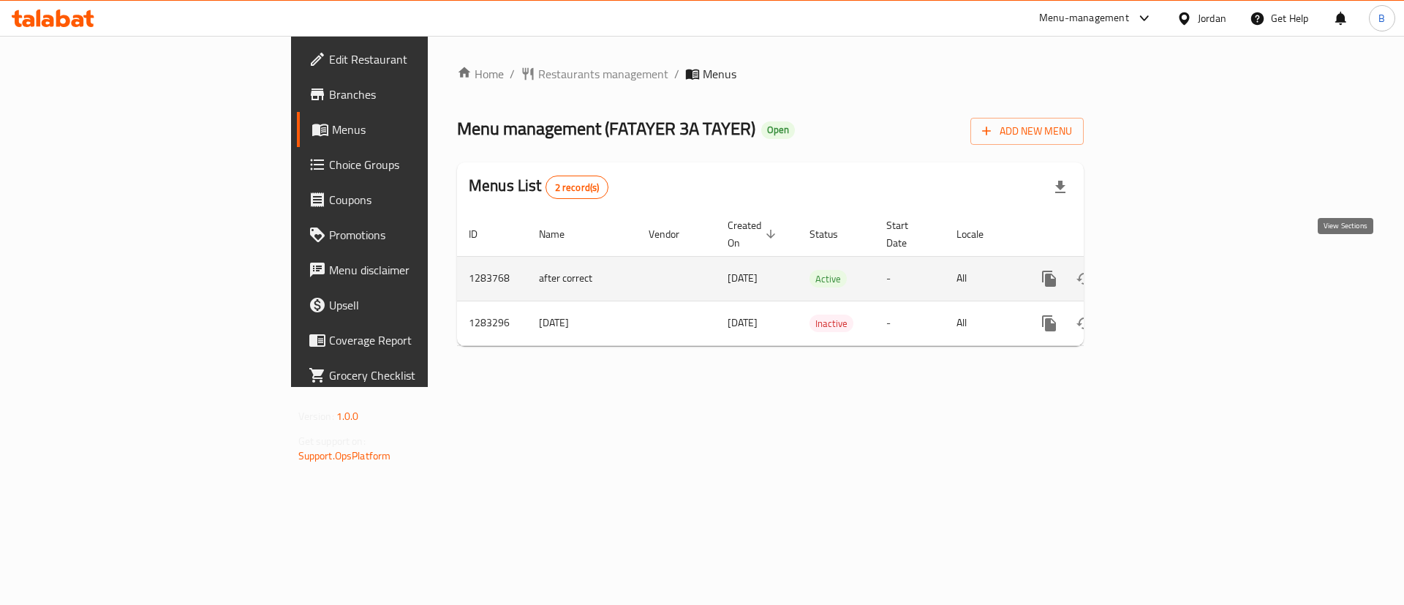
click at [1172, 264] on link "enhanced table" at bounding box center [1154, 278] width 35 height 35
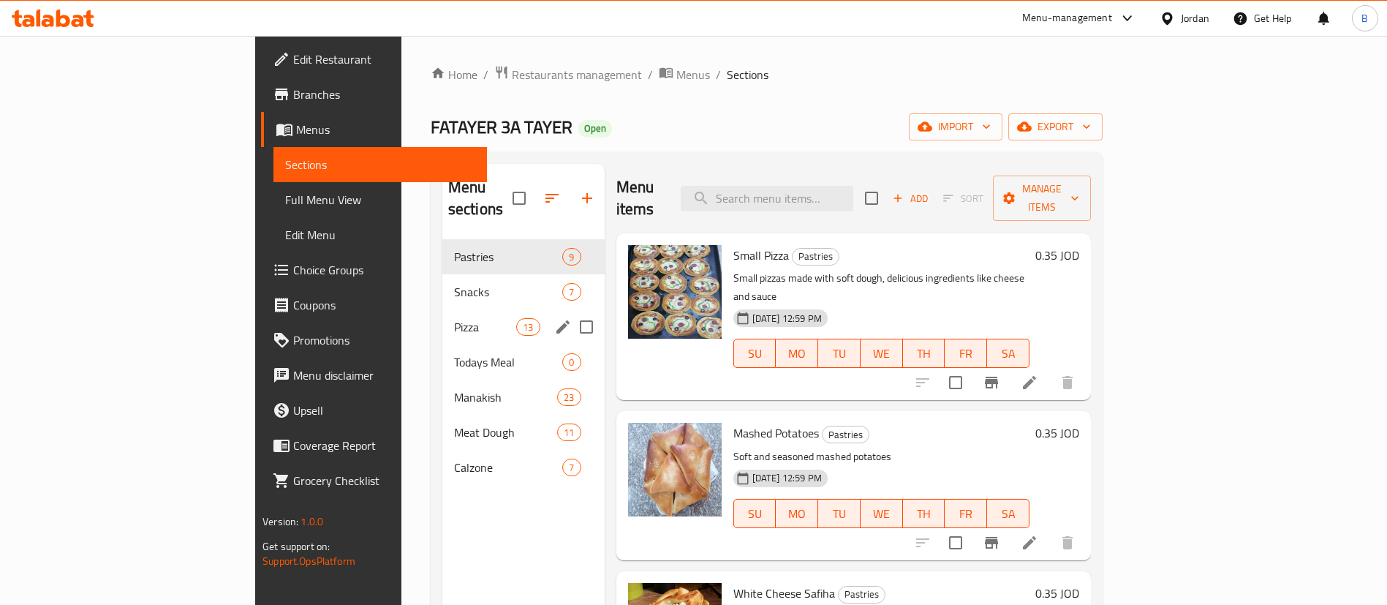
drag, startPoint x: 355, startPoint y: 305, endPoint x: 487, endPoint y: 296, distance: 132.7
click at [454, 318] on span "Pizza" at bounding box center [485, 327] width 62 height 18
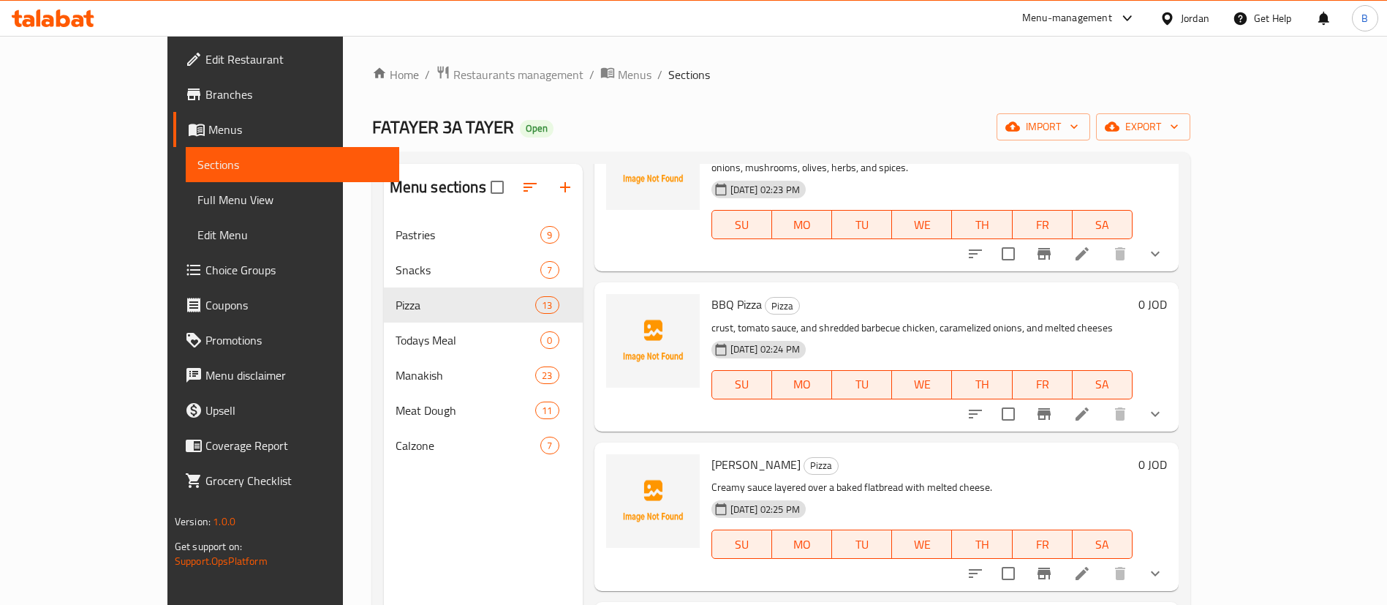
scroll to position [878, 0]
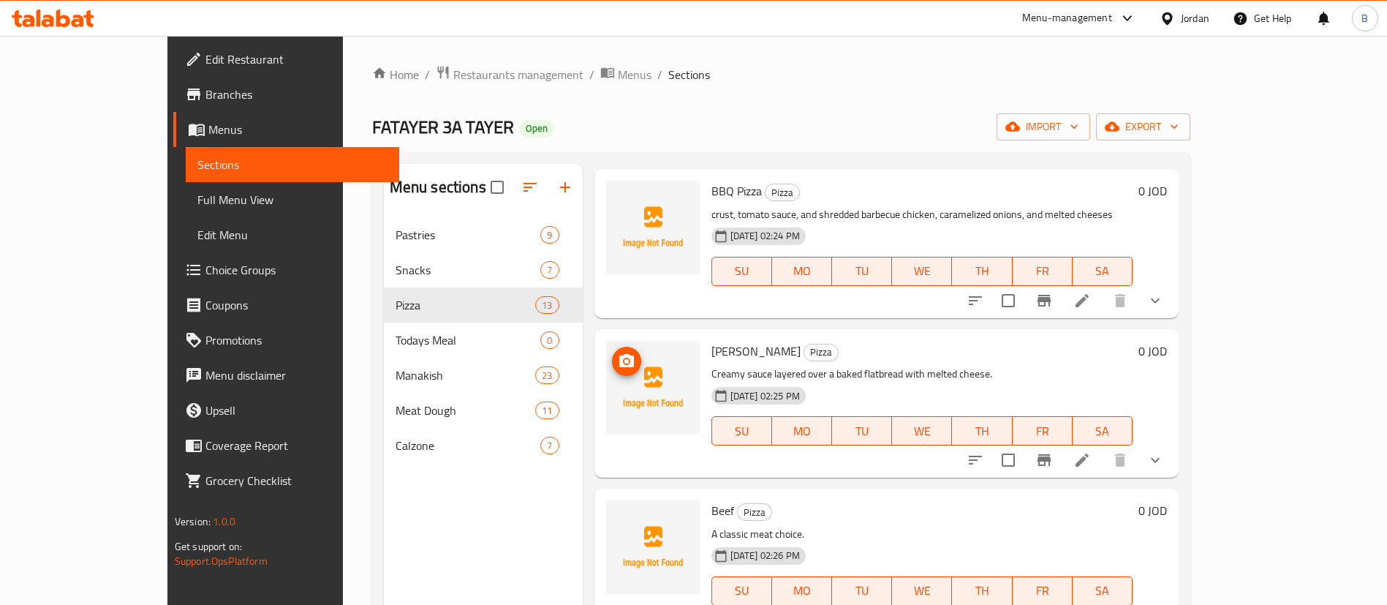
click at [618, 352] on icon "upload picture" at bounding box center [627, 361] width 18 height 18
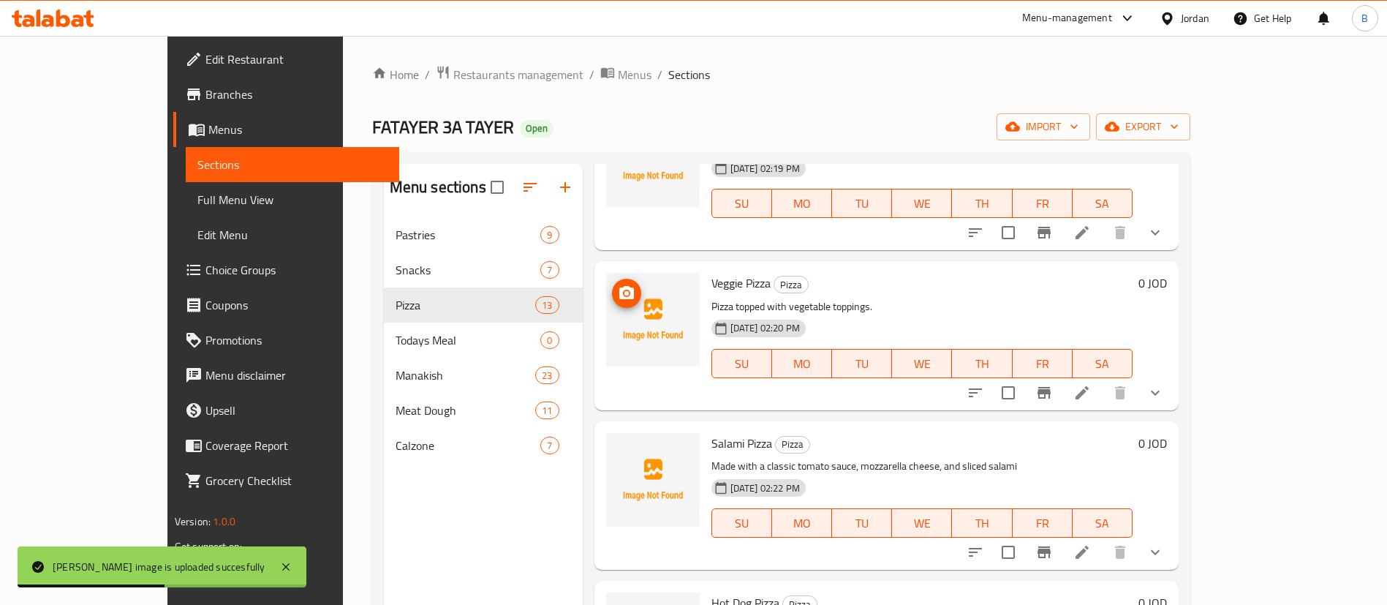
scroll to position [0, 0]
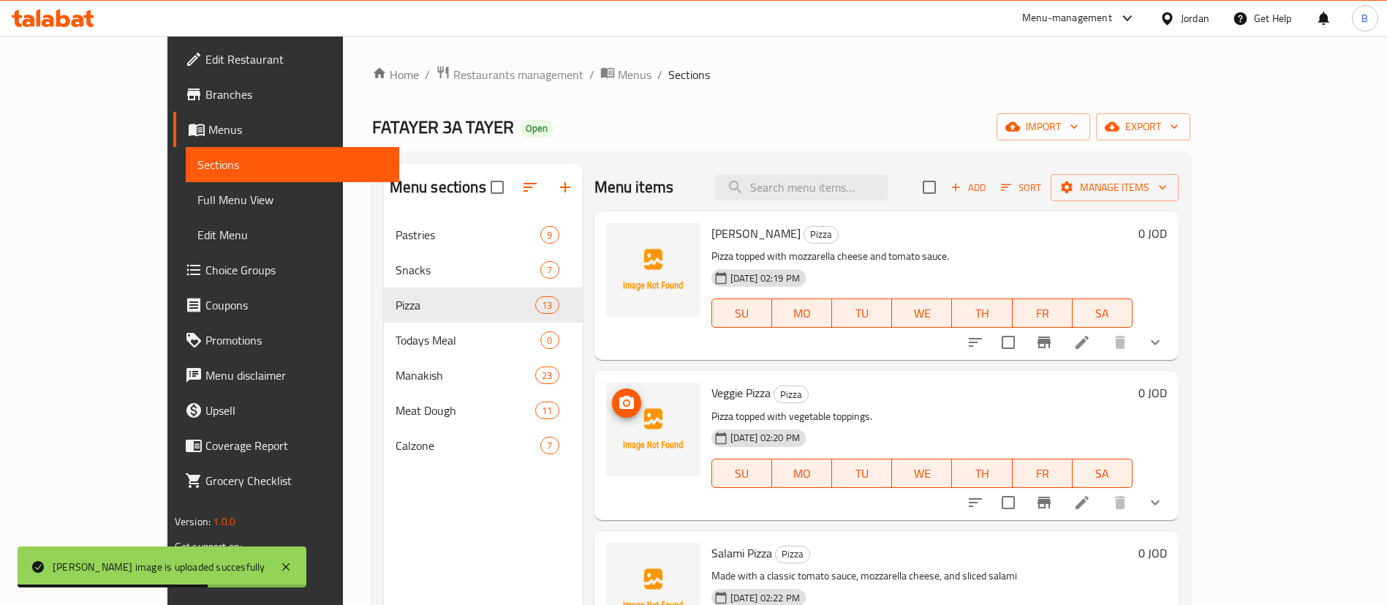
click at [619, 403] on icon "upload picture" at bounding box center [626, 402] width 15 height 13
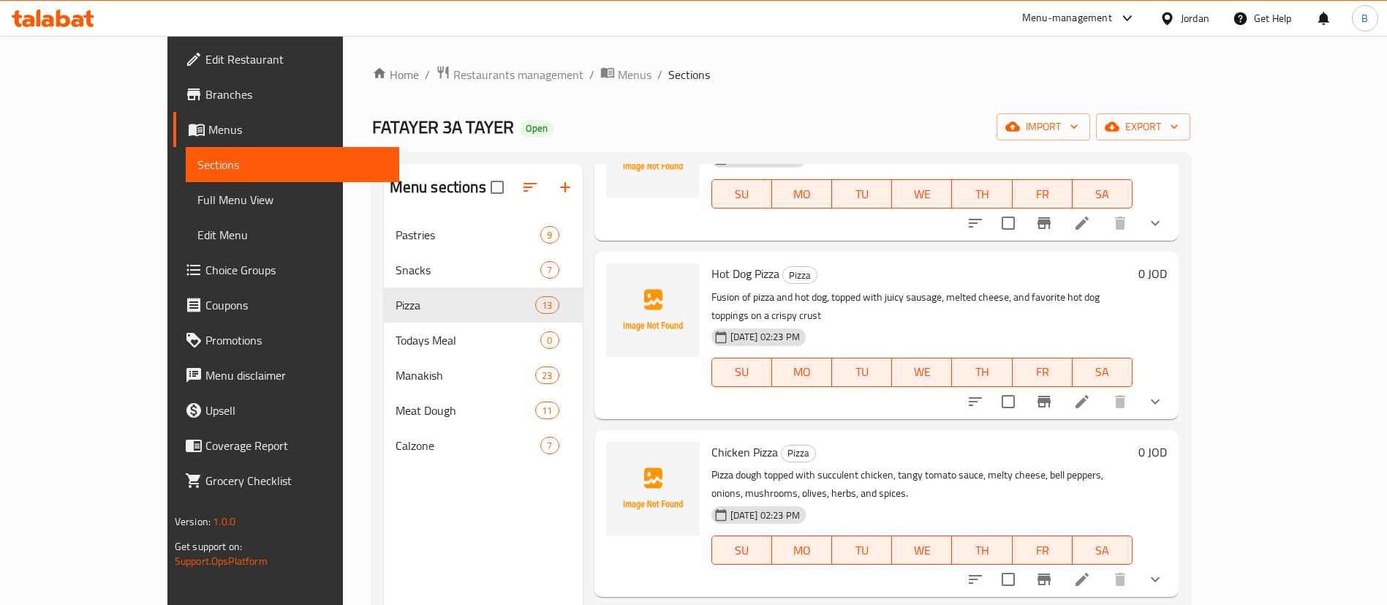
scroll to position [548, 0]
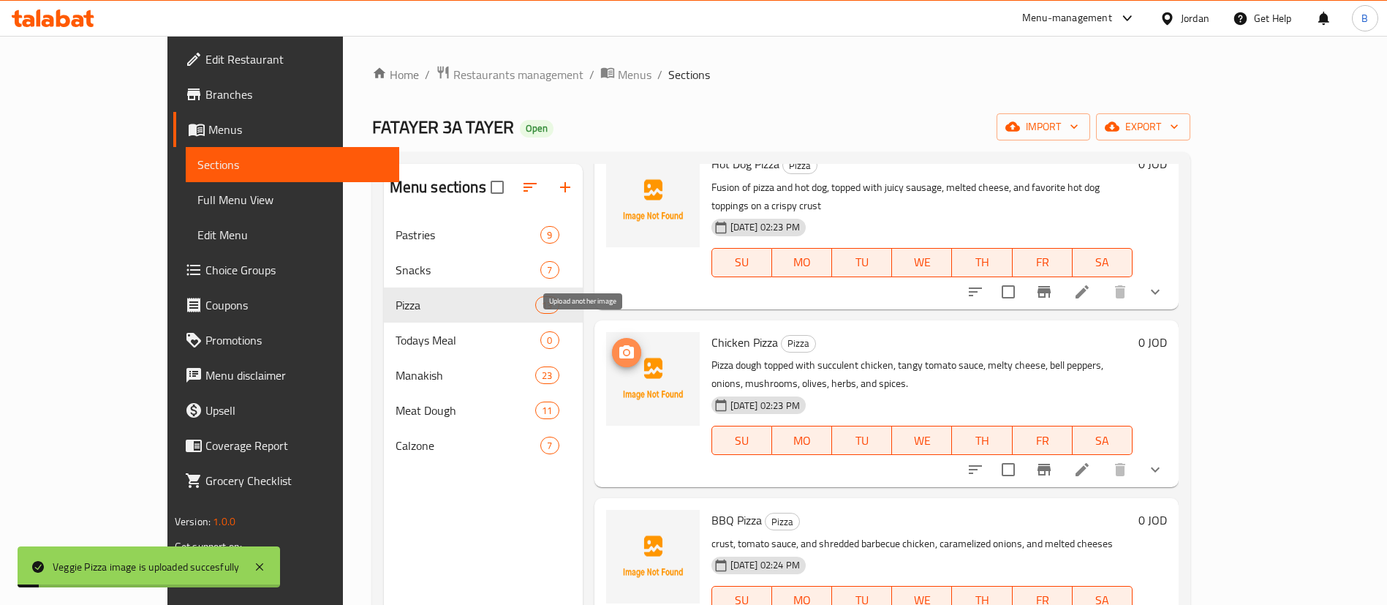
click at [619, 345] on icon "upload picture" at bounding box center [626, 351] width 15 height 13
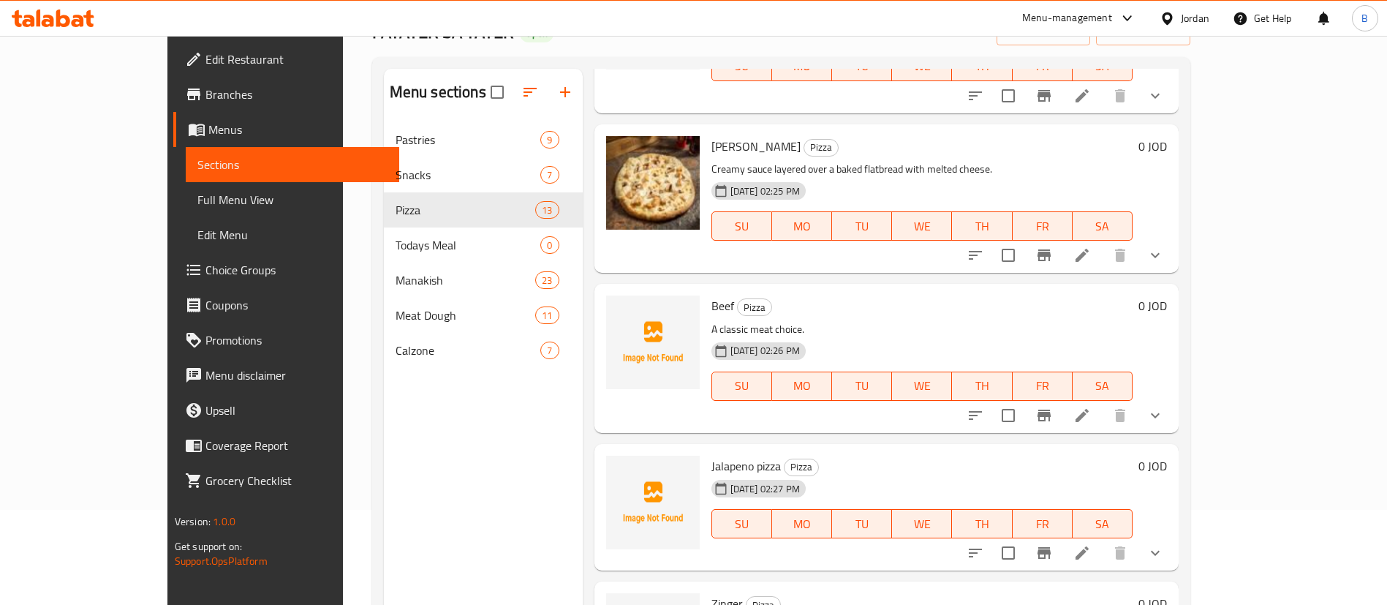
scroll to position [1097, 0]
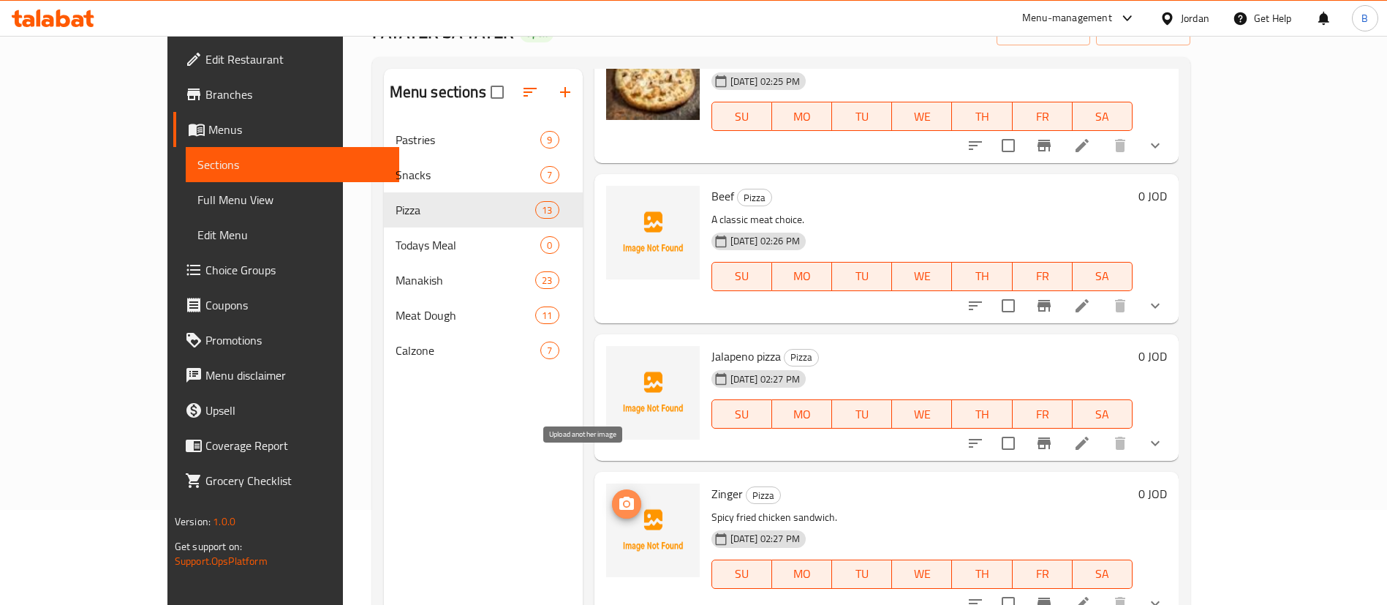
click at [619, 497] on icon "upload picture" at bounding box center [626, 503] width 15 height 13
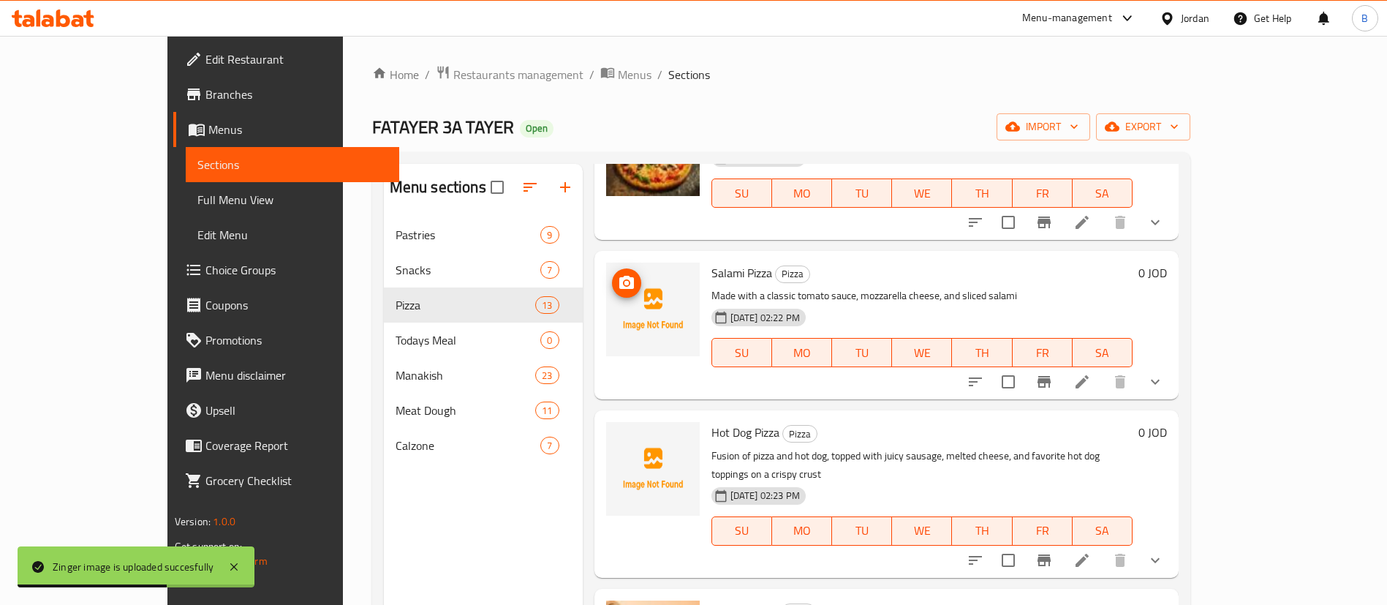
scroll to position [170, 0]
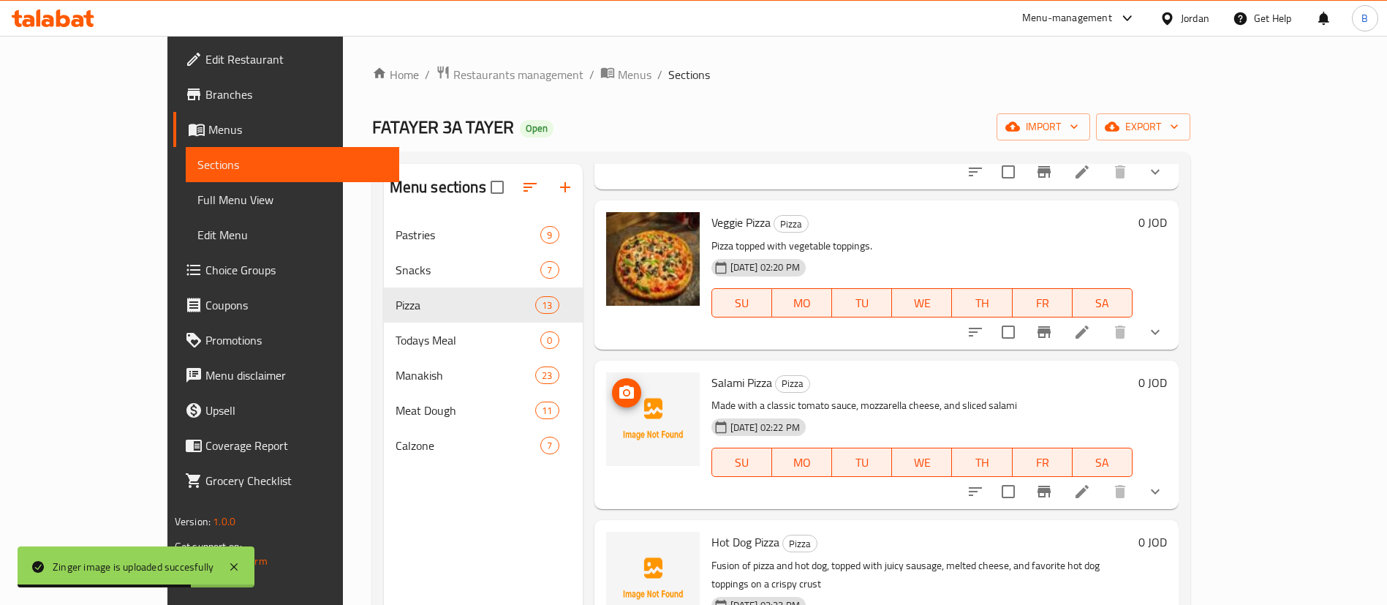
click at [612, 399] on span "upload picture" at bounding box center [626, 393] width 29 height 18
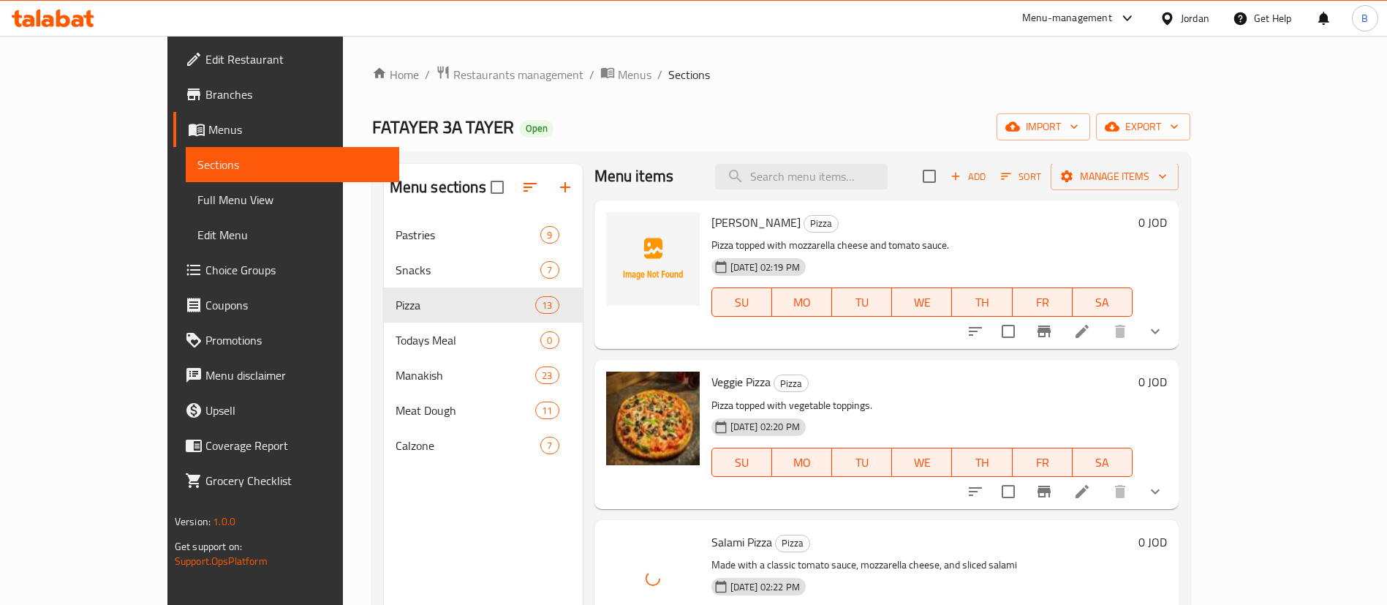
scroll to position [0, 0]
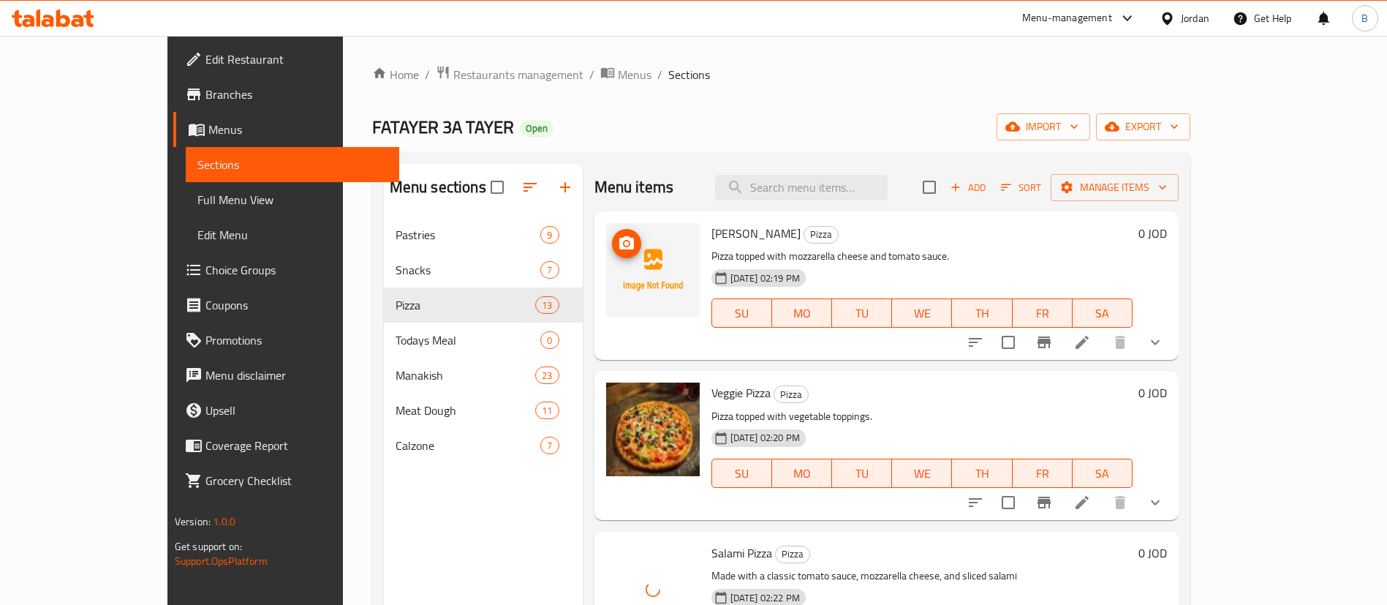
click at [624, 244] on circle "upload picture" at bounding box center [626, 243] width 4 height 4
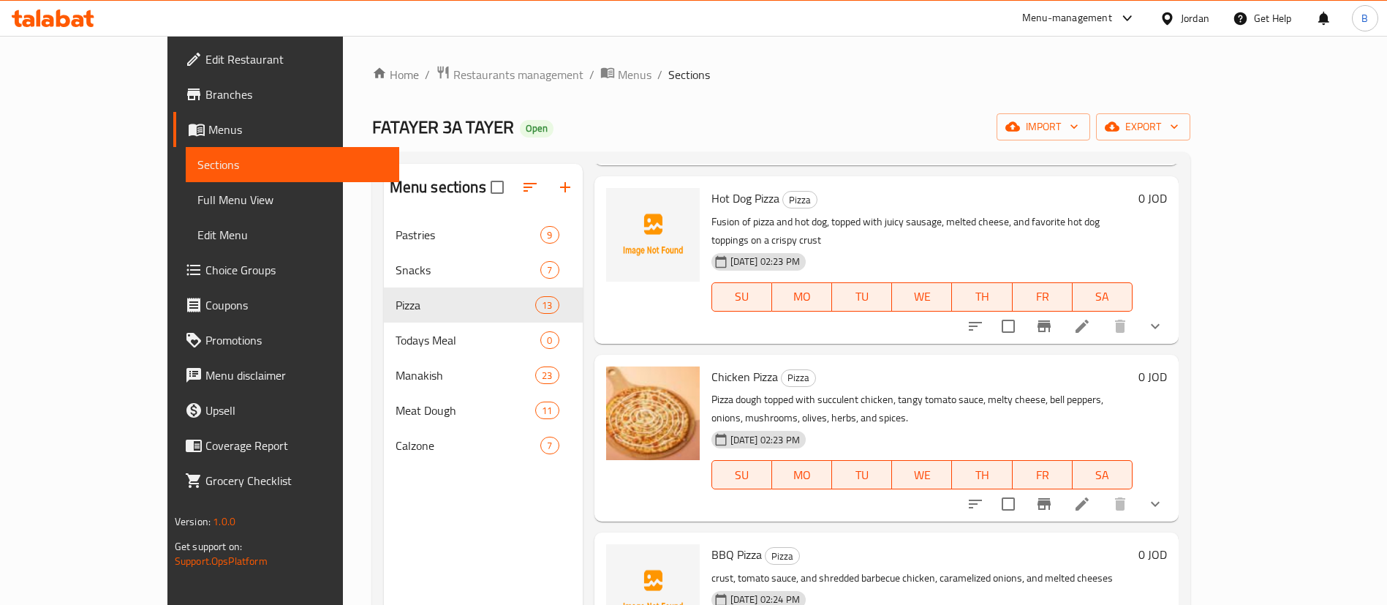
scroll to position [548, 0]
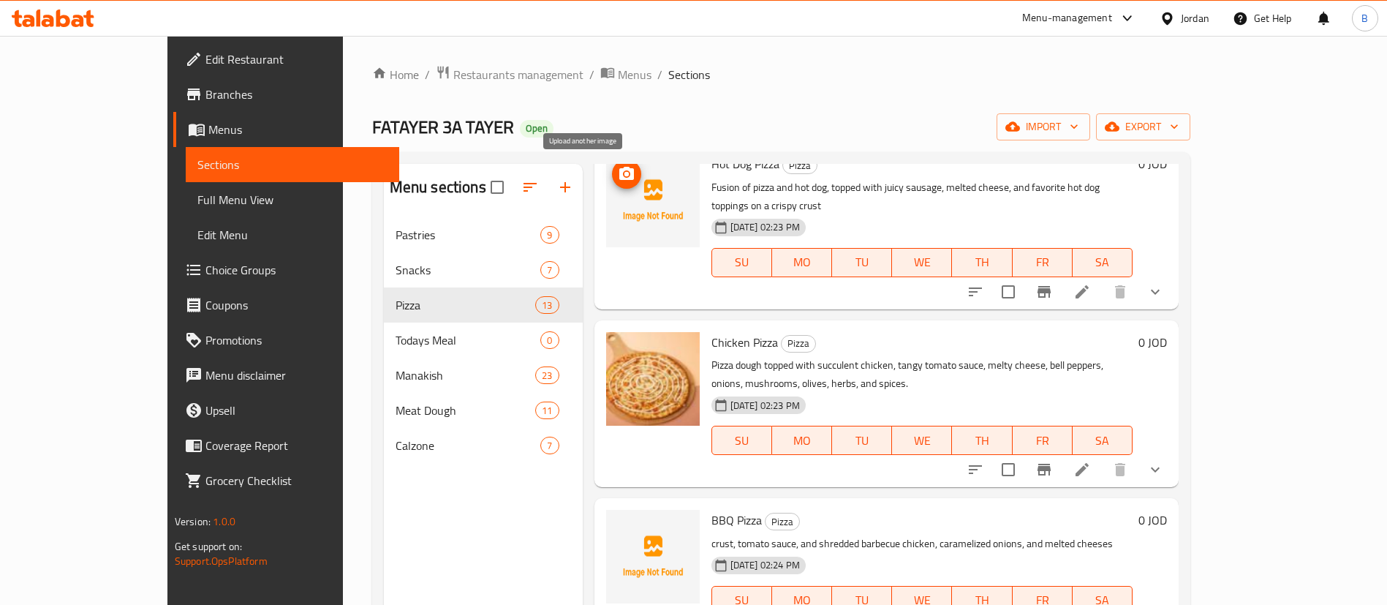
click at [612, 183] on button "upload picture" at bounding box center [626, 173] width 29 height 29
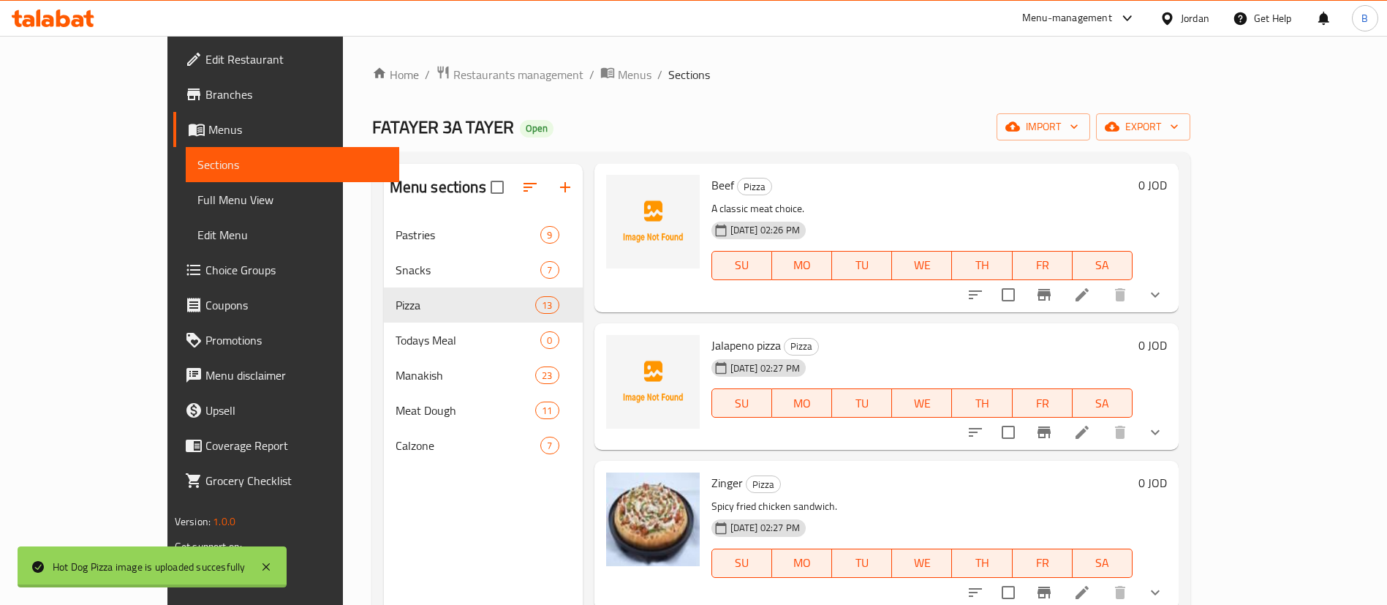
scroll to position [1207, 0]
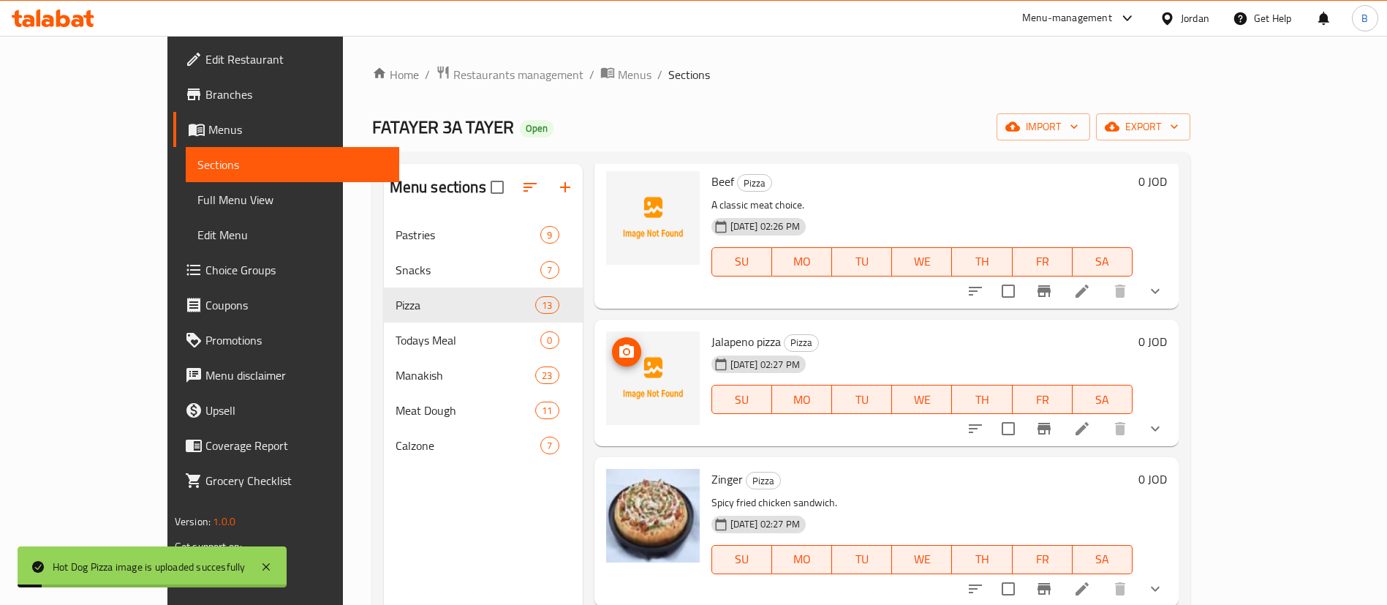
click at [619, 344] on icon "upload picture" at bounding box center [626, 350] width 15 height 13
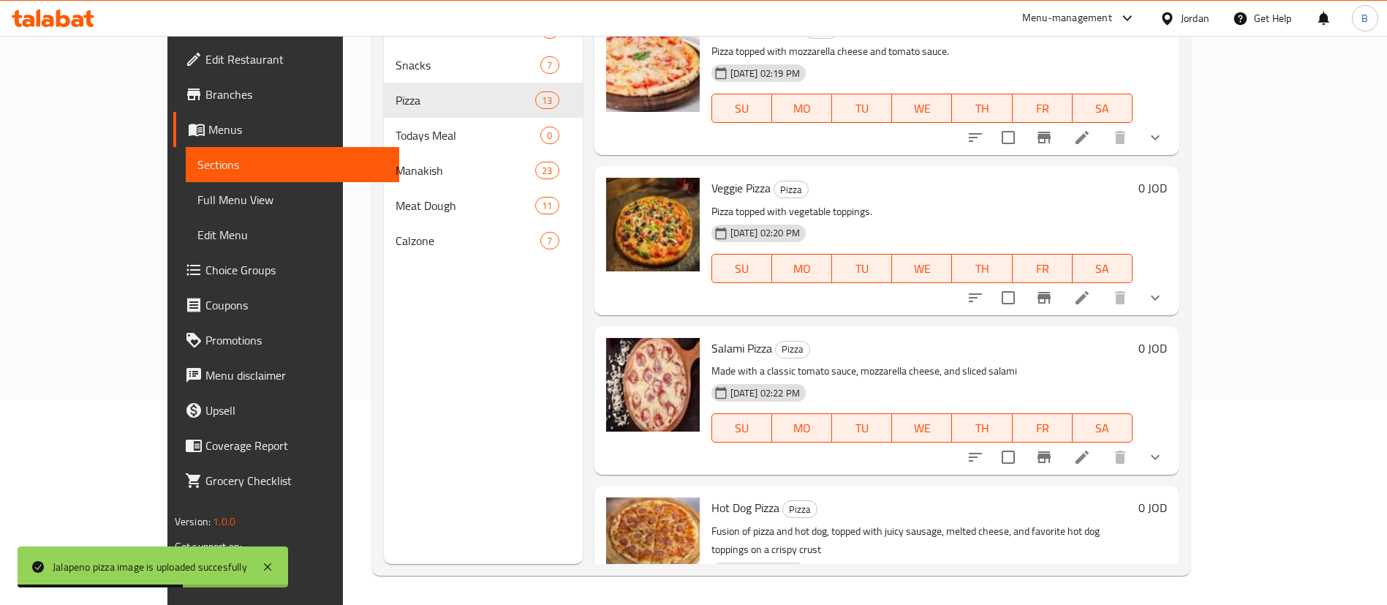
scroll to position [0, 0]
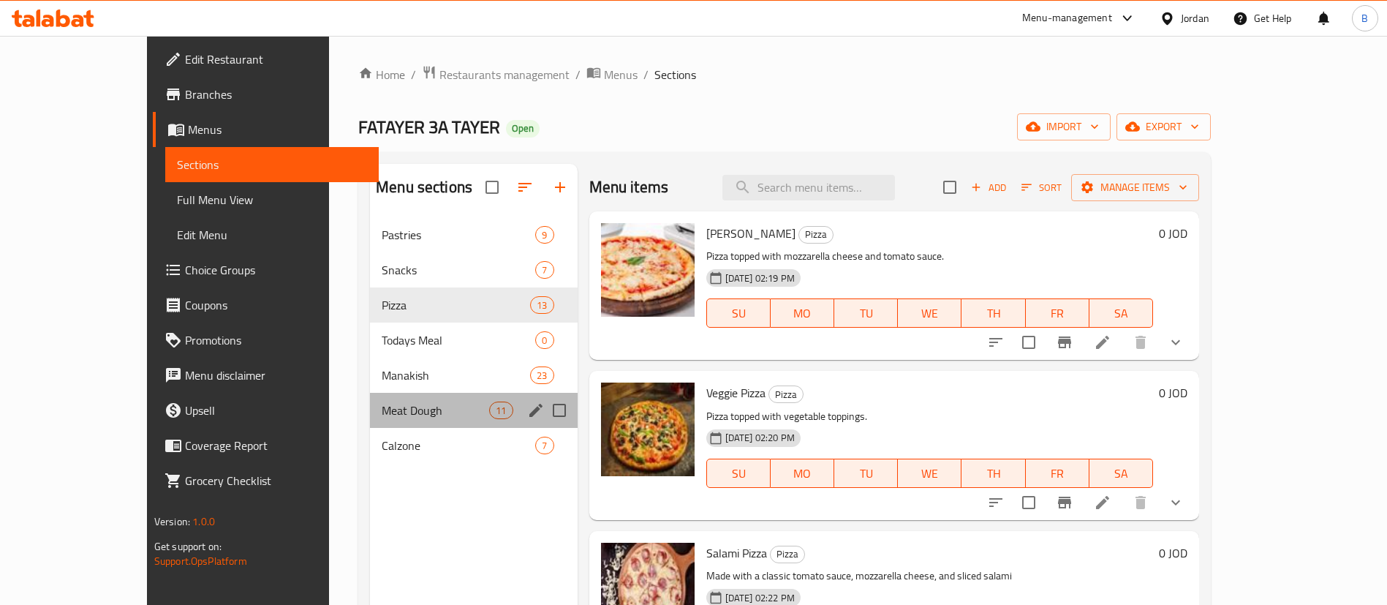
click at [370, 399] on div "Meat Dough 11" at bounding box center [474, 410] width 208 height 35
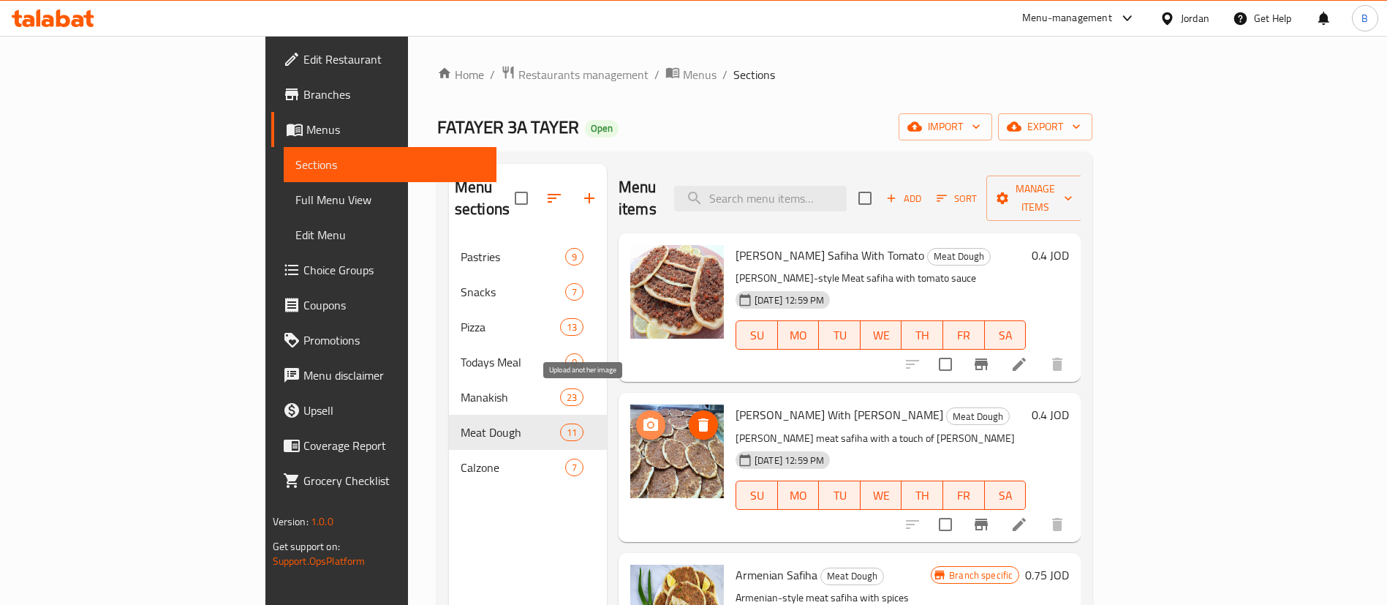
click at [644, 418] on icon "upload picture" at bounding box center [651, 424] width 15 height 13
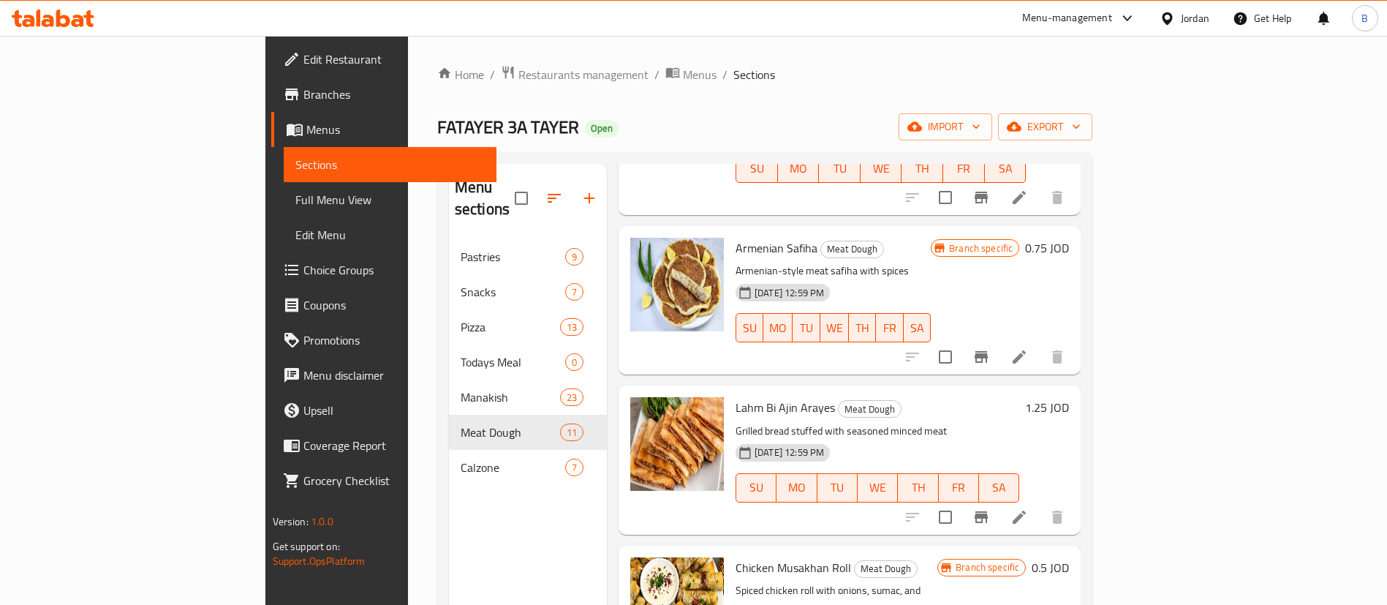
scroll to position [329, 0]
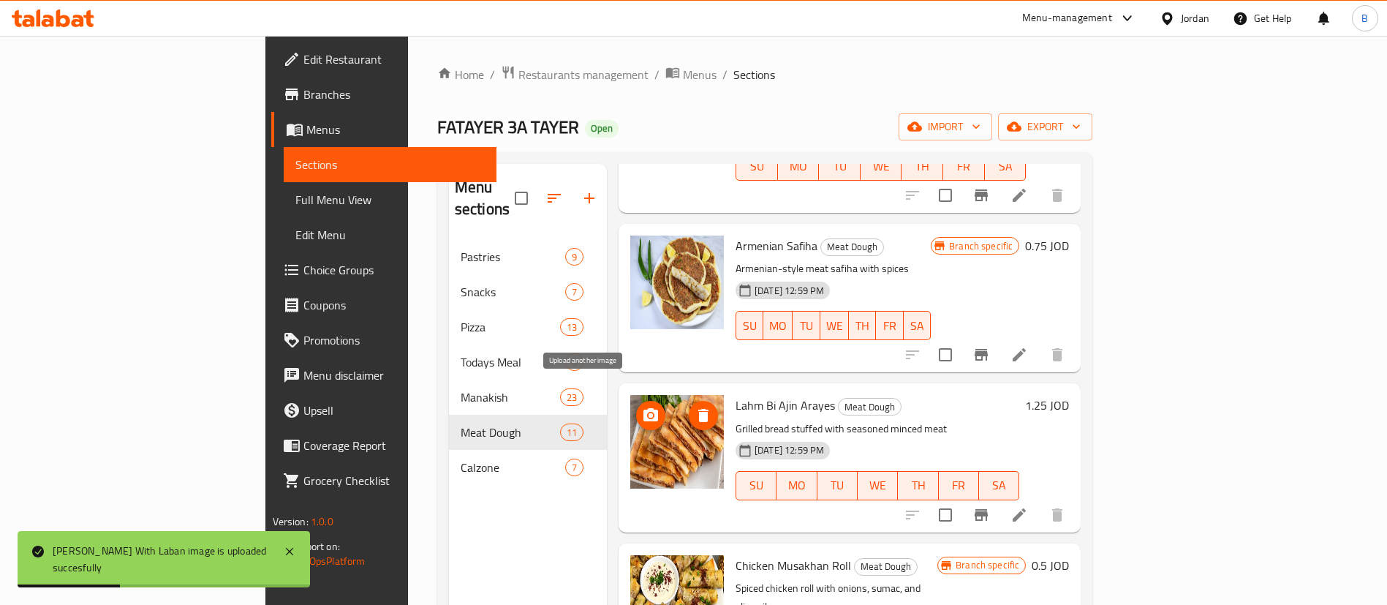
click at [642, 407] on icon "upload picture" at bounding box center [651, 416] width 18 height 18
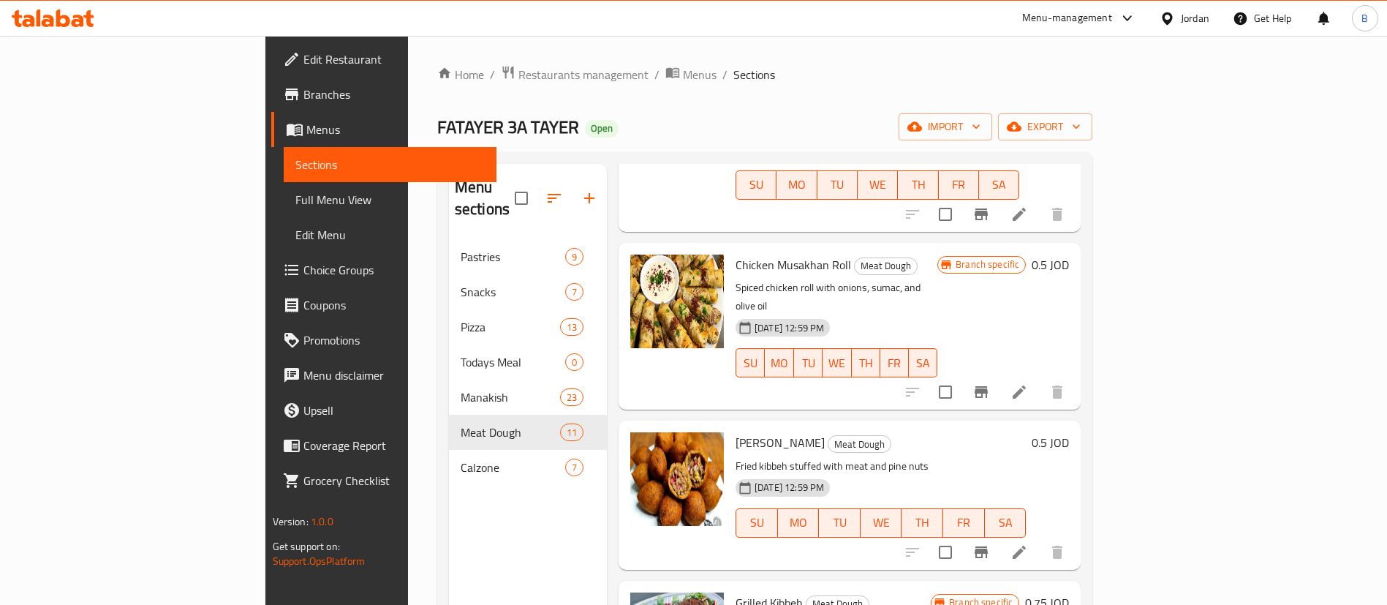
scroll to position [658, 0]
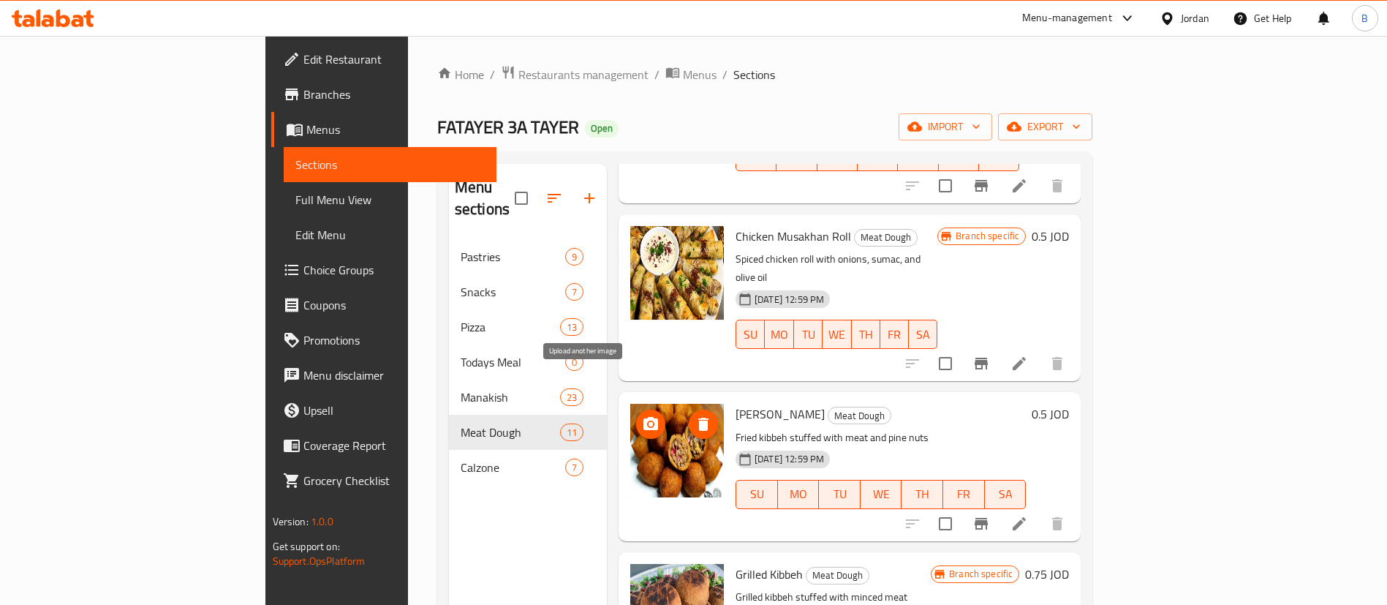
click at [642, 415] on icon "upload picture" at bounding box center [651, 424] width 18 height 18
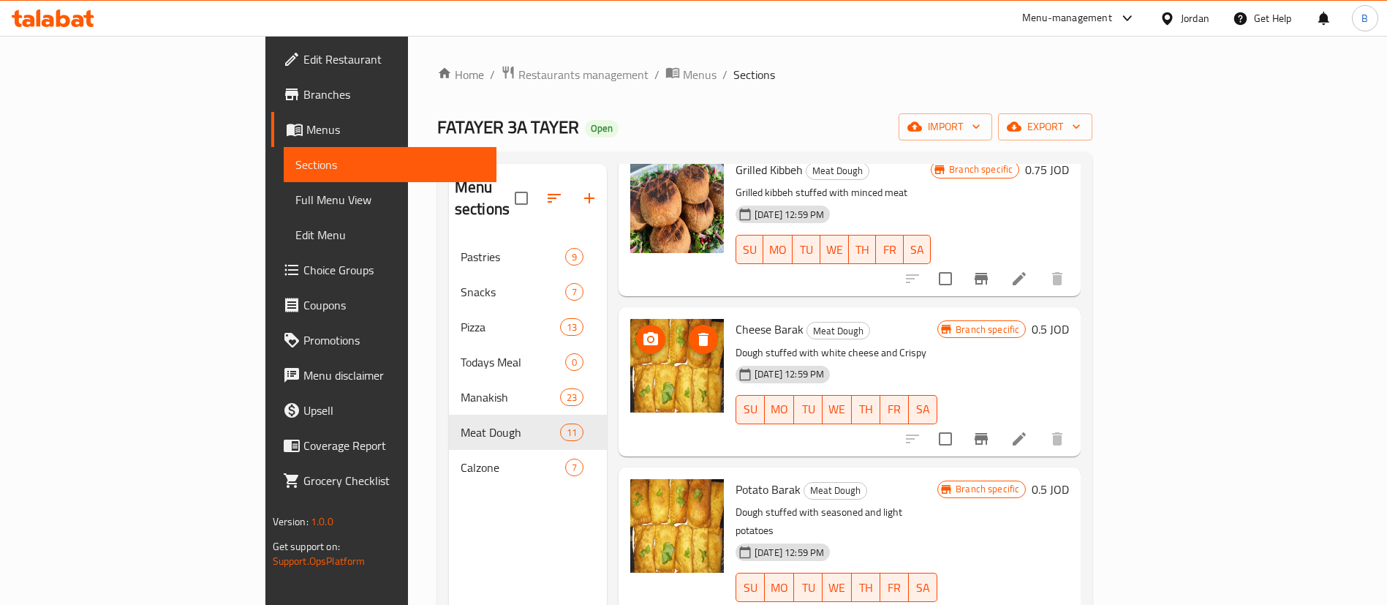
scroll to position [1097, 0]
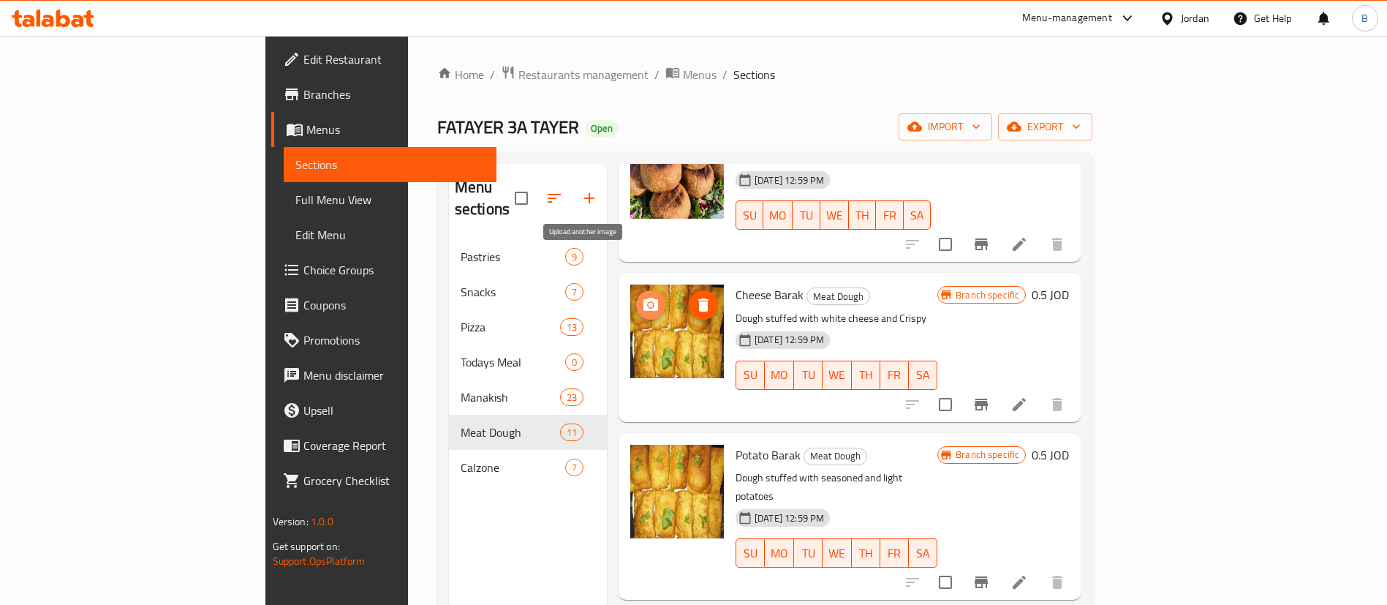
click at [644, 298] on icon "upload picture" at bounding box center [651, 304] width 15 height 13
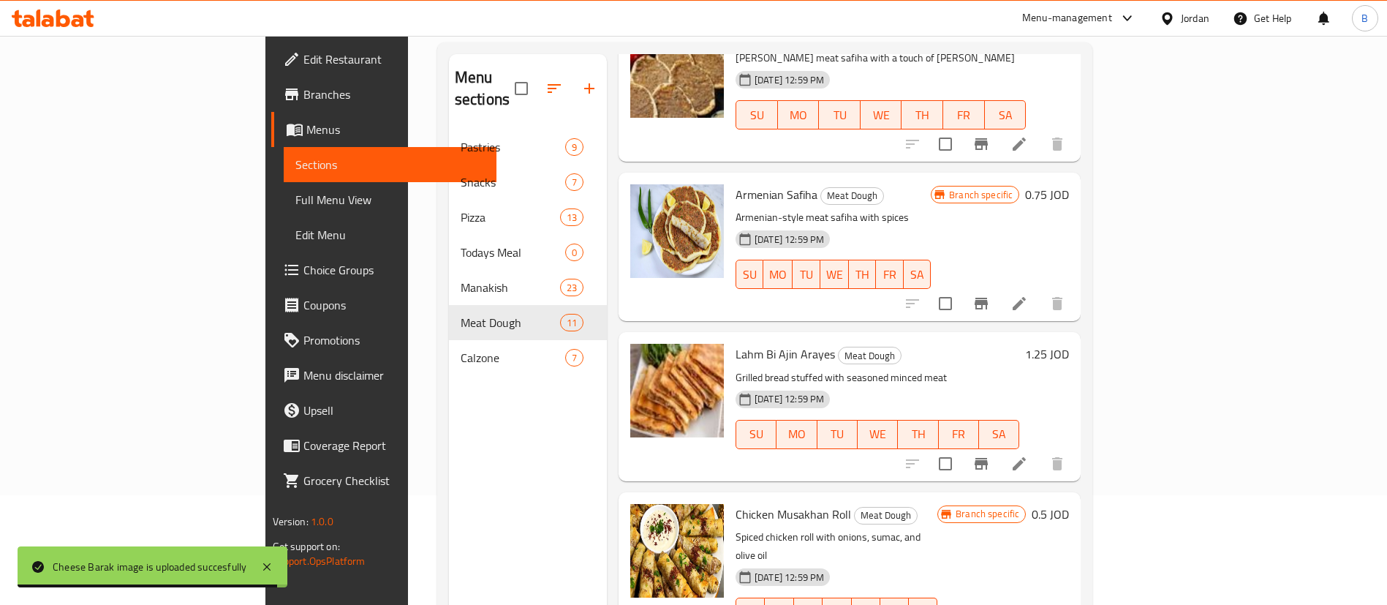
scroll to position [329, 0]
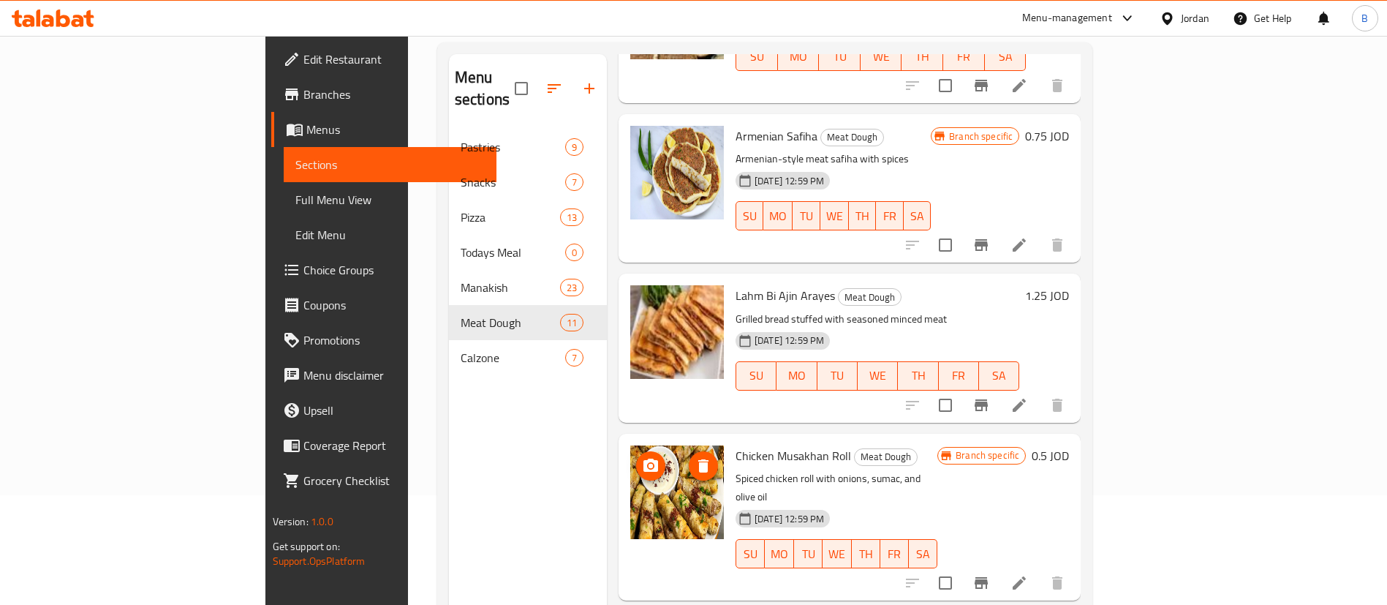
click at [642, 457] on icon "upload picture" at bounding box center [651, 466] width 18 height 18
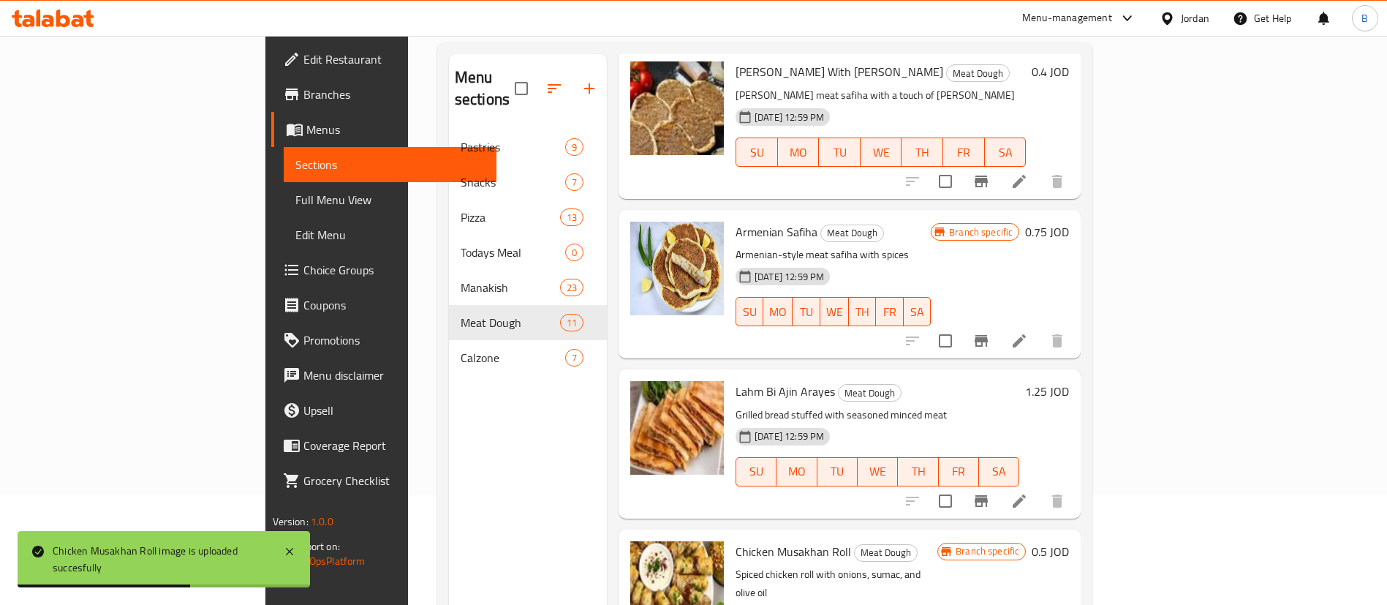
scroll to position [219, 0]
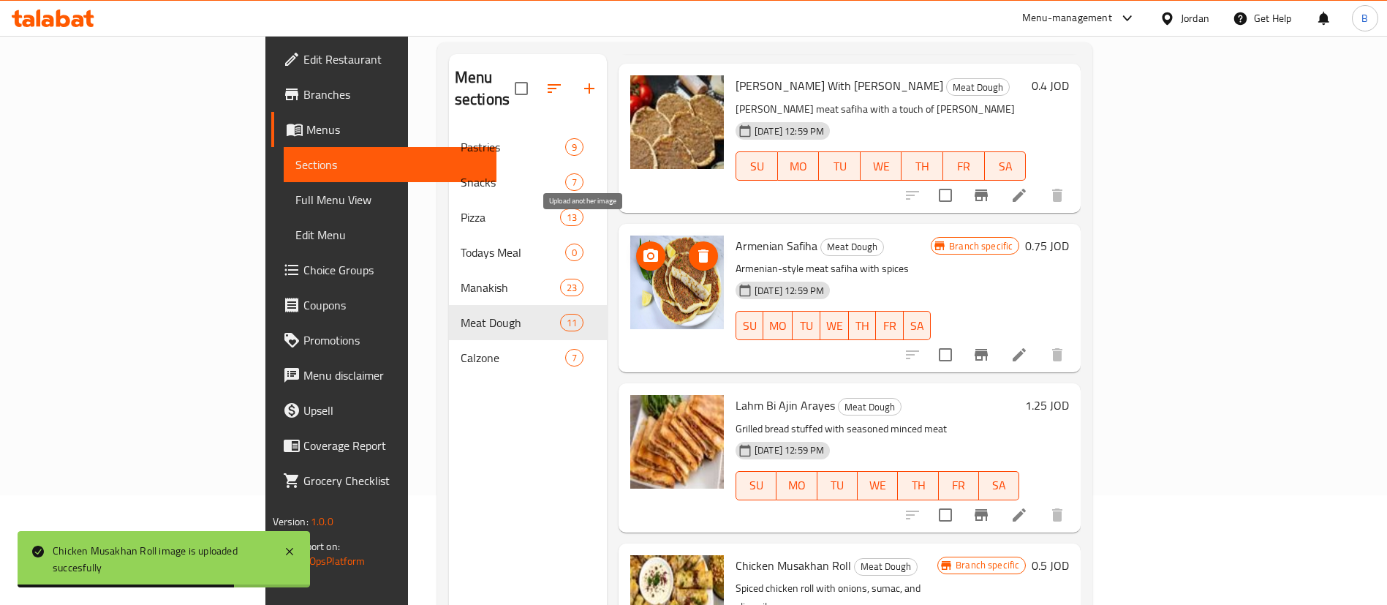
click at [642, 247] on icon "upload picture" at bounding box center [651, 256] width 18 height 18
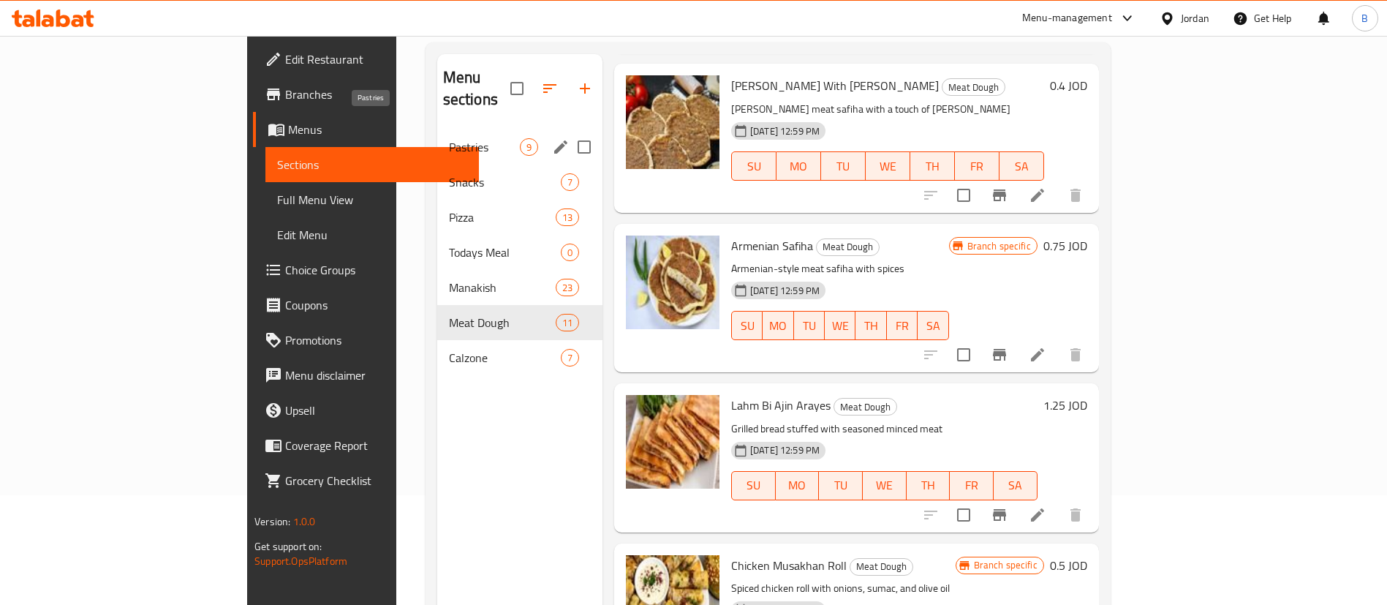
click at [449, 138] on span "Pastries" at bounding box center [484, 147] width 71 height 18
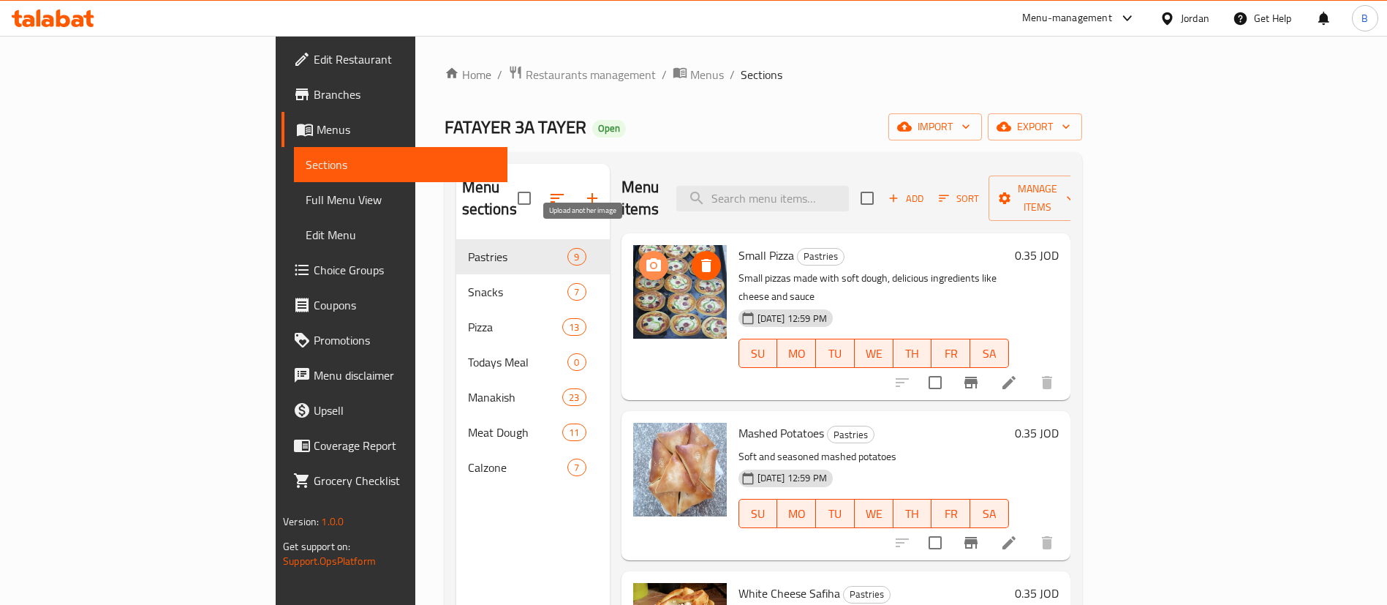
click at [645, 257] on icon "upload picture" at bounding box center [654, 266] width 18 height 18
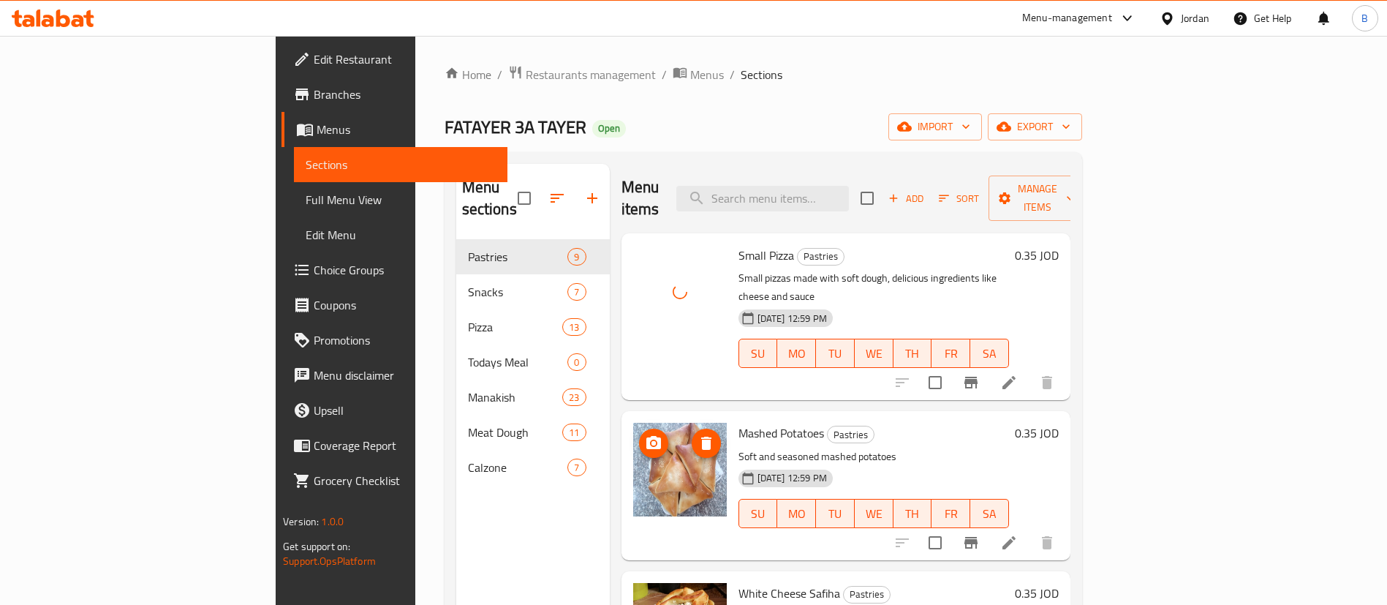
click at [645, 434] on icon "upload picture" at bounding box center [654, 443] width 18 height 18
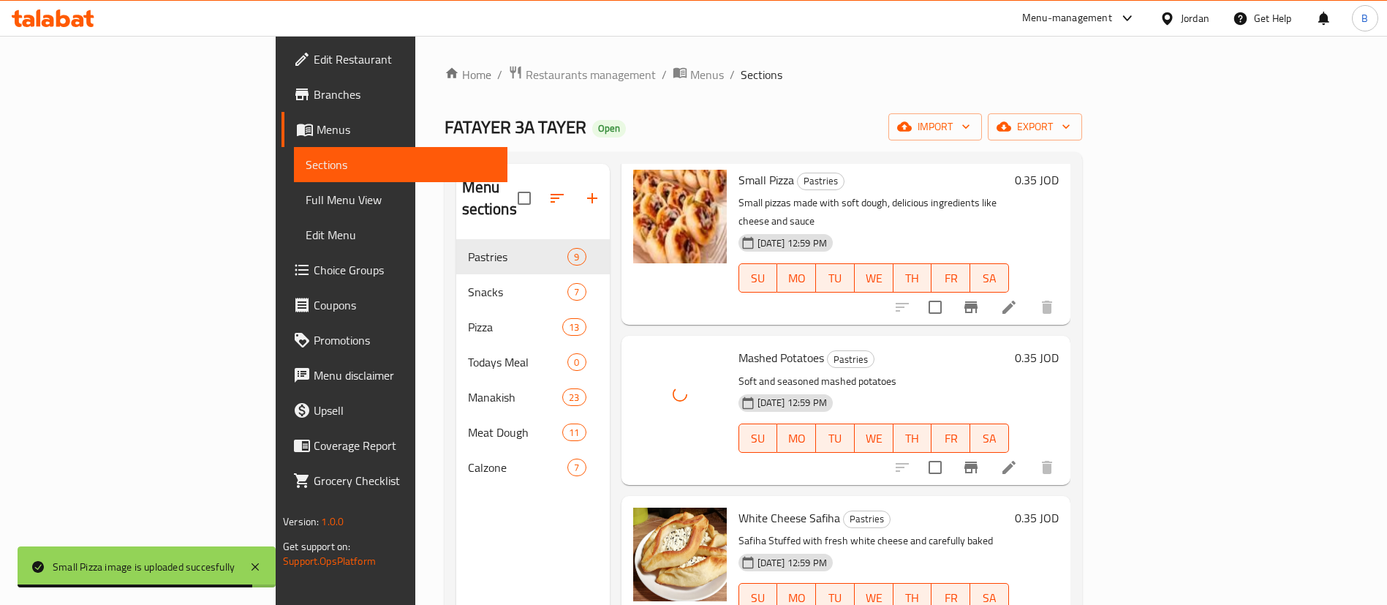
scroll to position [110, 0]
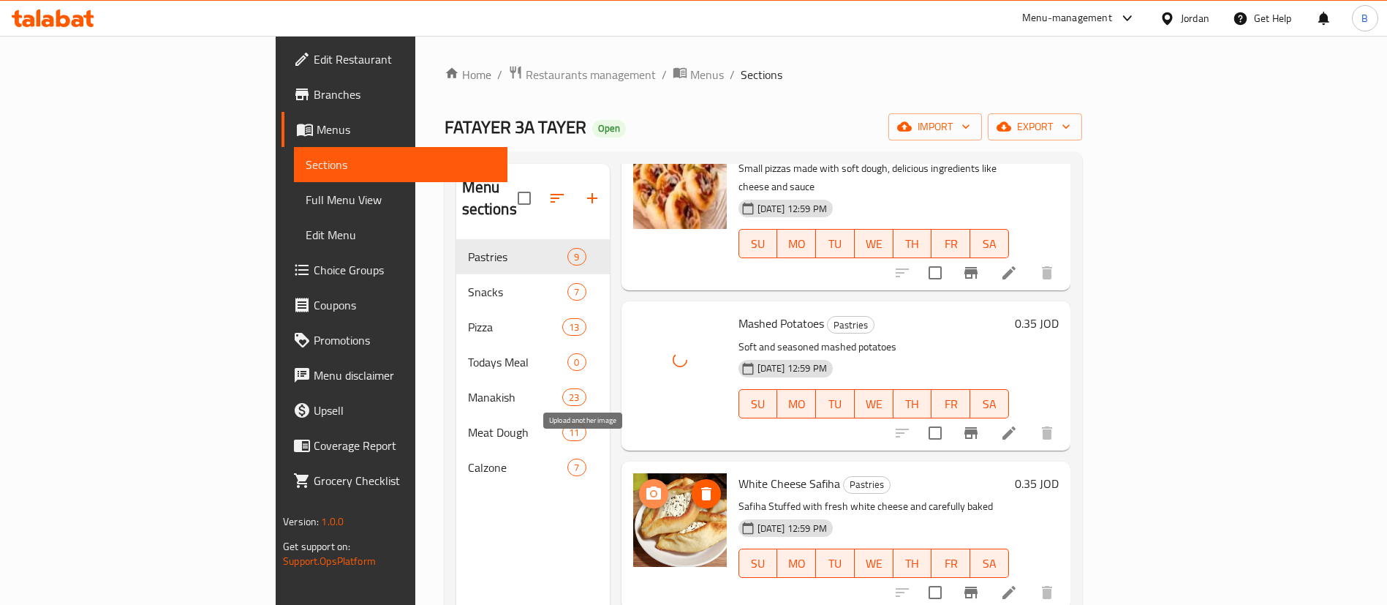
click at [646, 486] on icon "upload picture" at bounding box center [653, 492] width 15 height 13
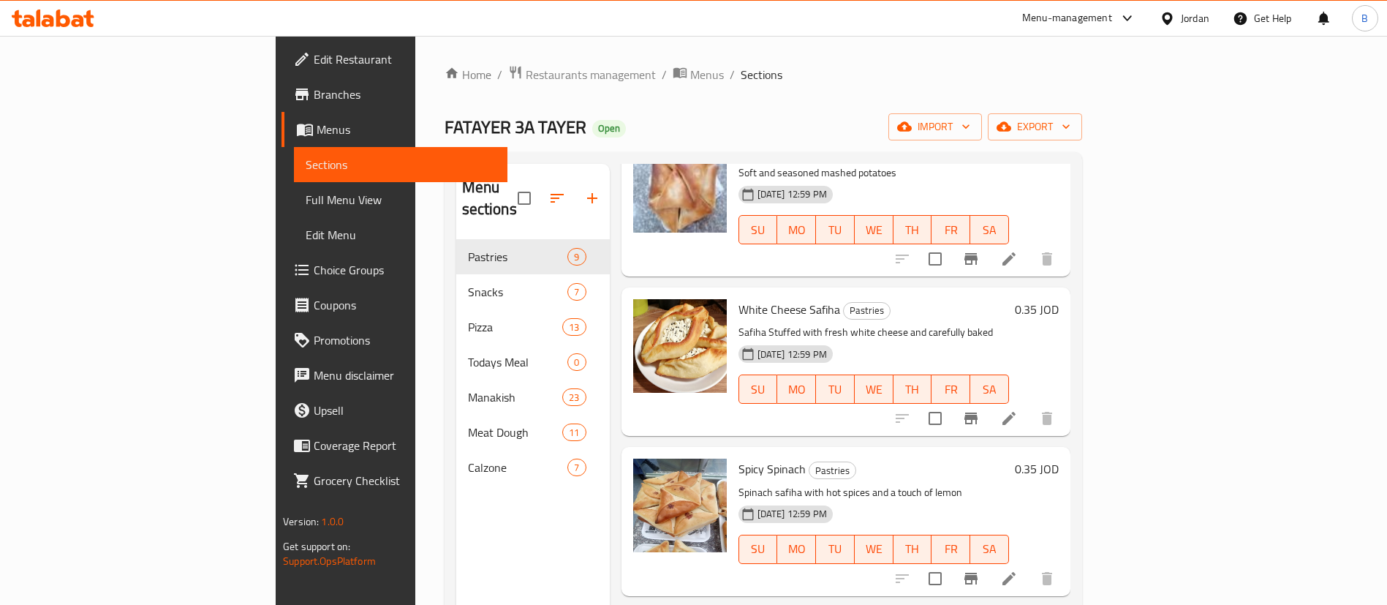
scroll to position [329, 0]
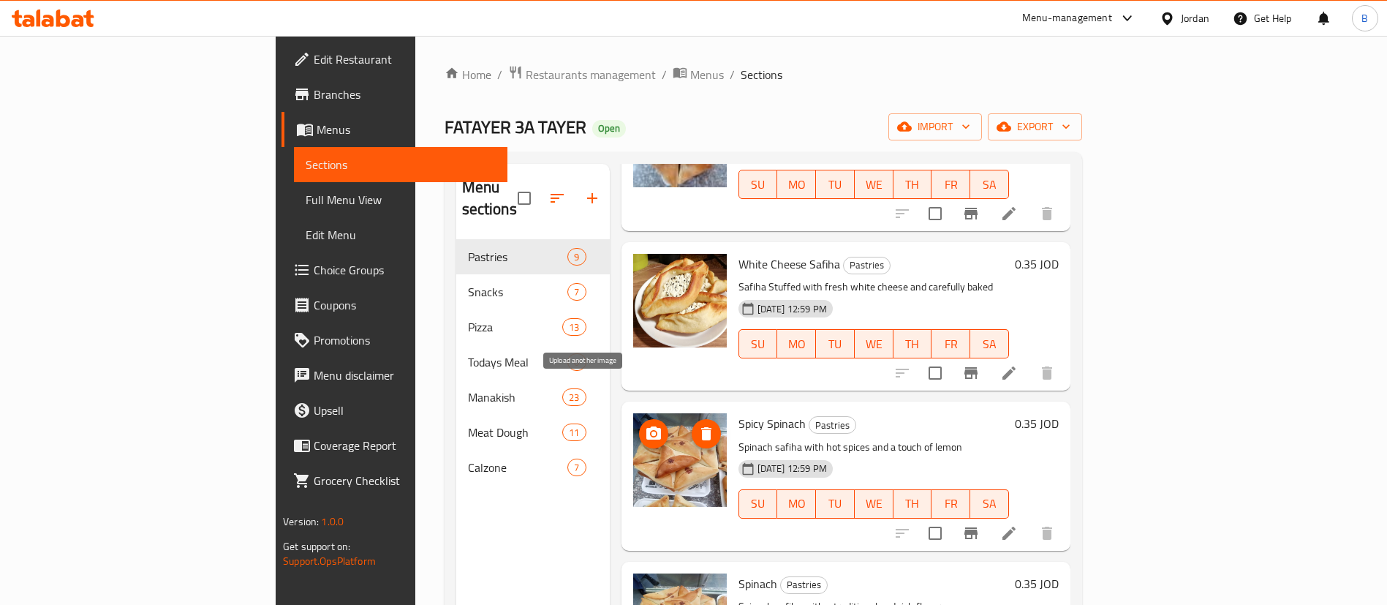
click at [645, 425] on icon "upload picture" at bounding box center [654, 434] width 18 height 18
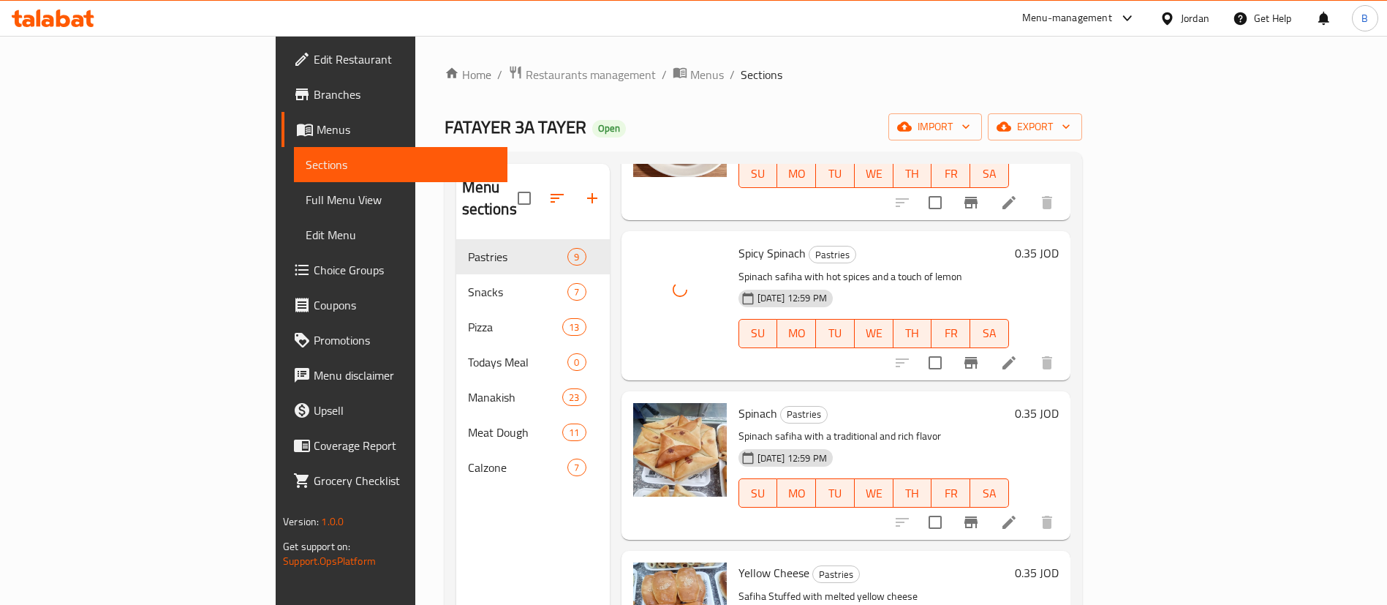
scroll to position [658, 0]
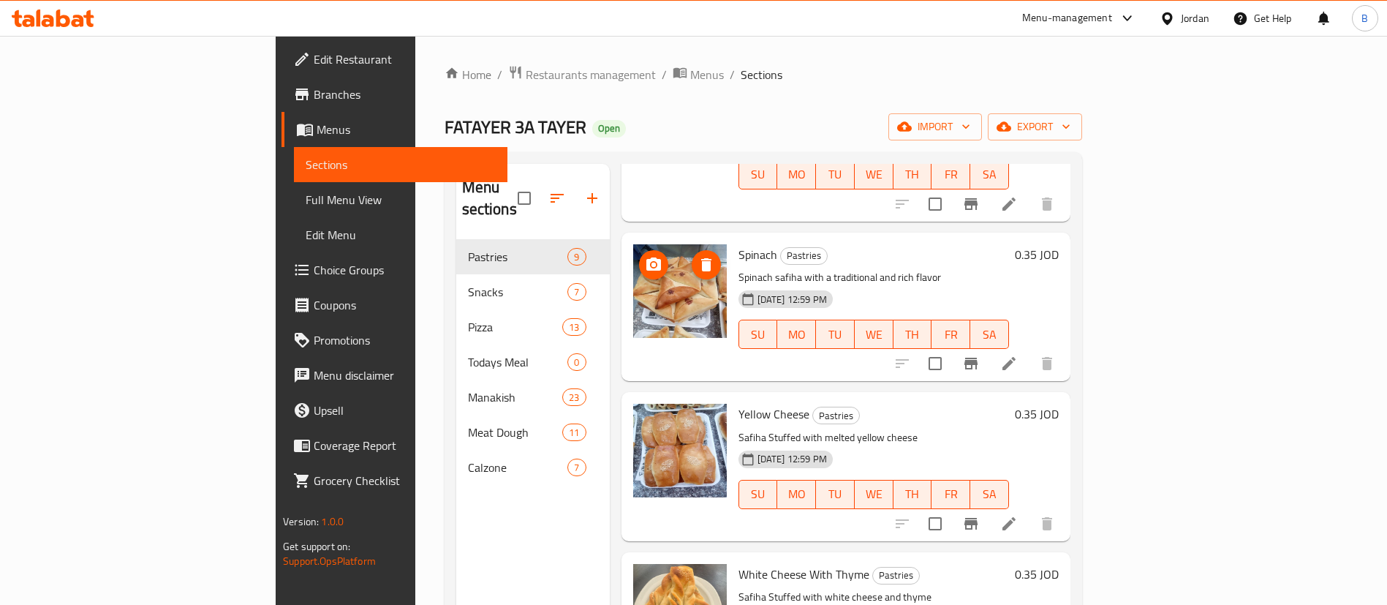
click at [651, 263] on circle "upload picture" at bounding box center [653, 265] width 4 height 4
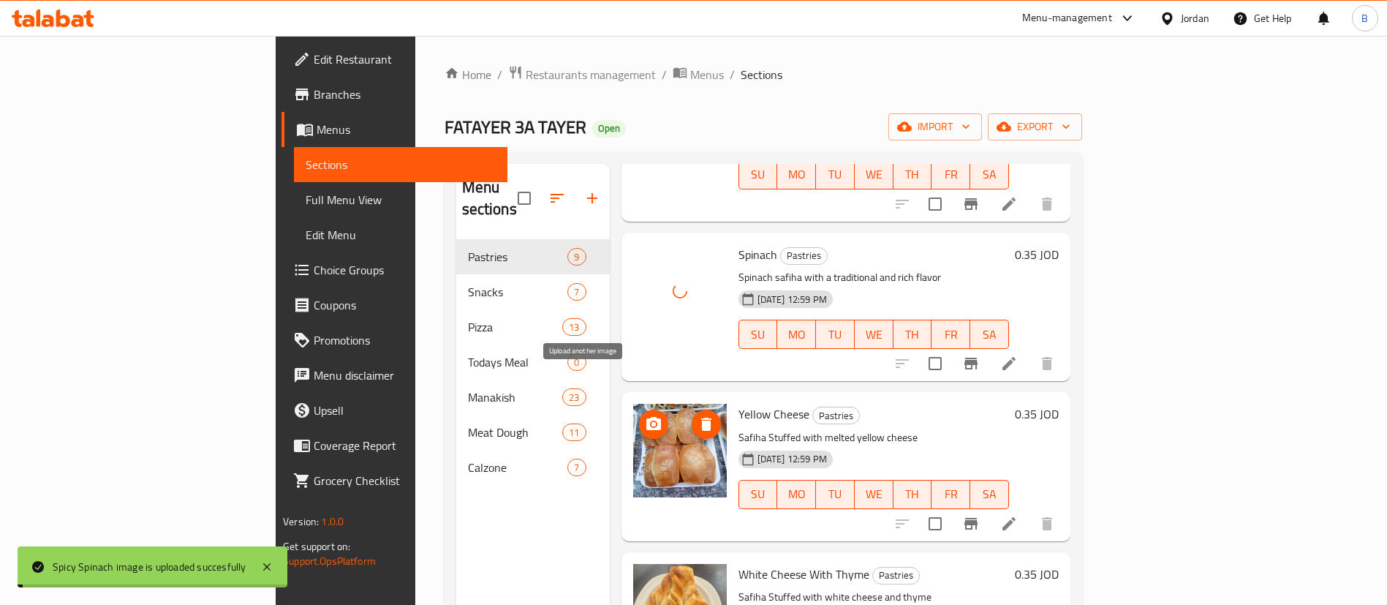
click at [645, 415] on icon "upload picture" at bounding box center [654, 424] width 18 height 18
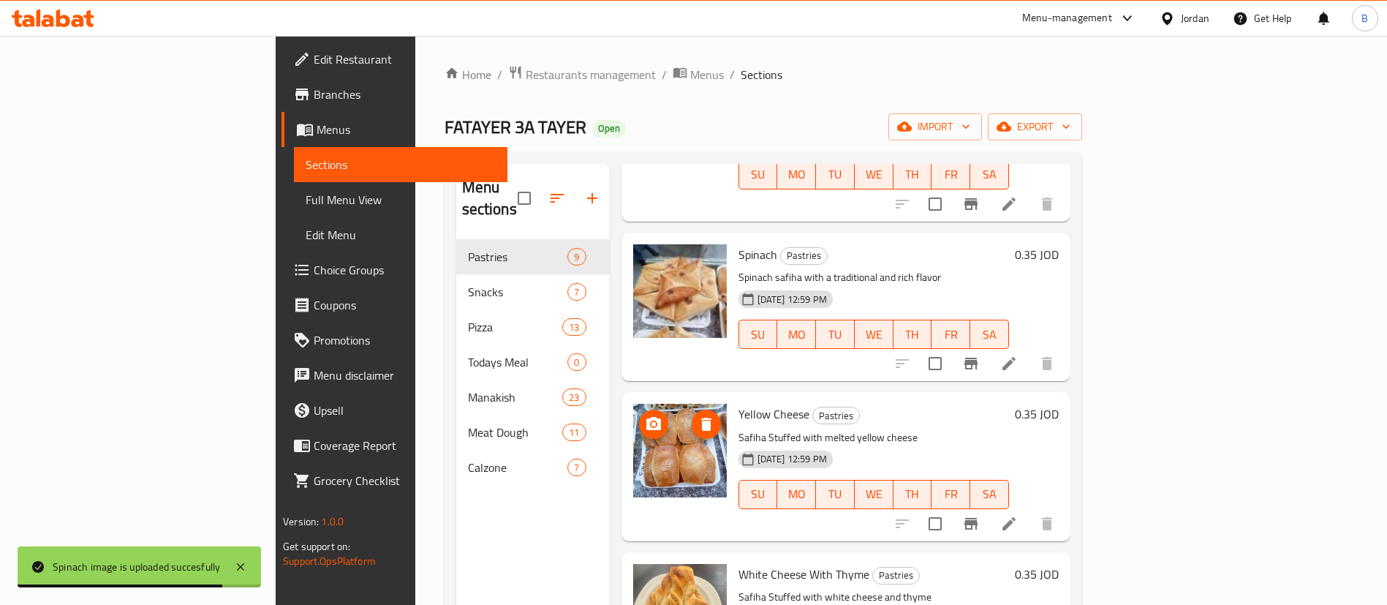
click at [645, 415] on icon "upload picture" at bounding box center [654, 424] width 18 height 18
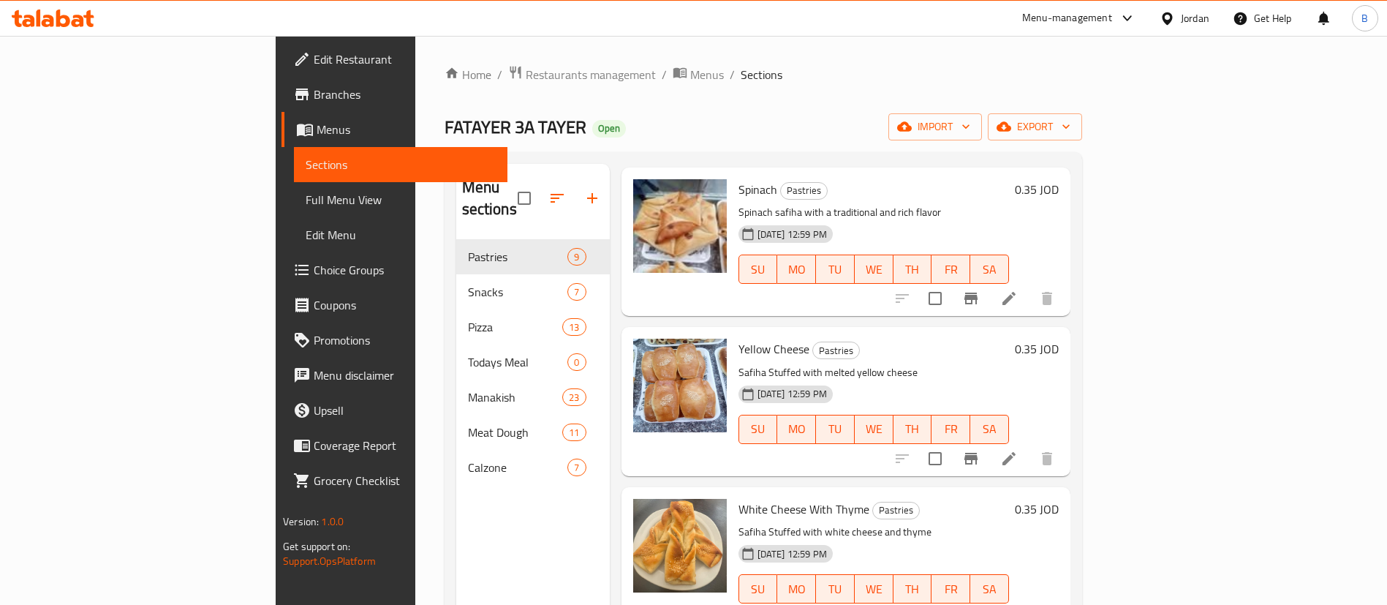
scroll to position [768, 0]
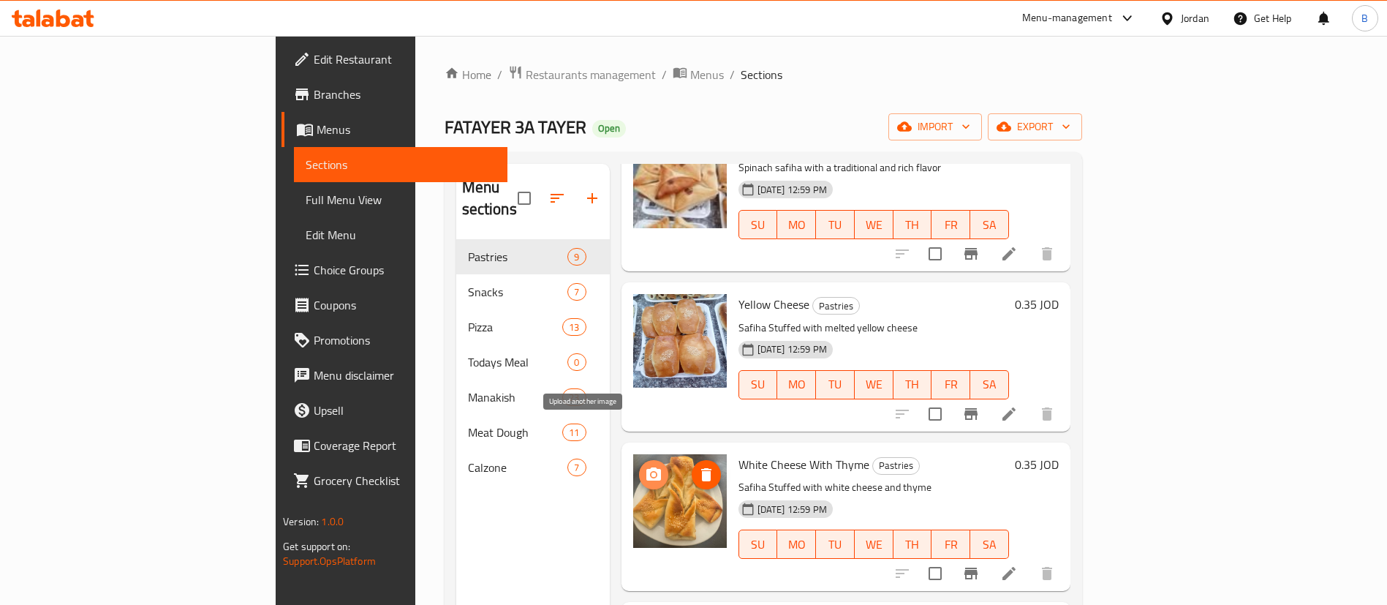
click at [646, 467] on icon "upload picture" at bounding box center [653, 473] width 15 height 13
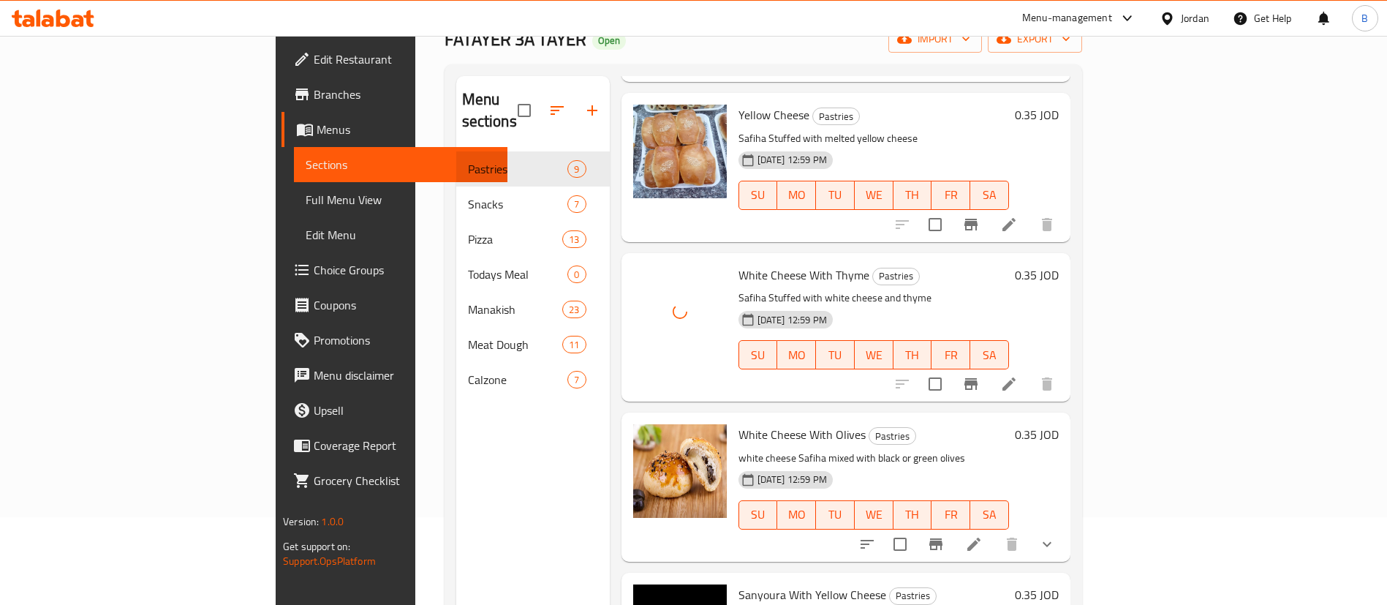
scroll to position [205, 0]
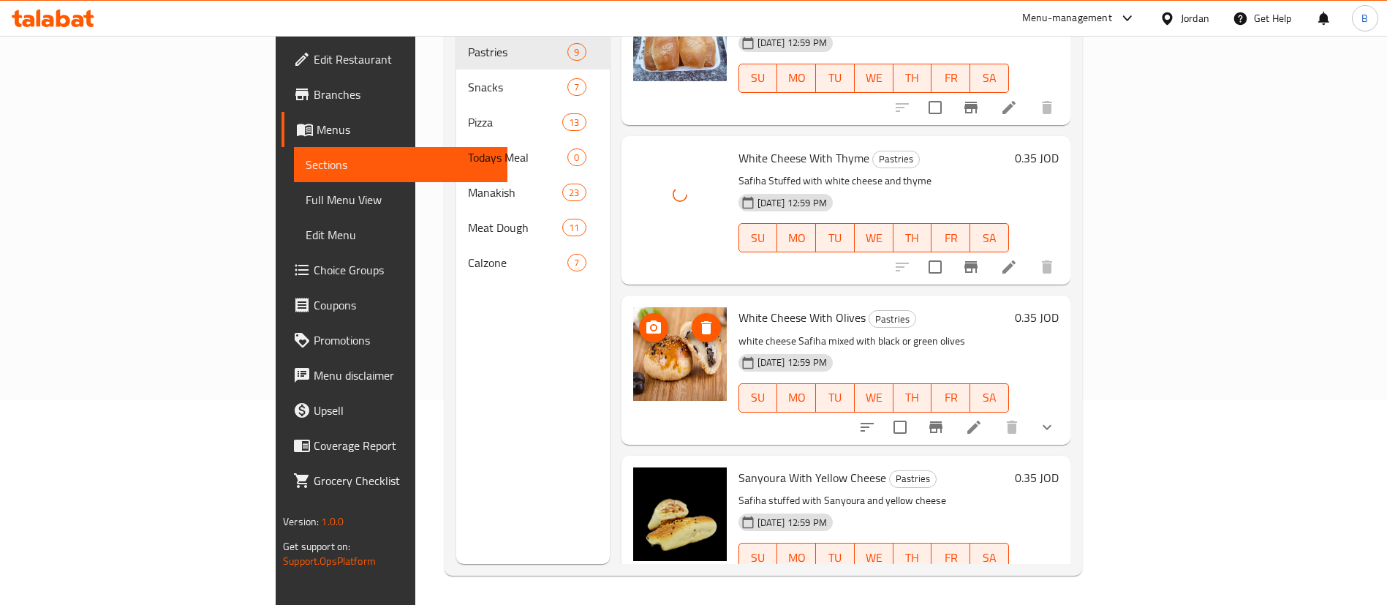
click at [645, 319] on icon "upload picture" at bounding box center [654, 328] width 18 height 18
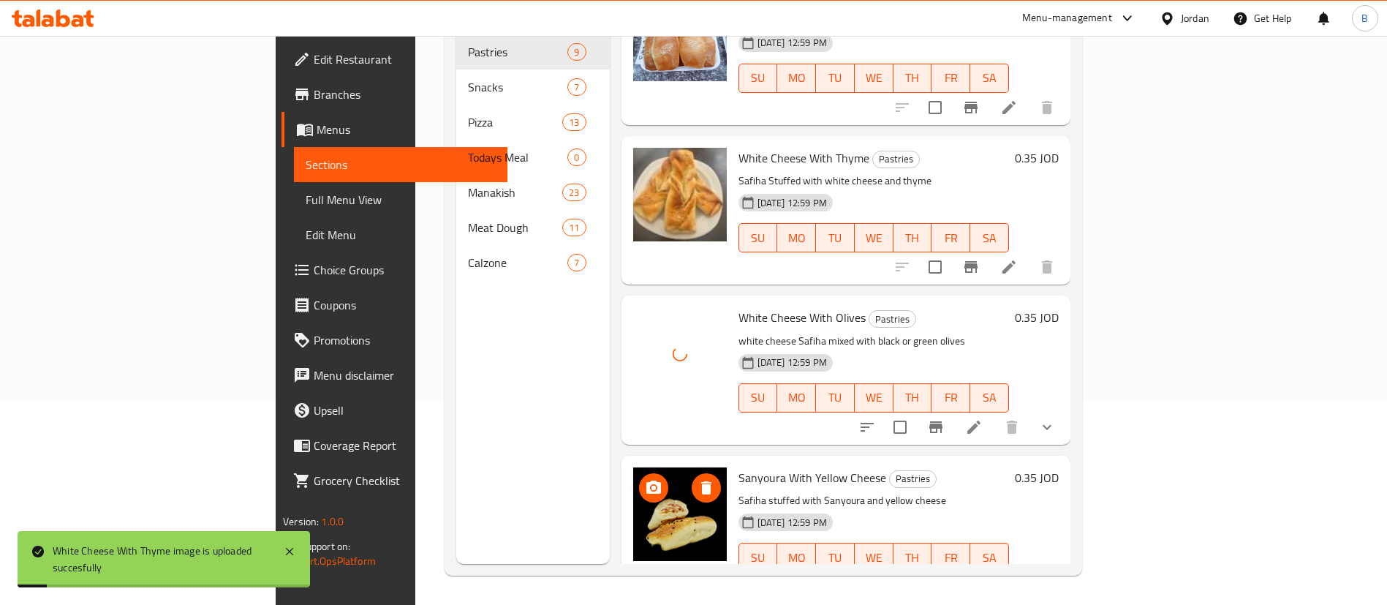
click at [633, 467] on img at bounding box center [680, 514] width 94 height 94
click at [645, 479] on icon "upload picture" at bounding box center [654, 488] width 18 height 18
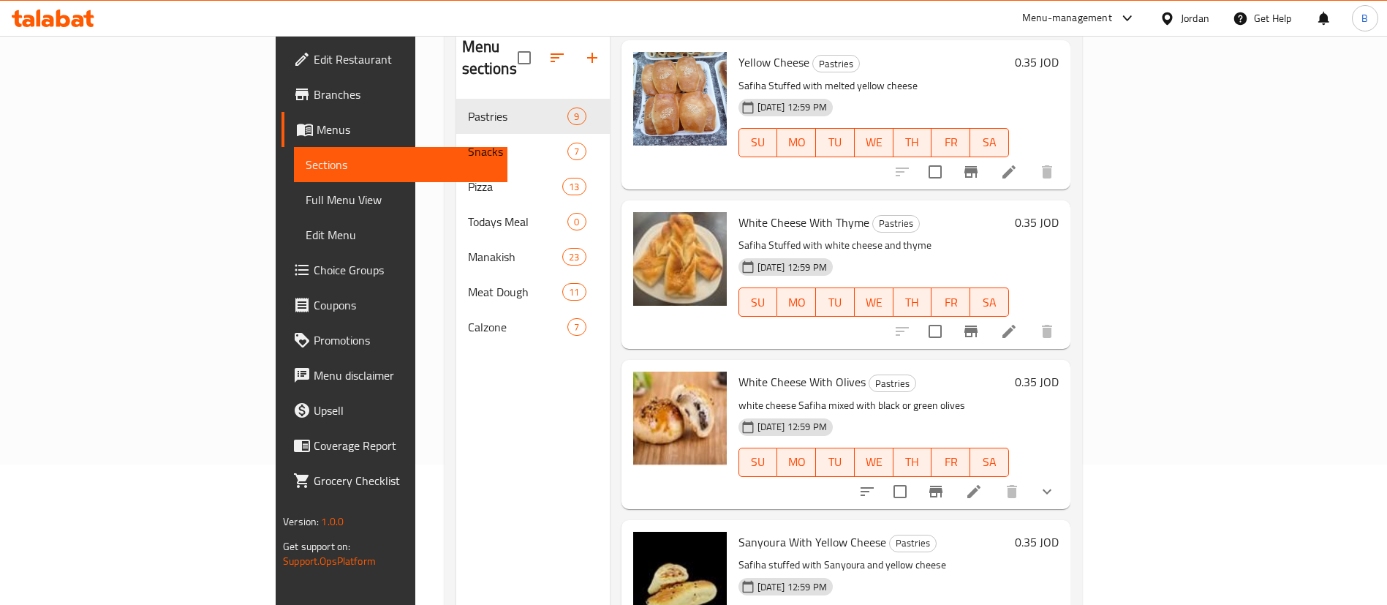
scroll to position [95, 0]
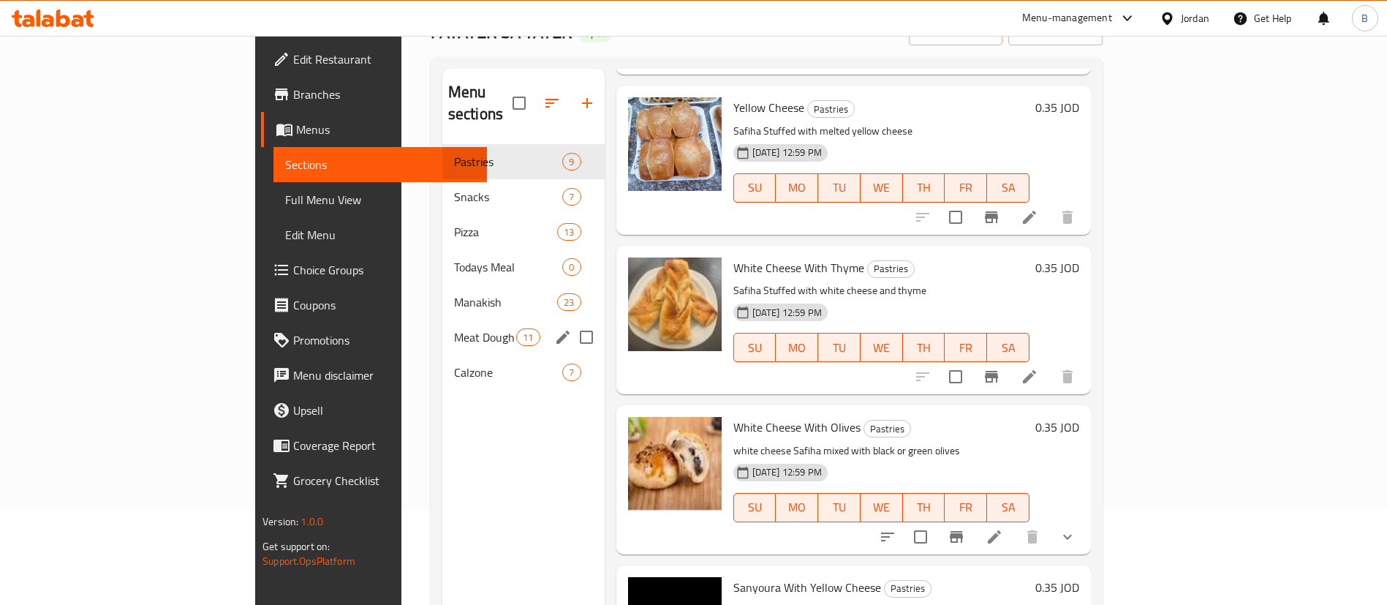
click at [454, 363] on span "Calzone" at bounding box center [508, 372] width 109 height 18
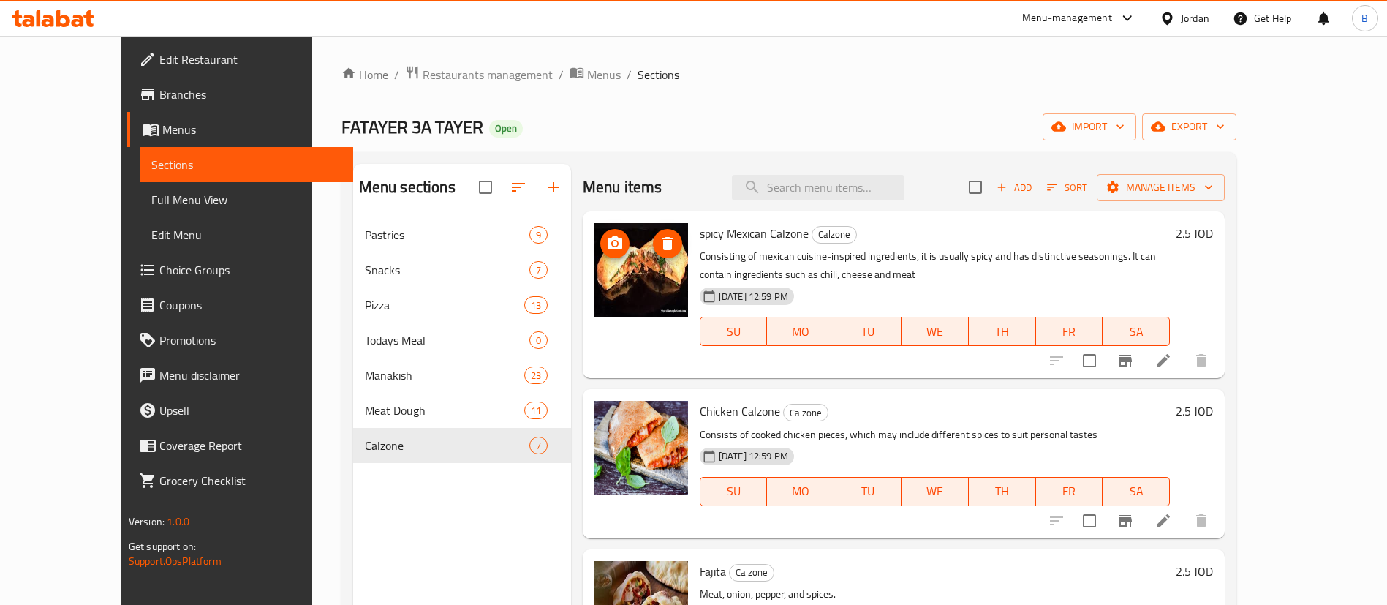
click at [595, 249] on img at bounding box center [642, 270] width 94 height 94
click at [608, 247] on icon "upload picture" at bounding box center [615, 242] width 15 height 13
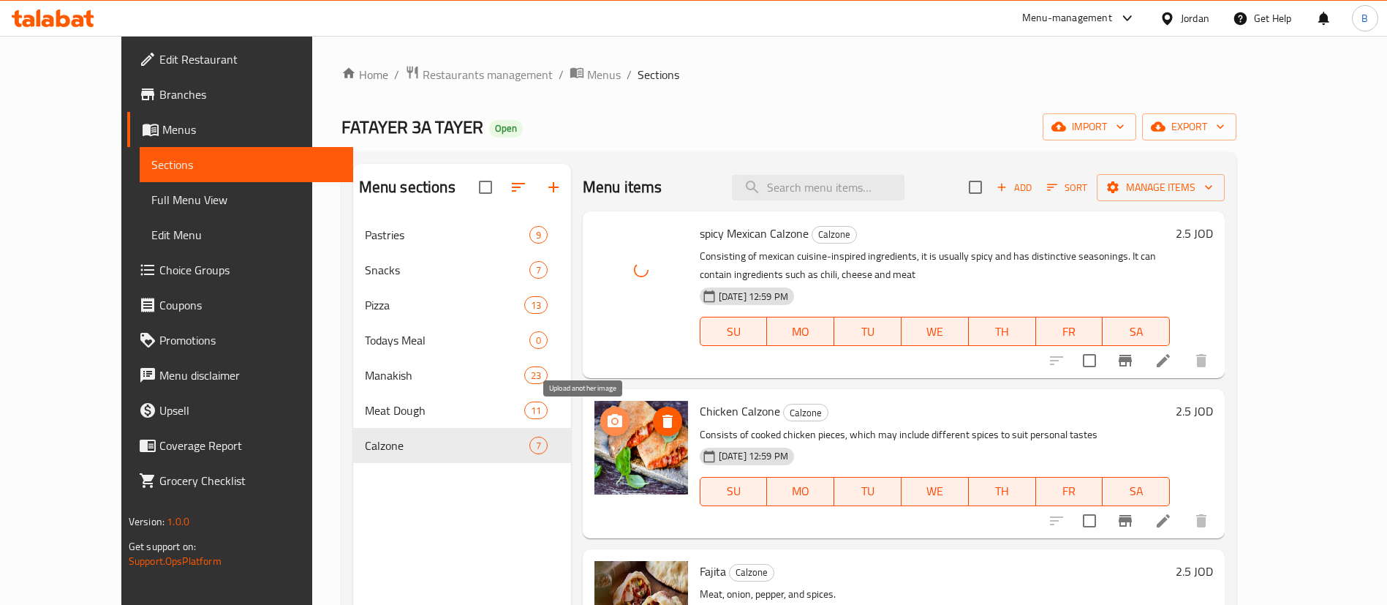
click at [606, 427] on icon "upload picture" at bounding box center [615, 421] width 18 height 18
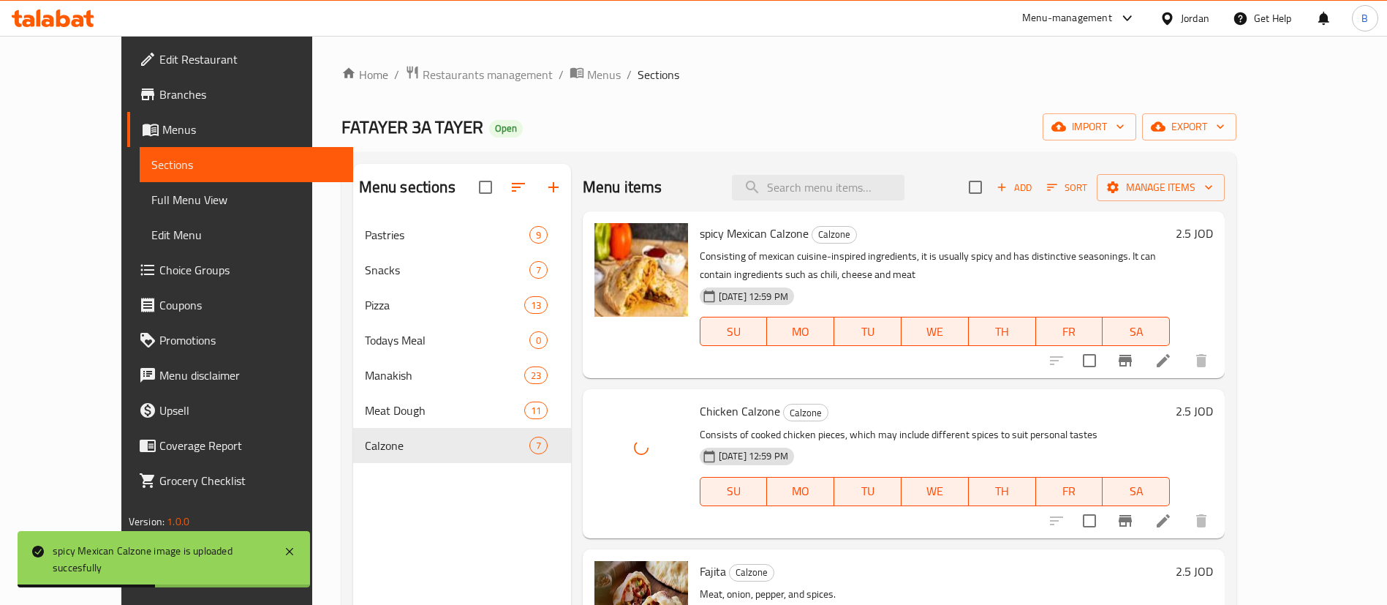
scroll to position [110, 0]
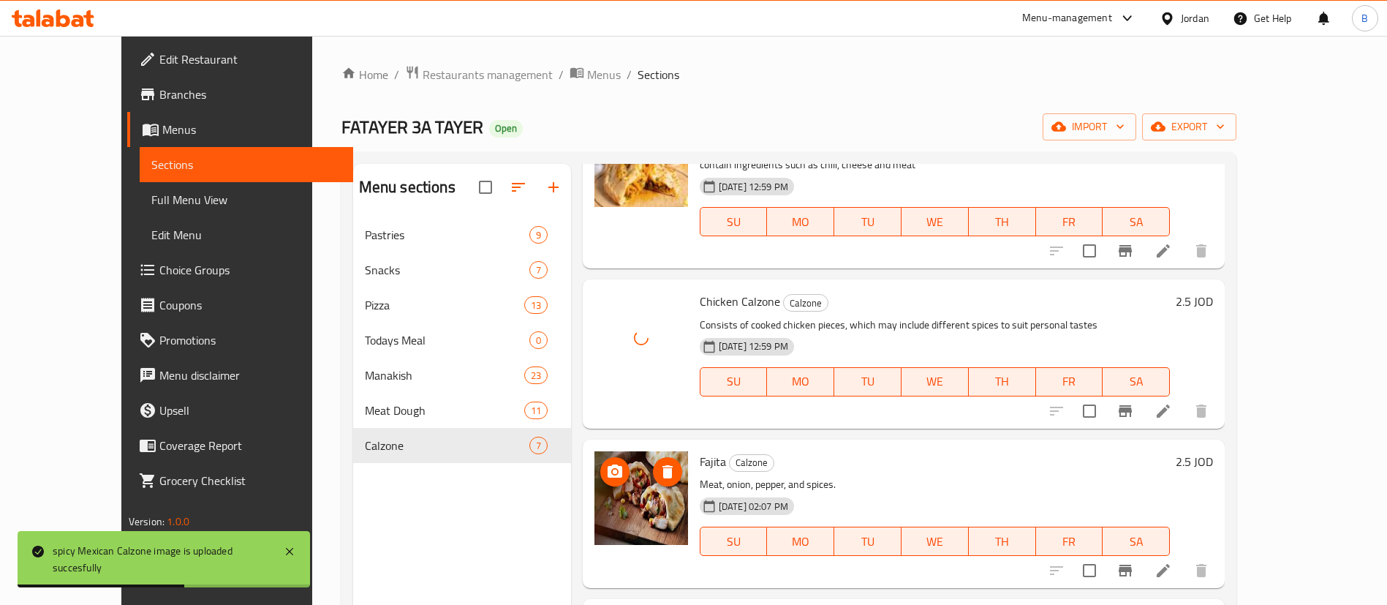
click at [606, 469] on icon "upload picture" at bounding box center [615, 472] width 18 height 18
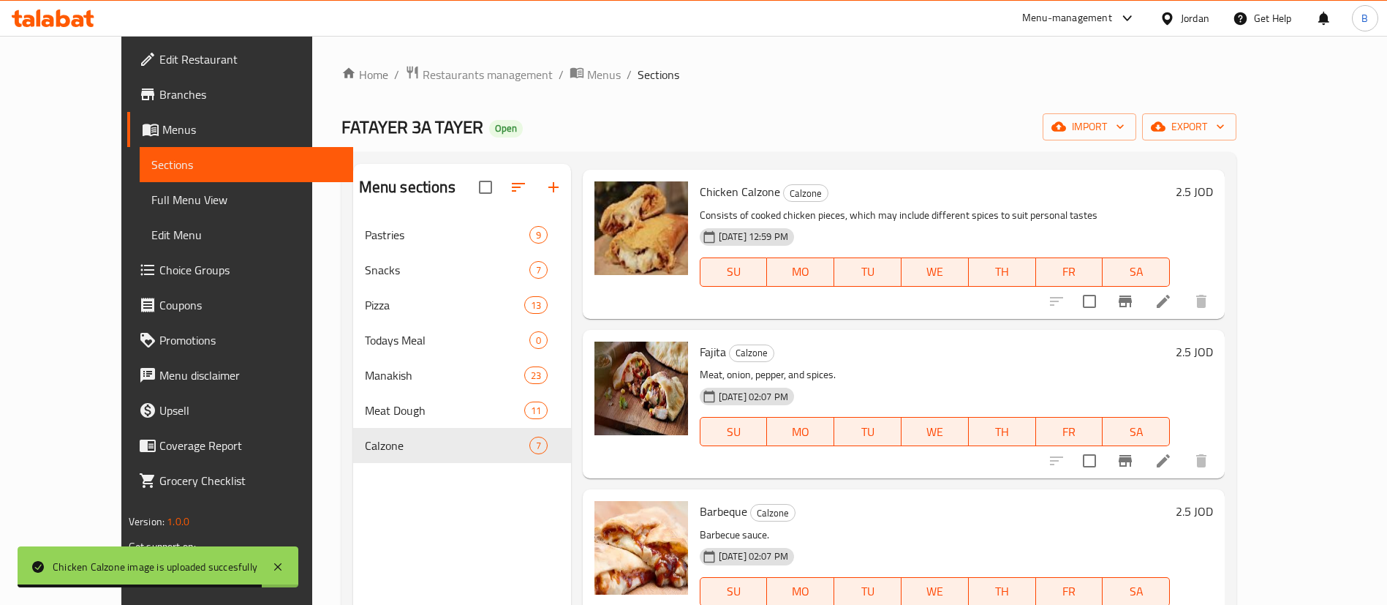
scroll to position [329, 0]
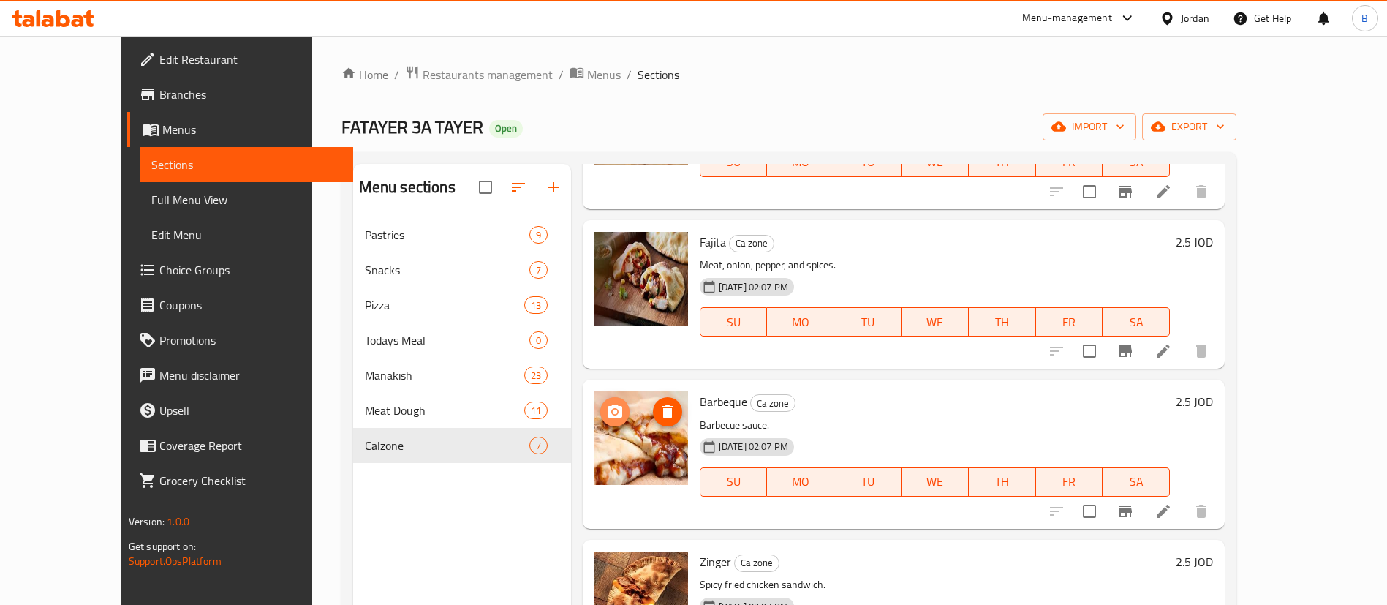
click at [600, 407] on span "upload picture" at bounding box center [614, 412] width 29 height 18
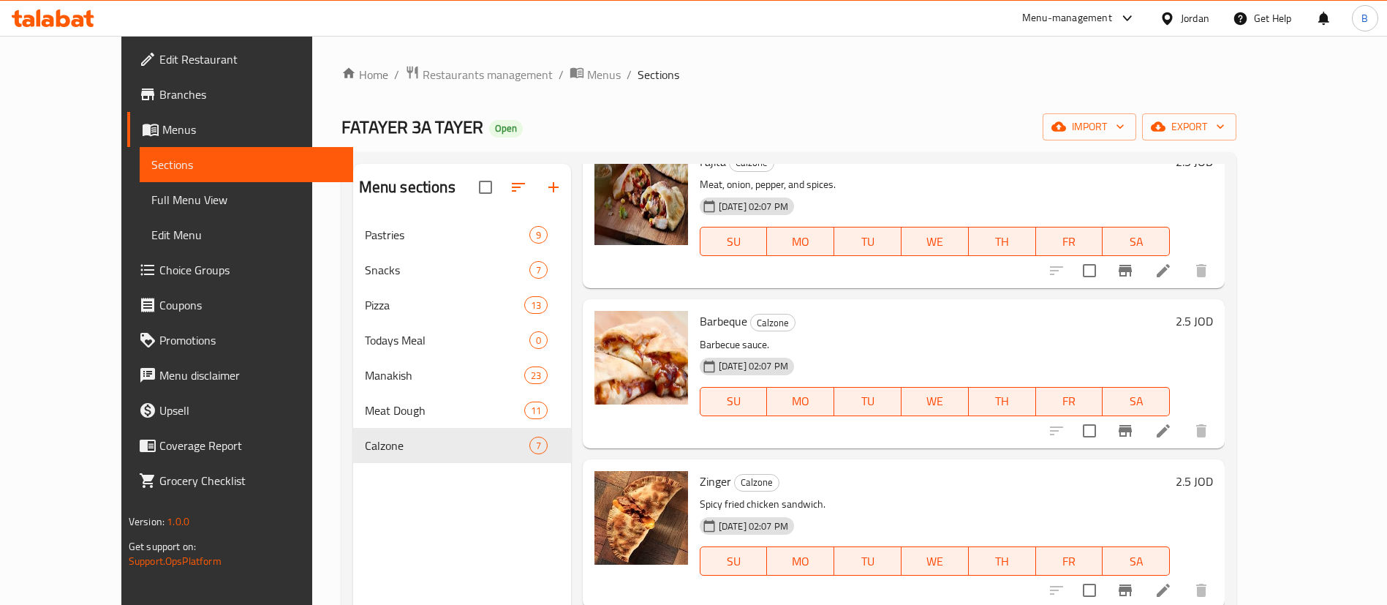
scroll to position [439, 0]
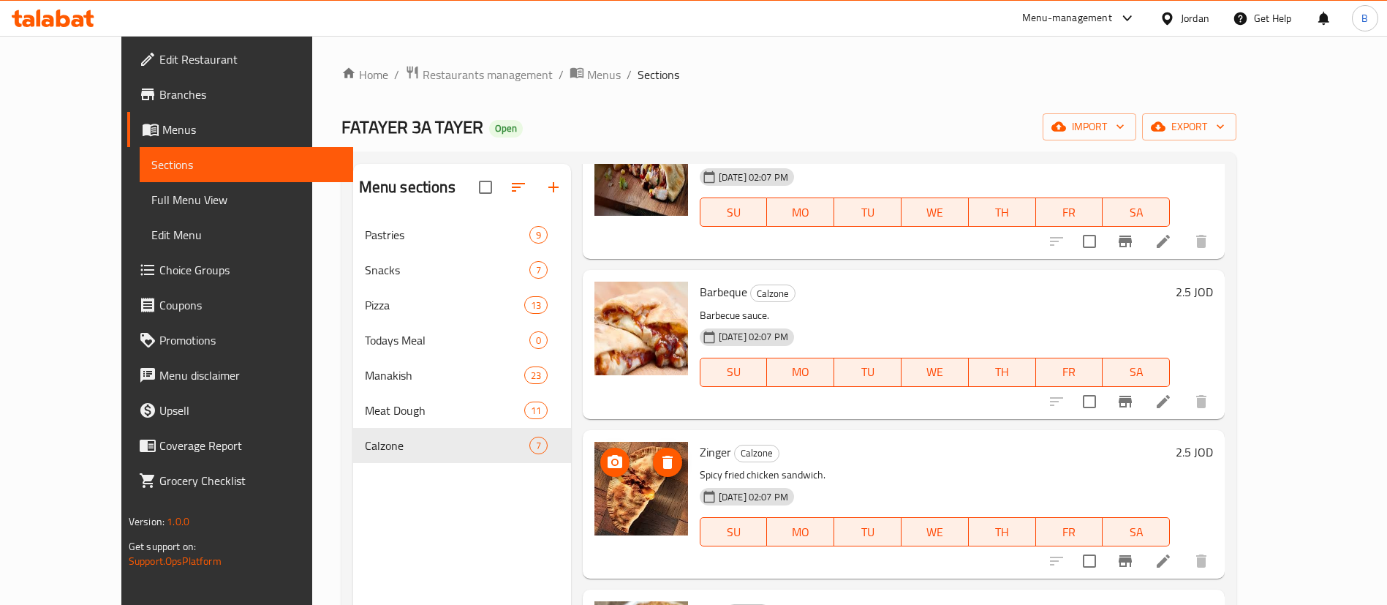
click at [606, 464] on icon "upload picture" at bounding box center [615, 462] width 18 height 18
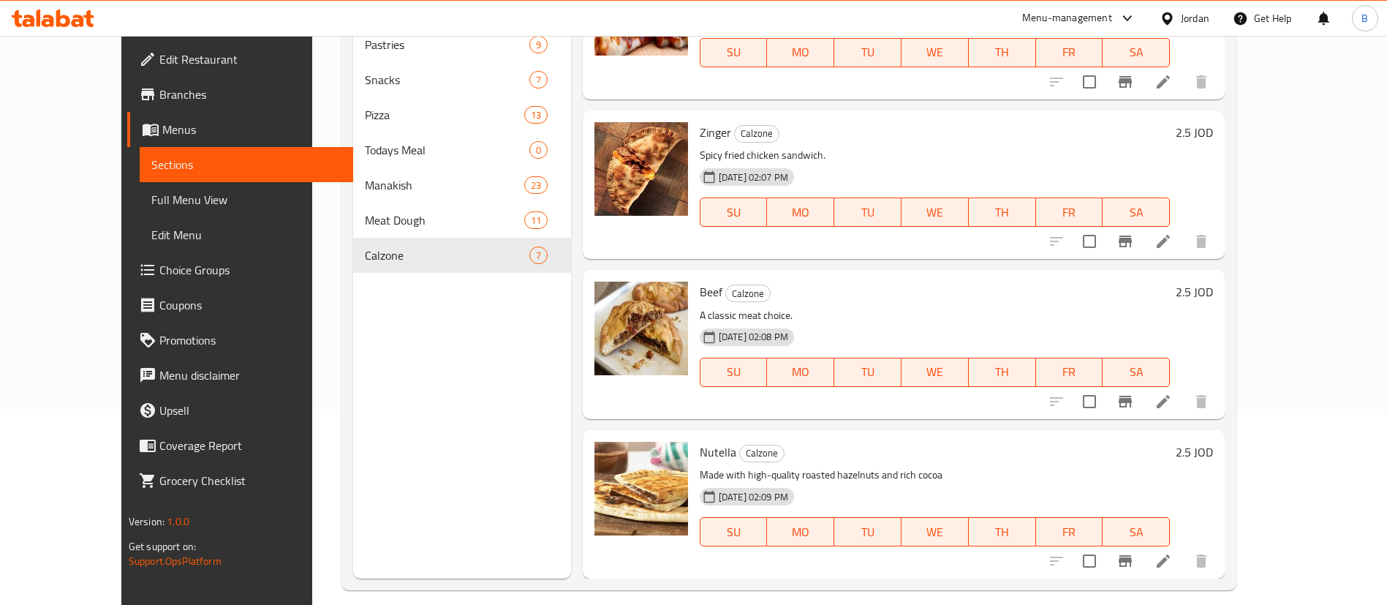
scroll to position [205, 0]
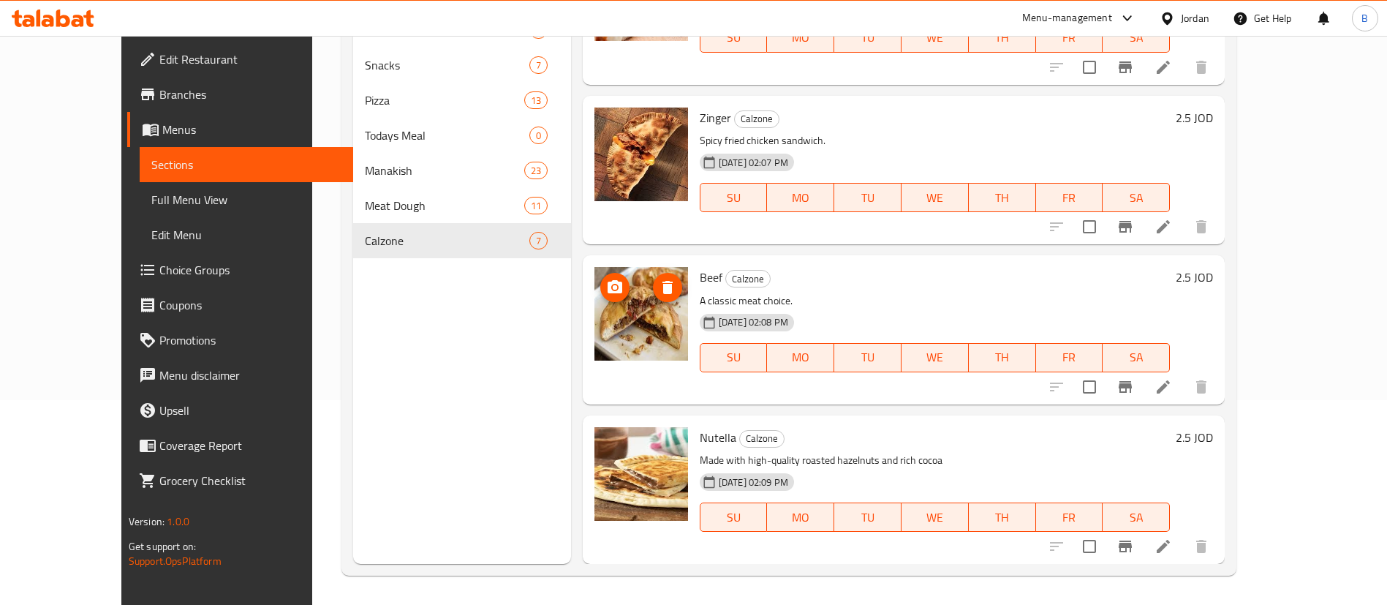
click at [608, 289] on icon "upload picture" at bounding box center [615, 286] width 15 height 13
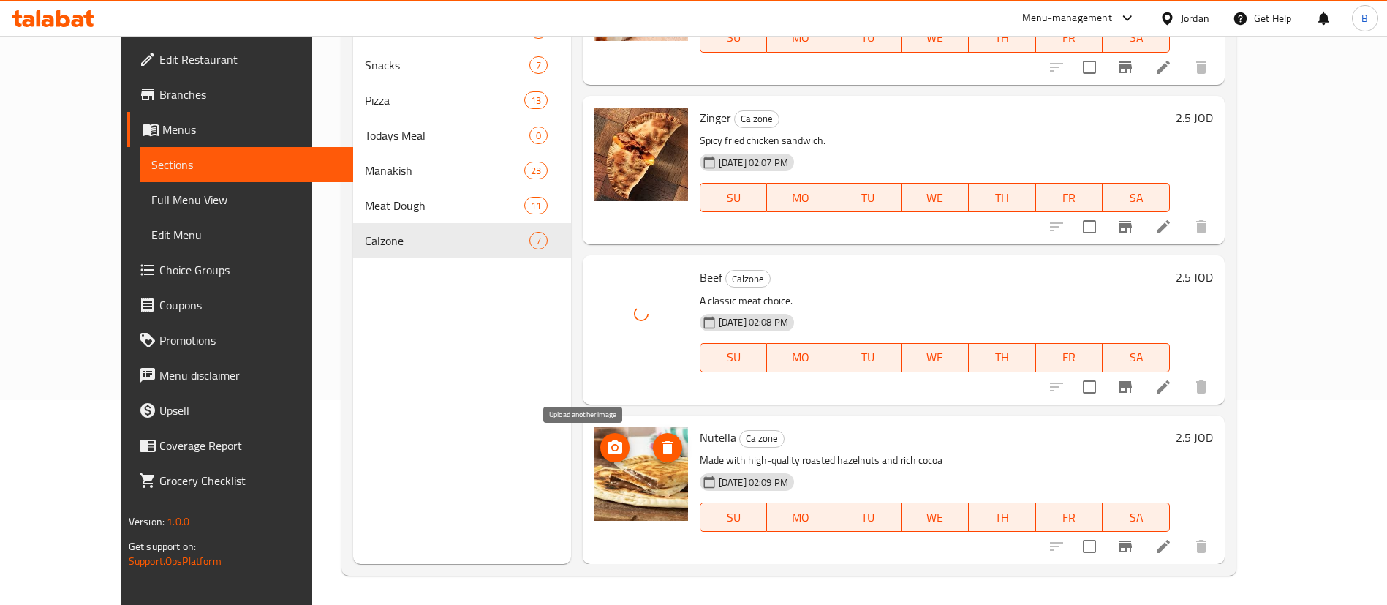
click at [608, 450] on icon "upload picture" at bounding box center [615, 446] width 15 height 13
